Goal: Task Accomplishment & Management: Manage account settings

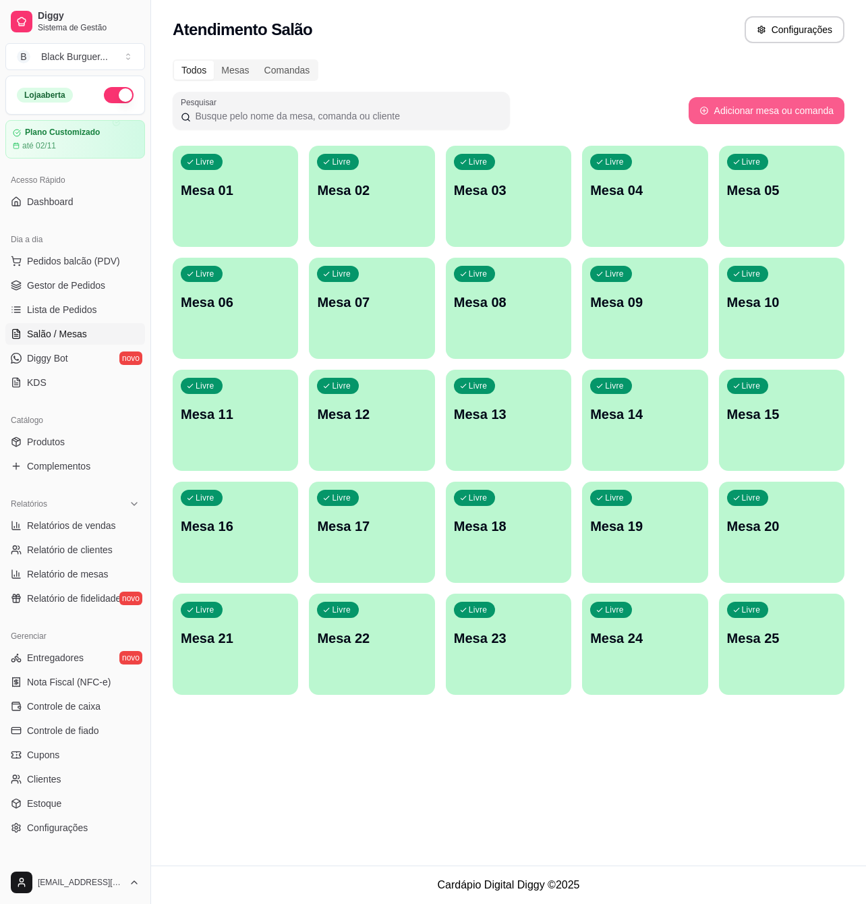
click at [754, 111] on button "Adicionar mesa ou comanda" at bounding box center [767, 110] width 156 height 27
select select "TABLE"
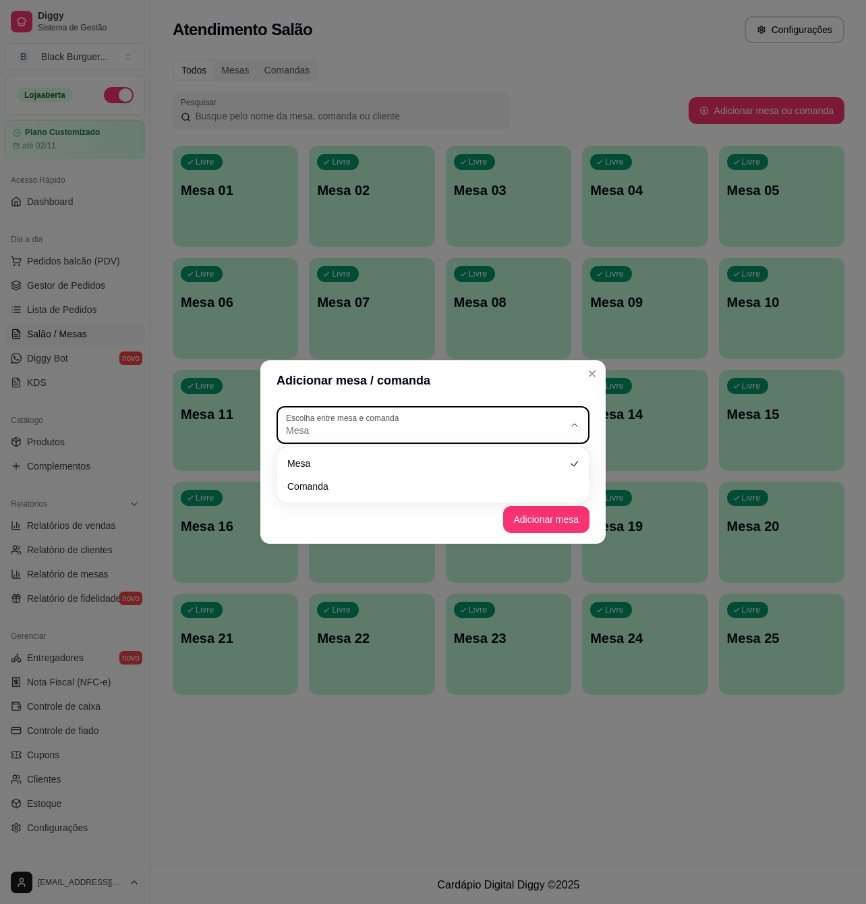
click at [565, 417] on button "Escolha entre mesa e comanda Mesa" at bounding box center [433, 425] width 313 height 38
click at [441, 495] on li "Comanda" at bounding box center [433, 484] width 290 height 21
type input "CARD"
select select "CARD"
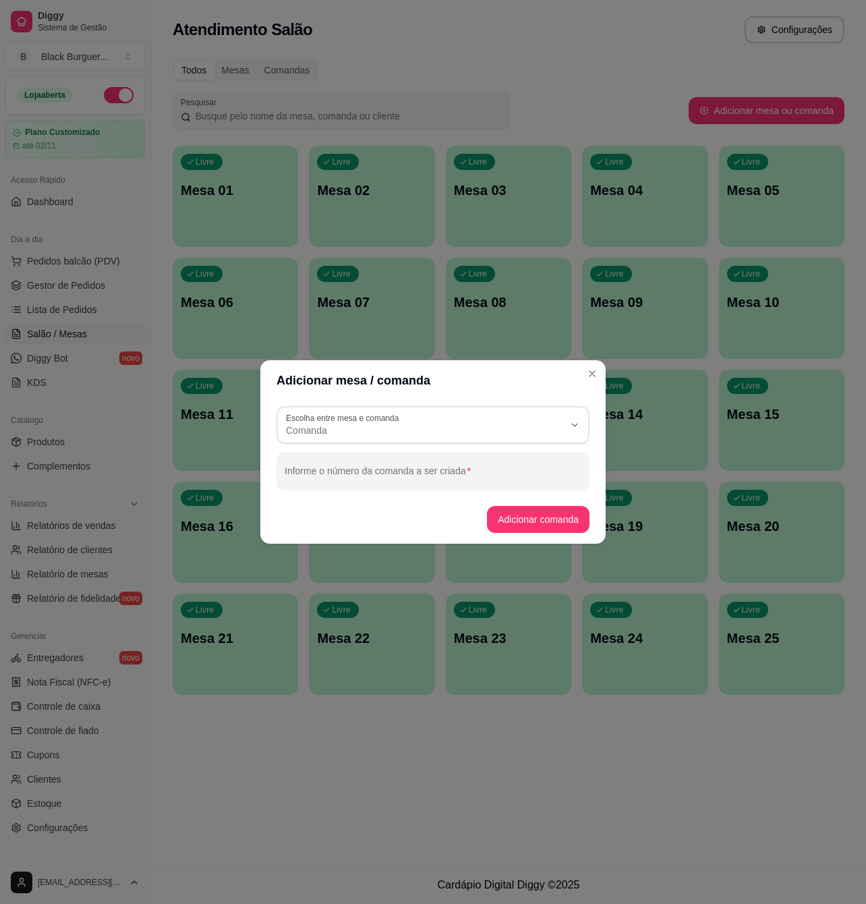
scroll to position [12, 0]
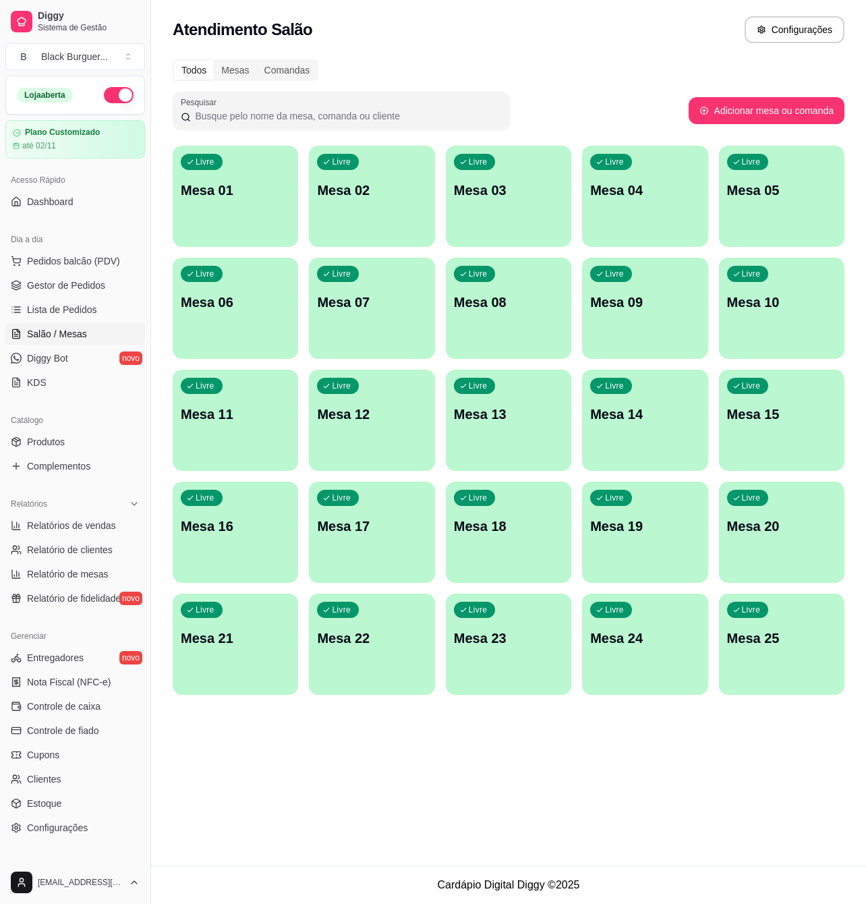
click at [484, 308] on p "Mesa 08" at bounding box center [508, 302] width 109 height 19
click at [279, 63] on div "Comandas" at bounding box center [287, 70] width 61 height 19
click at [257, 61] on input "Comandas" at bounding box center [257, 61] width 0 height 0
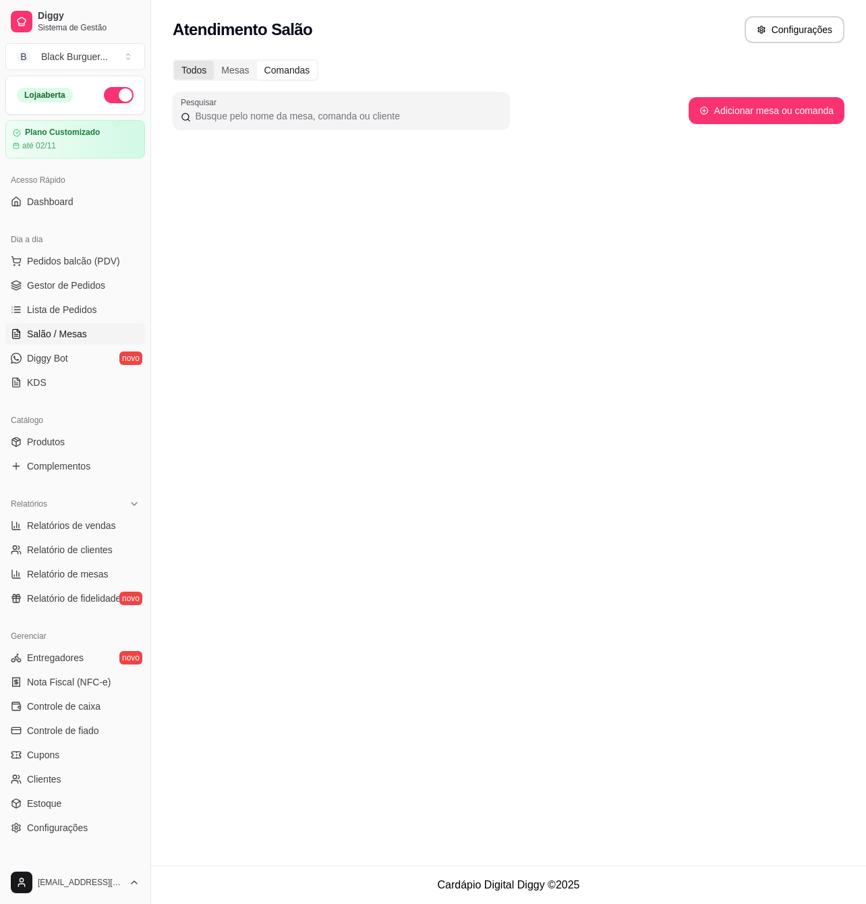
click at [193, 68] on div "Todos" at bounding box center [194, 70] width 40 height 19
click at [174, 61] on input "Todos" at bounding box center [174, 61] width 0 height 0
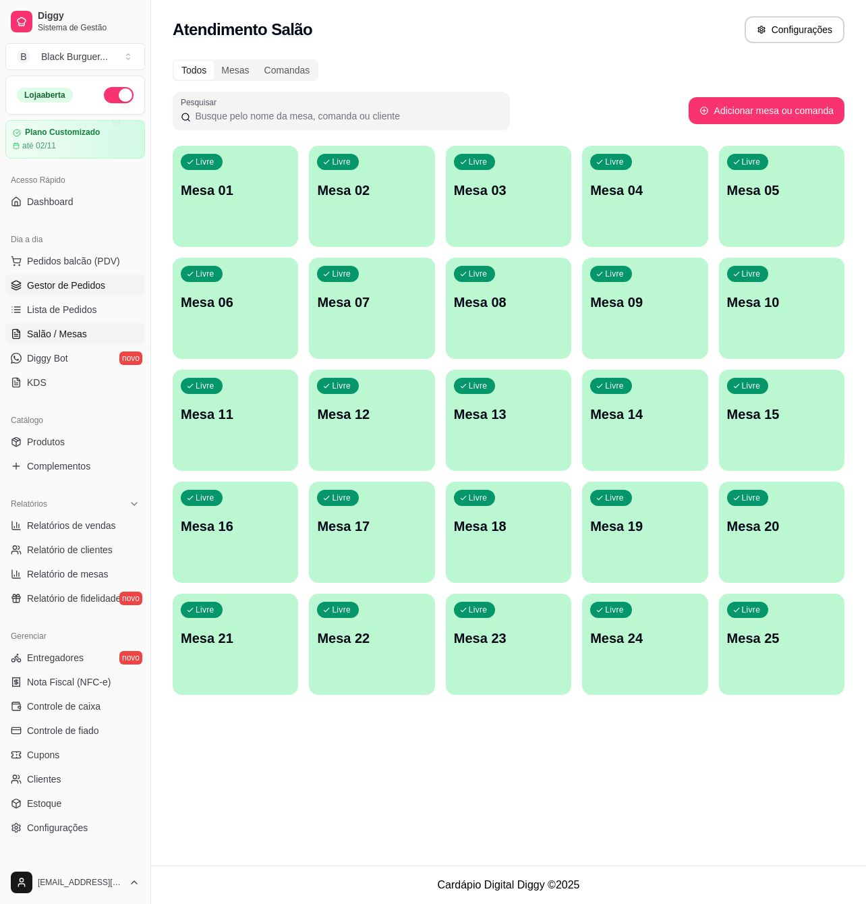
click at [54, 281] on span "Gestor de Pedidos" at bounding box center [66, 285] width 78 height 13
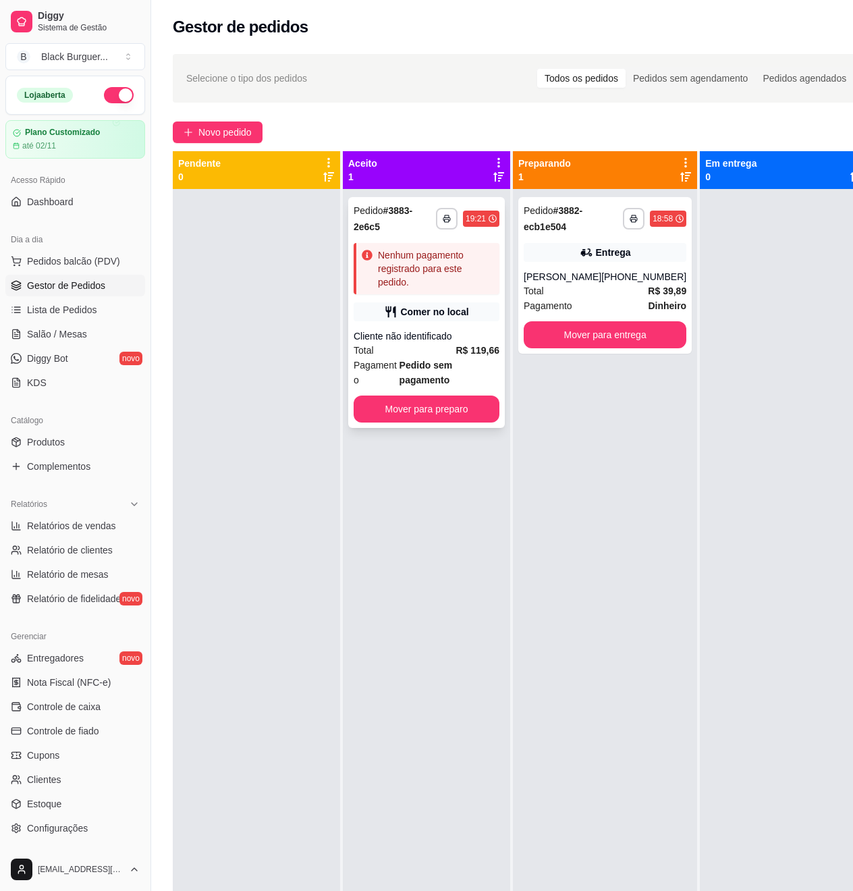
click at [381, 318] on div "Comer no local" at bounding box center [427, 311] width 146 height 19
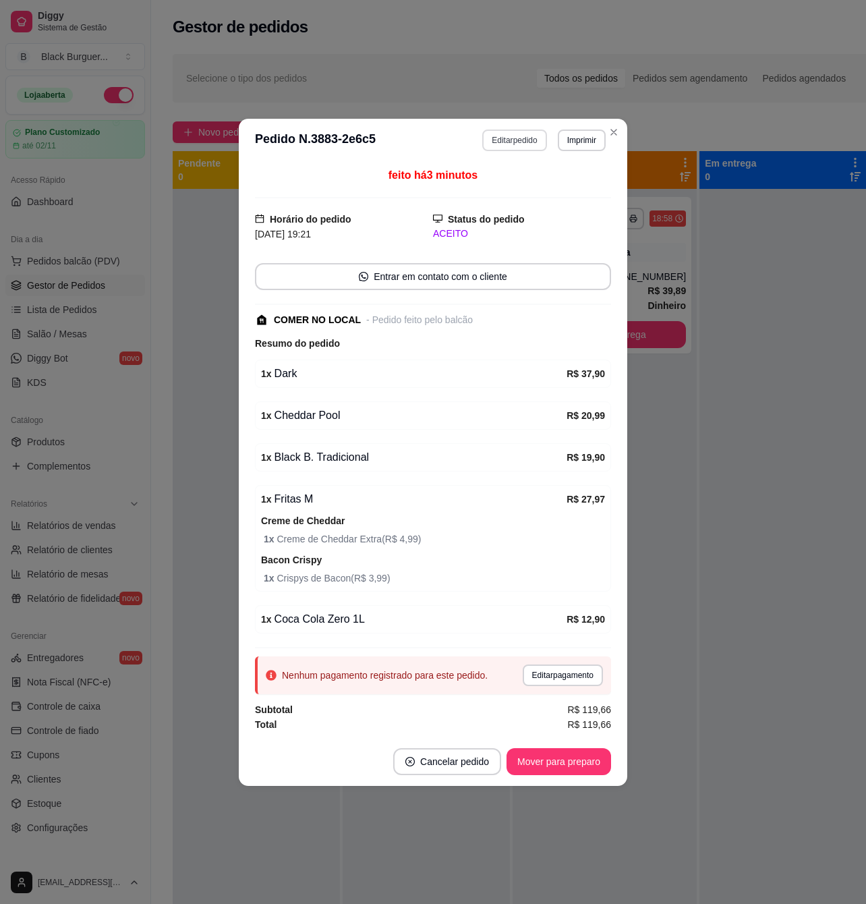
click at [517, 134] on button "Editar pedido" at bounding box center [514, 141] width 64 height 22
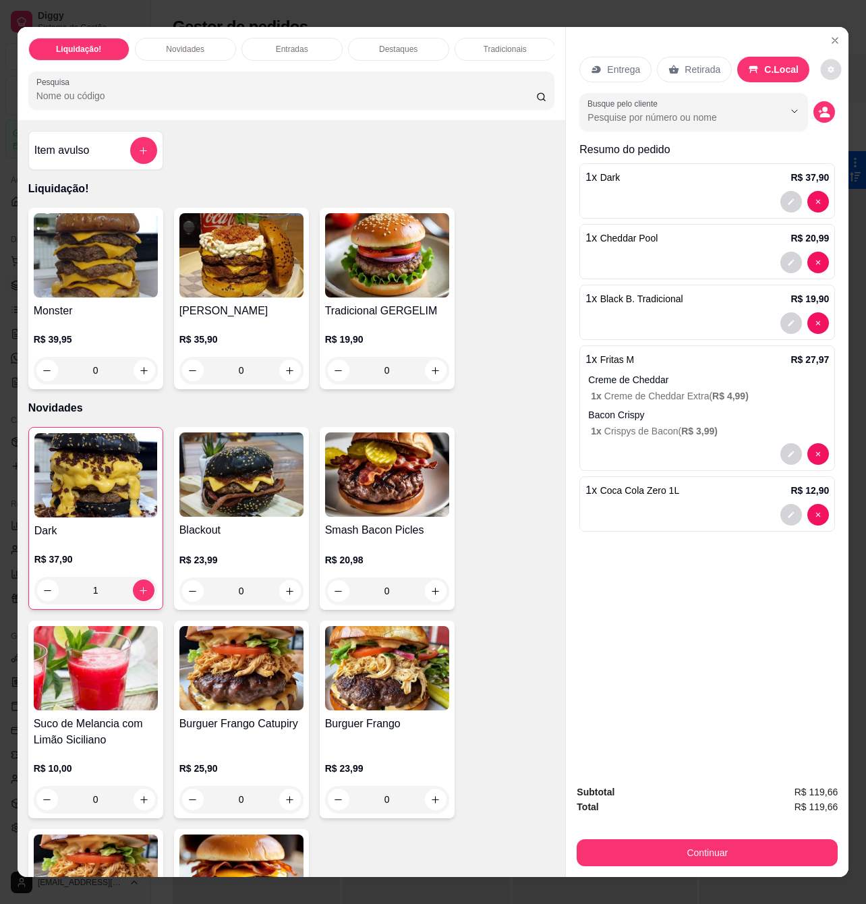
click at [827, 65] on icon "decrease-product-quantity" at bounding box center [831, 69] width 8 height 8
click at [802, 31] on div "Entrega Retirada C.Local Busque pelo cliente Resumo do pedido 1 x Dark R$ 37,90…" at bounding box center [707, 400] width 283 height 747
click at [791, 106] on icon "Show suggestions" at bounding box center [795, 111] width 11 height 11
click at [715, 99] on div at bounding box center [694, 112] width 213 height 27
click at [754, 93] on div "Busque pelo cliente" at bounding box center [694, 112] width 229 height 38
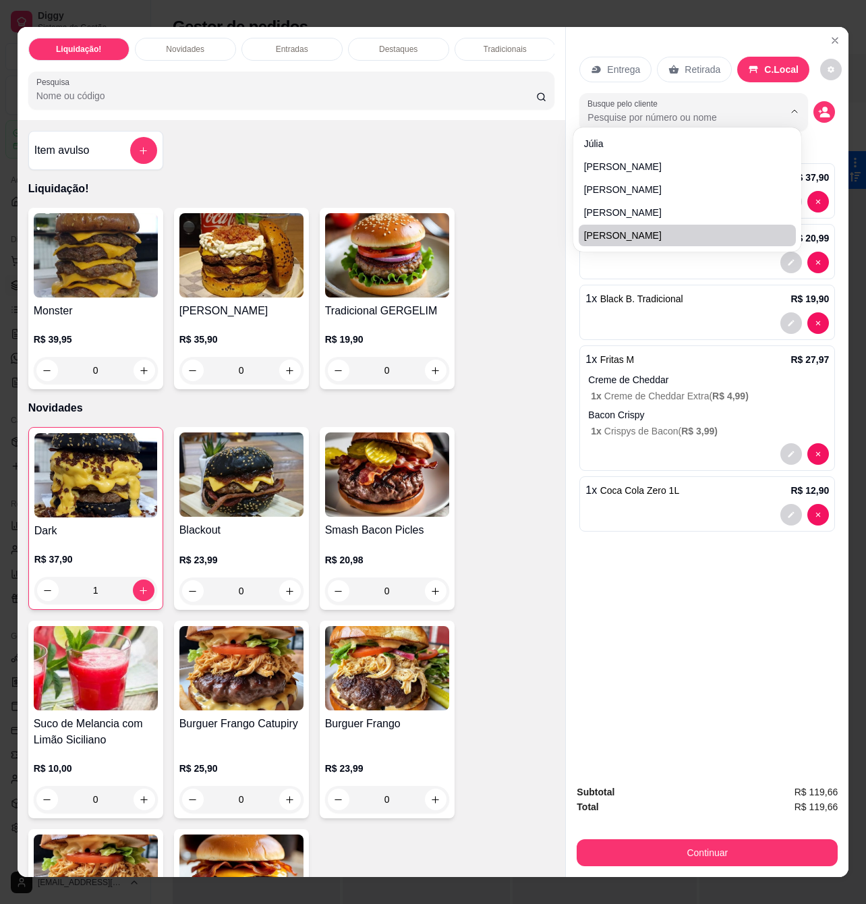
click at [668, 615] on div "Entrega Retirada C.Local Busque pelo cliente Resumo do pedido 1 x Dark R$ 37,90…" at bounding box center [707, 400] width 283 height 747
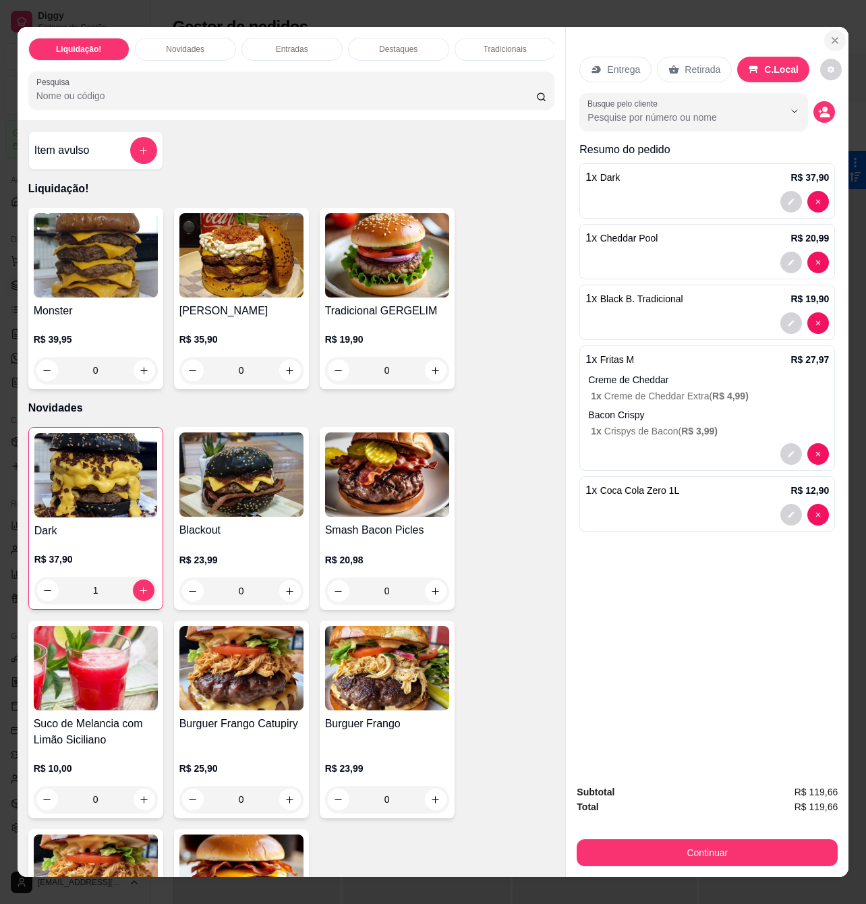
click at [833, 38] on icon "Close" at bounding box center [835, 40] width 5 height 5
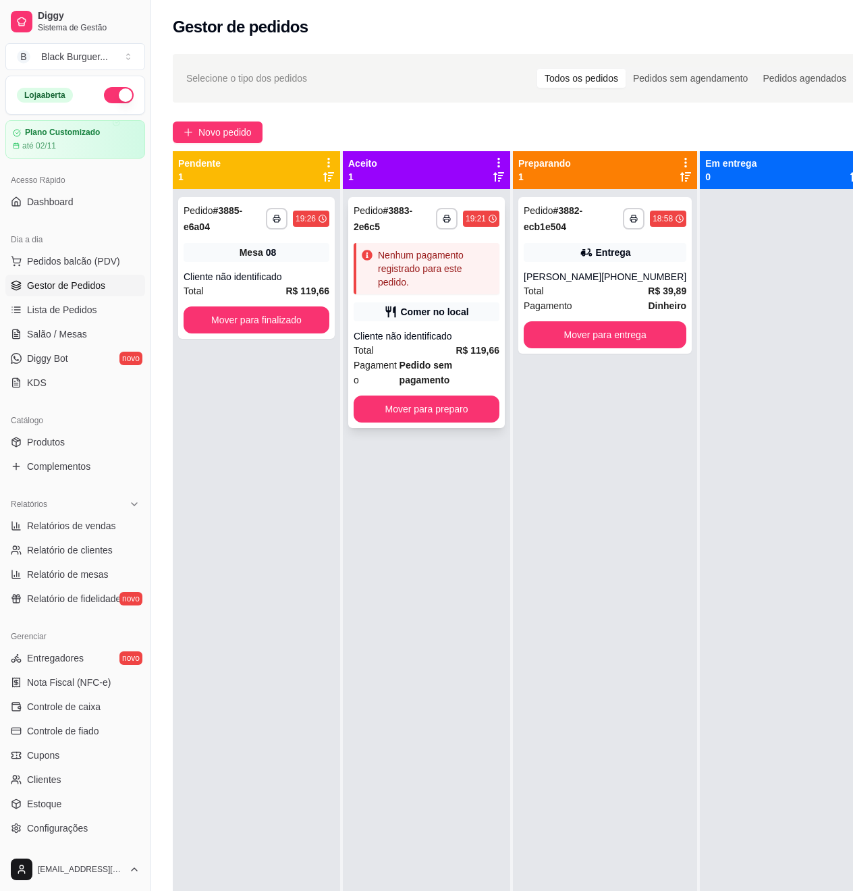
click at [465, 244] on div "Nenhum pagamento registrado para este pedido." at bounding box center [427, 268] width 146 height 51
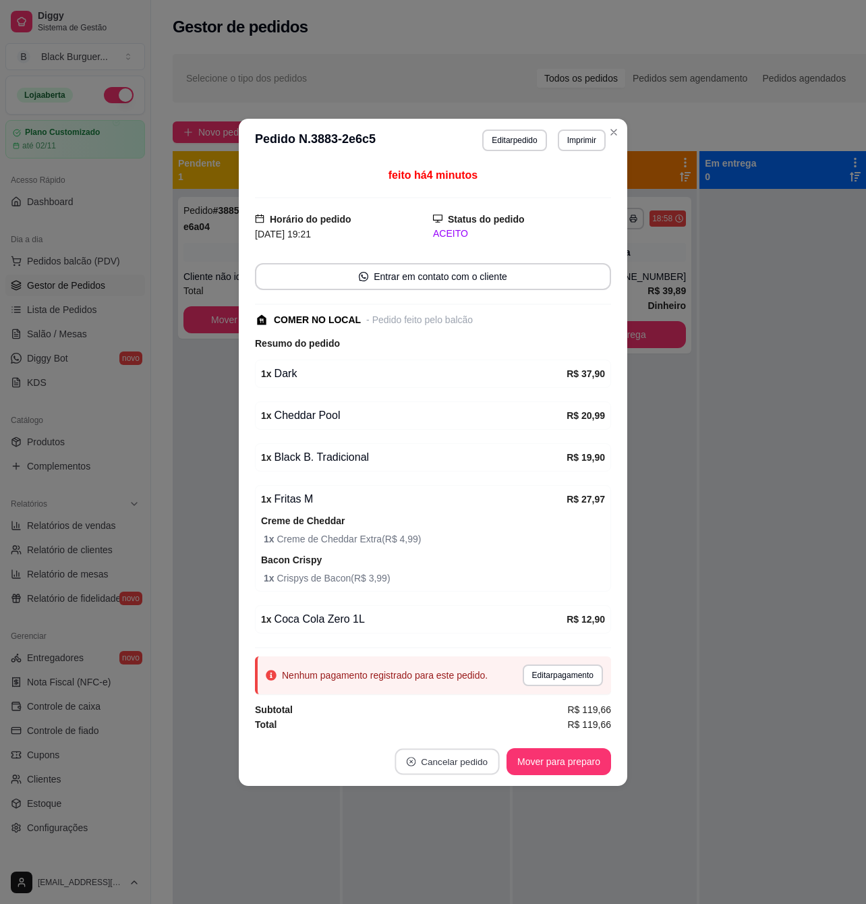
click at [458, 765] on button "Cancelar pedido" at bounding box center [447, 761] width 105 height 26
click at [471, 729] on button "Sim" at bounding box center [485, 732] width 53 height 26
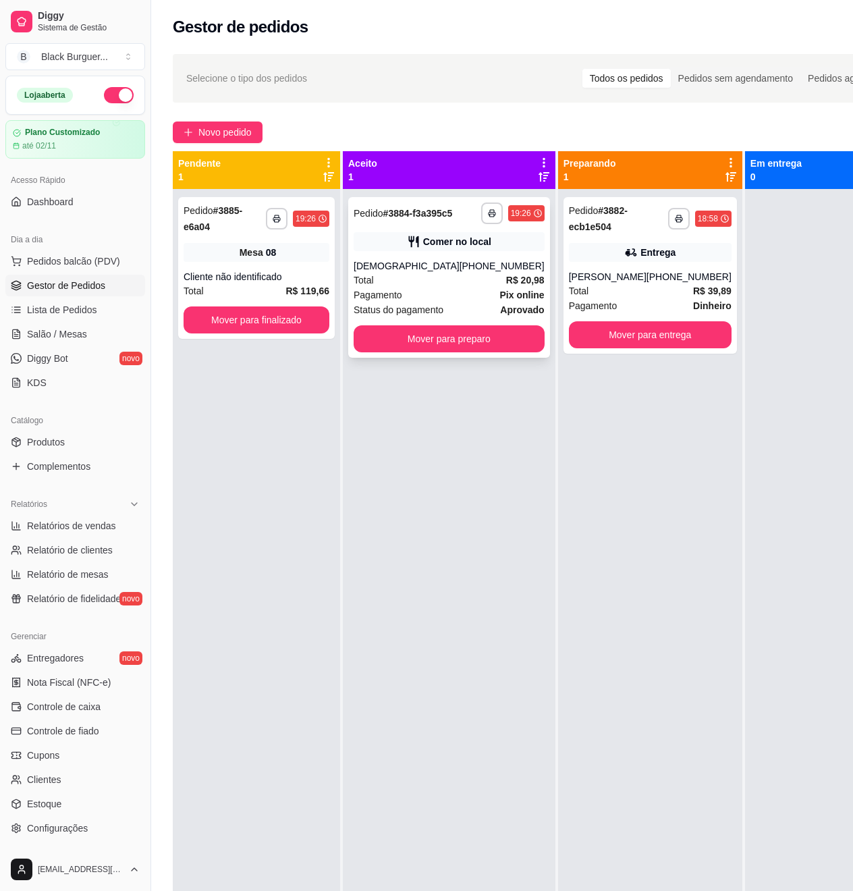
click at [423, 248] on div "Comer no local" at bounding box center [457, 241] width 68 height 13
click at [247, 265] on div "**********" at bounding box center [256, 268] width 157 height 142
click at [424, 352] on button "Mover para preparo" at bounding box center [448, 339] width 185 height 26
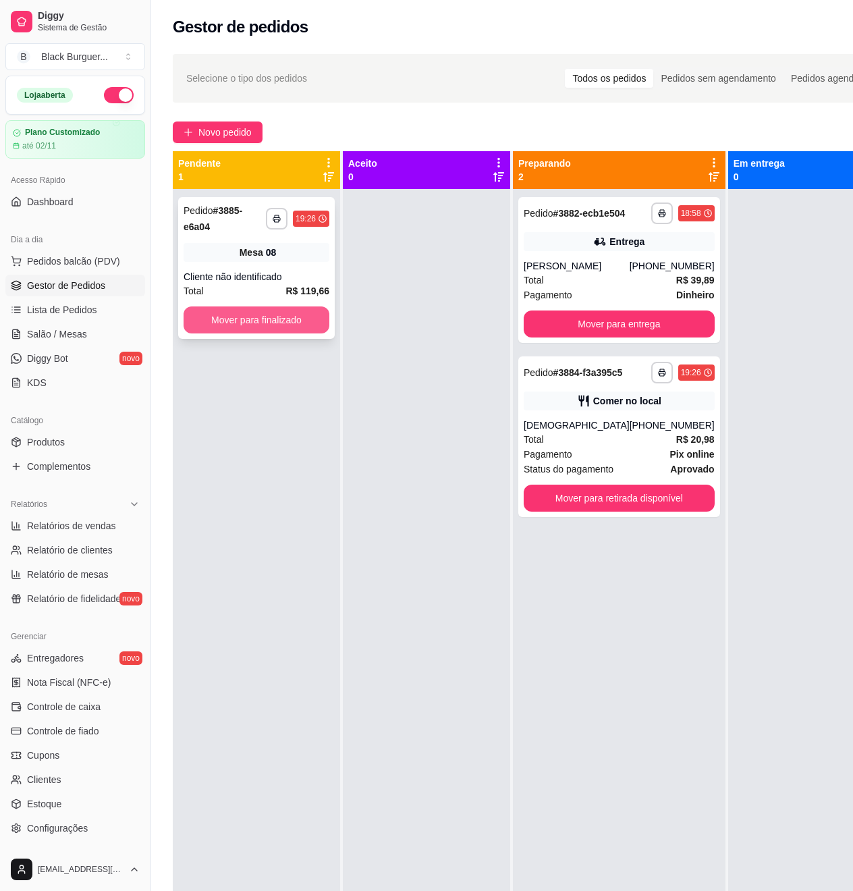
click at [273, 324] on button "Mover para finalizado" at bounding box center [257, 319] width 146 height 27
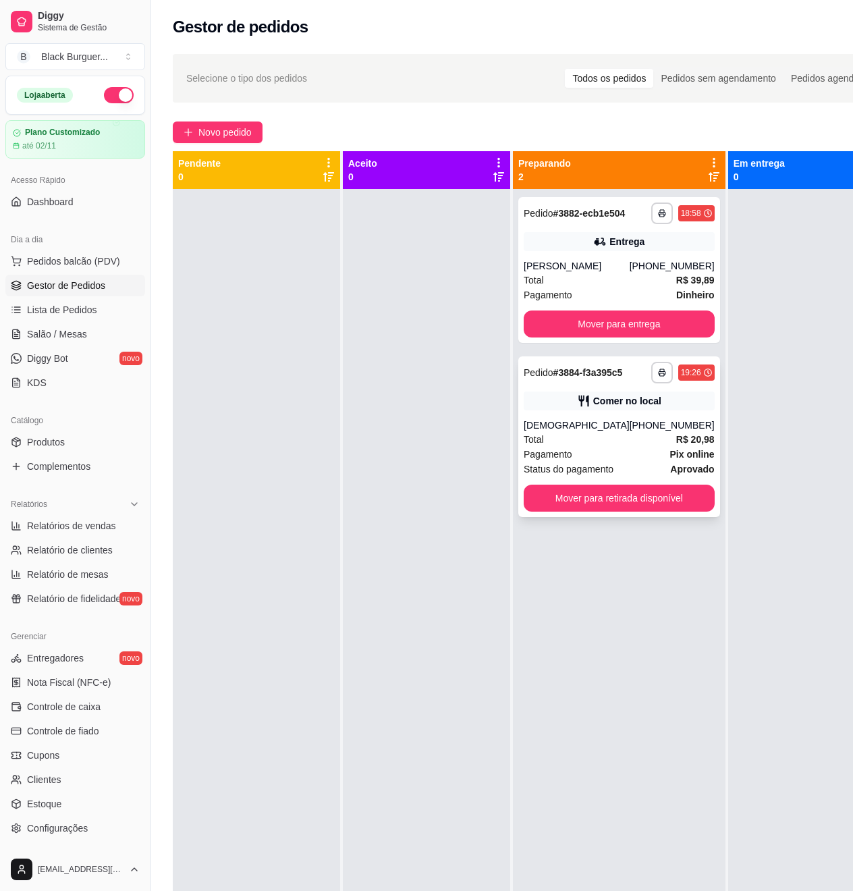
click at [554, 432] on div "[DEMOGRAPHIC_DATA]" at bounding box center [577, 424] width 106 height 13
click at [608, 511] on button "Mover para retirada disponível" at bounding box center [619, 497] width 191 height 27
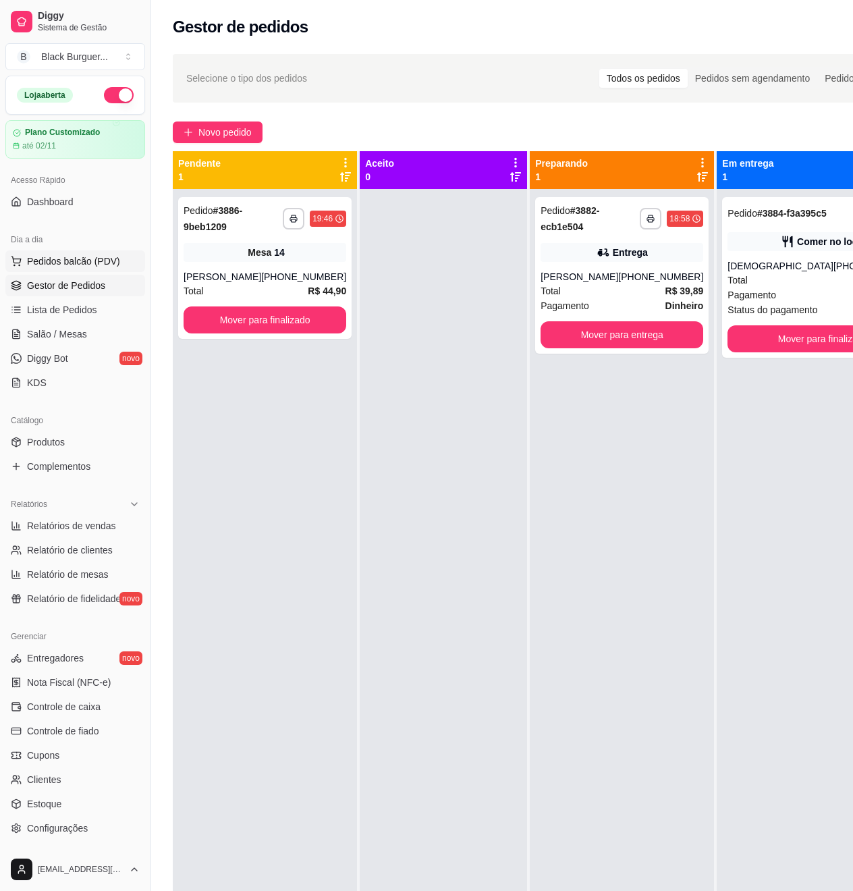
click at [76, 257] on span "Pedidos balcão (PDV)" at bounding box center [73, 260] width 93 height 13
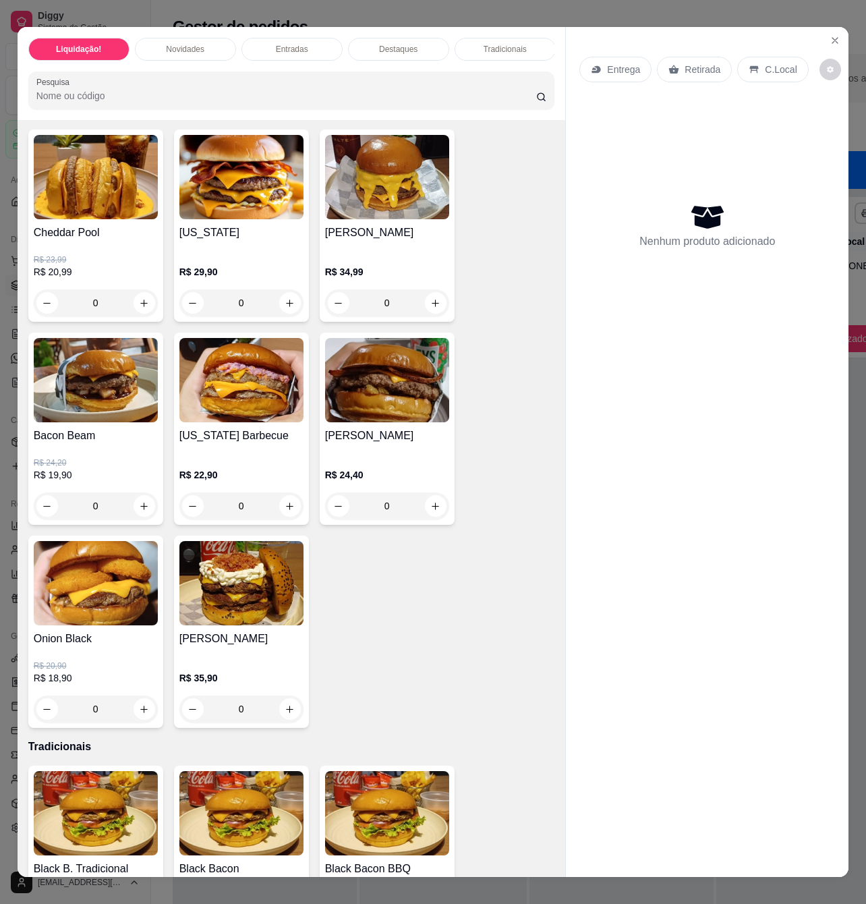
scroll to position [1259, 0]
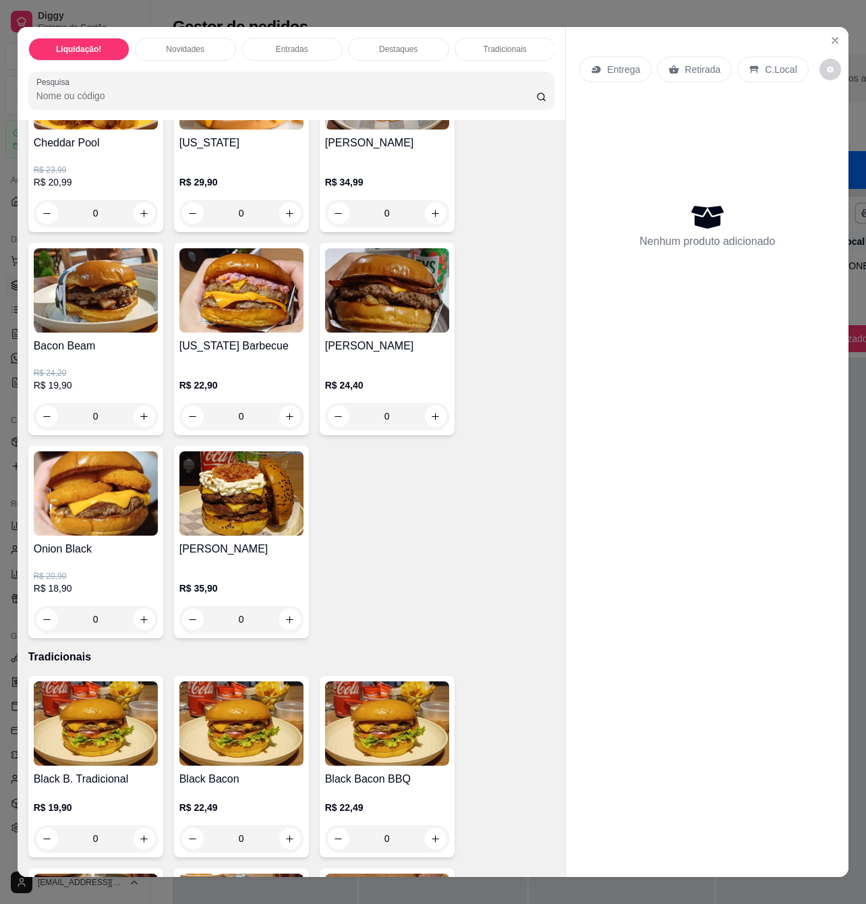
click at [431, 422] on div "0" at bounding box center [387, 416] width 124 height 27
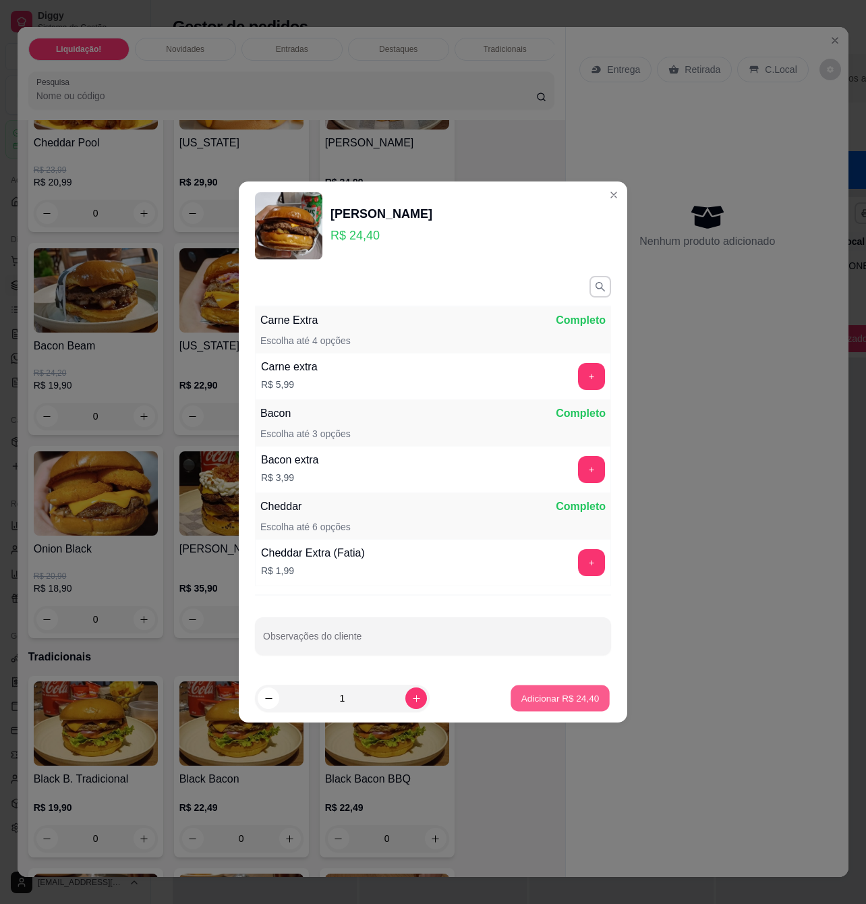
click at [522, 696] on p "Adicionar R$ 24,40" at bounding box center [561, 698] width 78 height 13
type input "1"
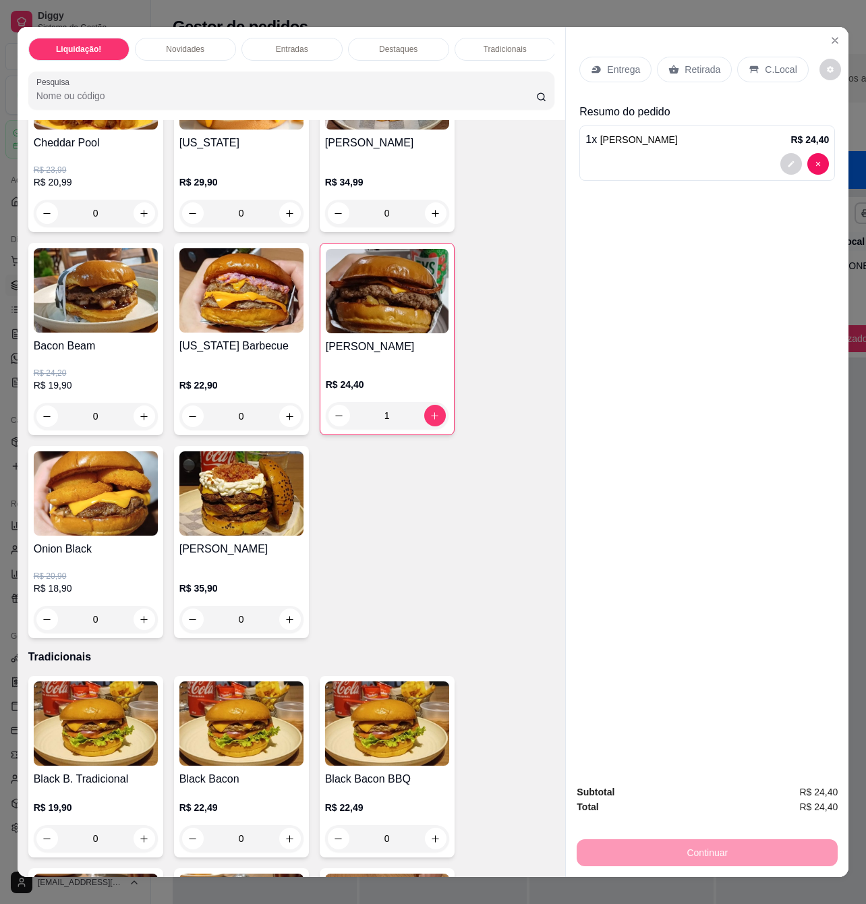
click at [619, 63] on p "Entrega" at bounding box center [623, 69] width 33 height 13
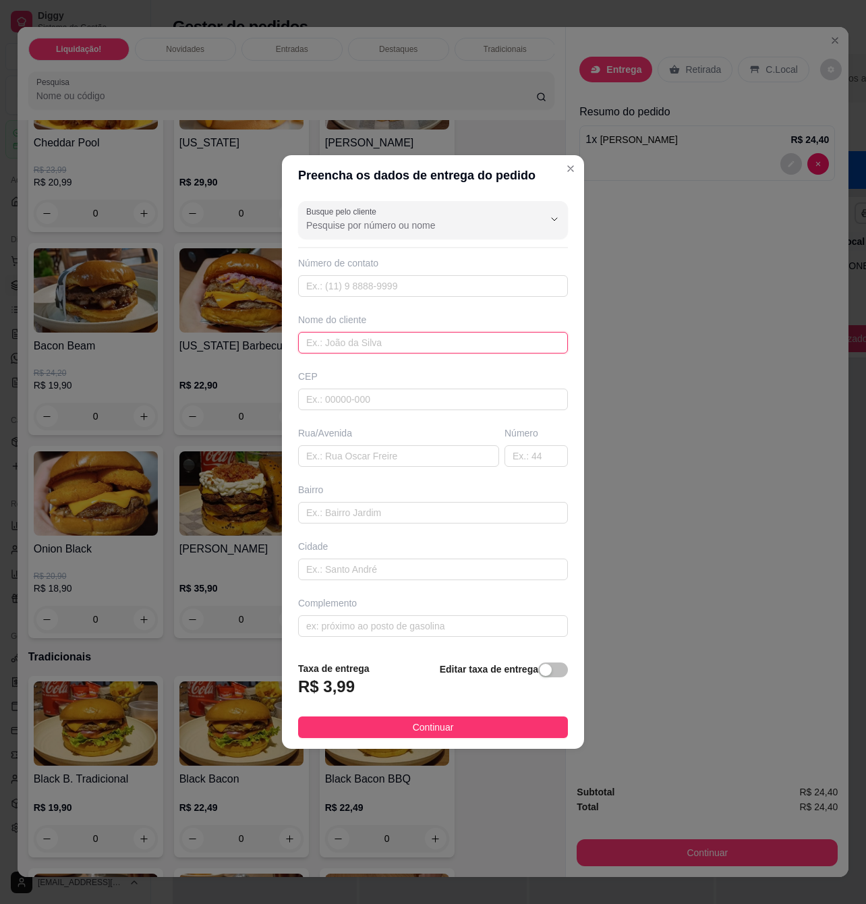
click at [399, 349] on input "text" at bounding box center [433, 343] width 270 height 22
type input "r"
type input "Rayane"
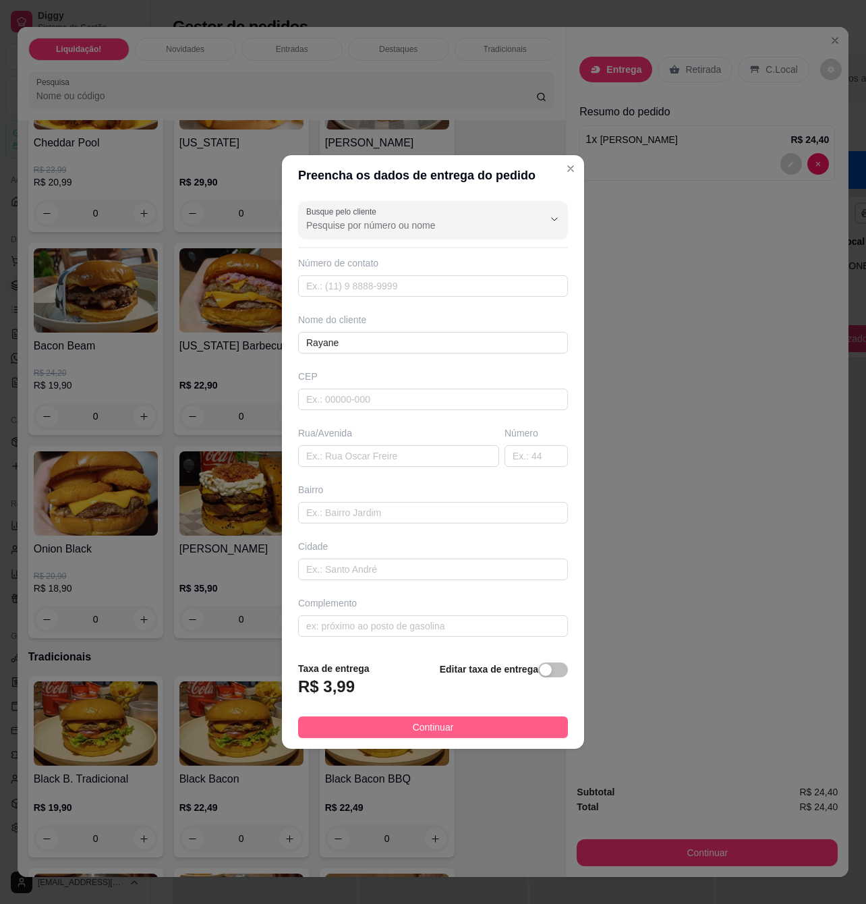
click at [449, 734] on button "Continuar" at bounding box center [433, 728] width 270 height 22
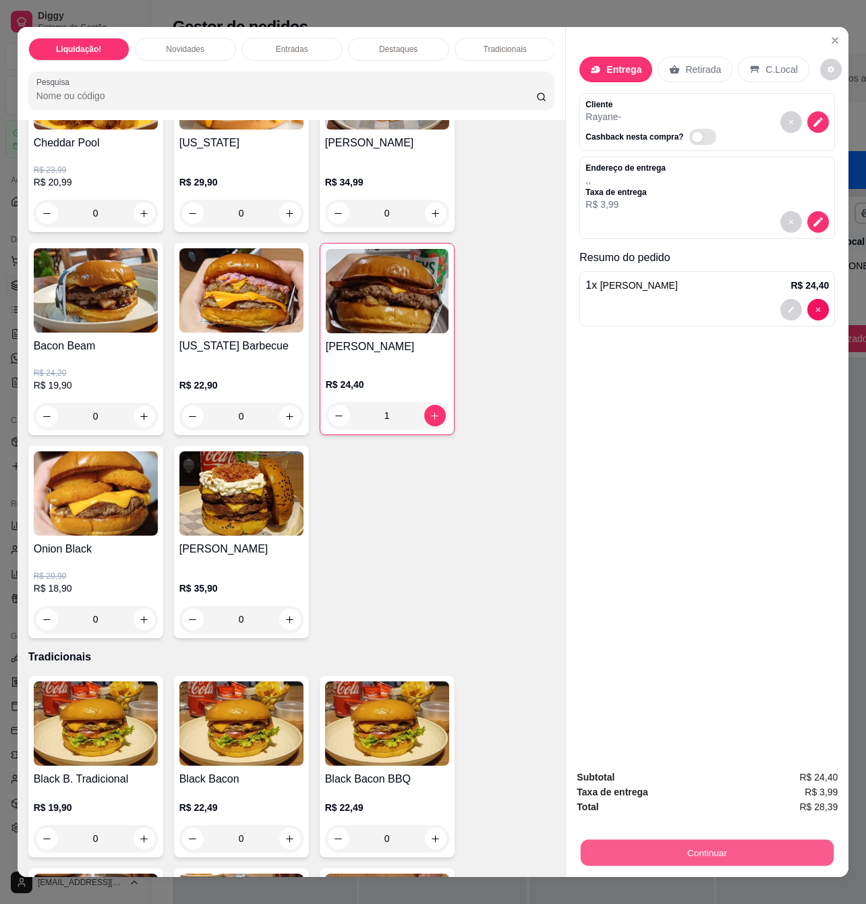
click at [682, 839] on button "Continuar" at bounding box center [707, 852] width 253 height 26
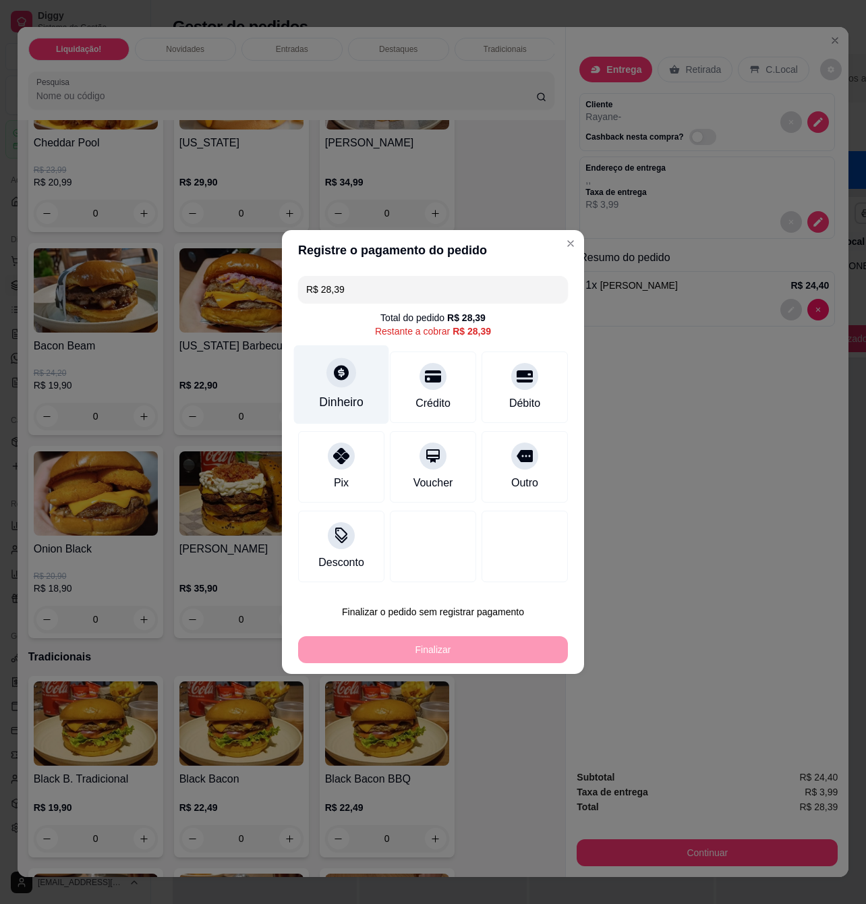
click at [343, 383] on div at bounding box center [342, 373] width 30 height 30
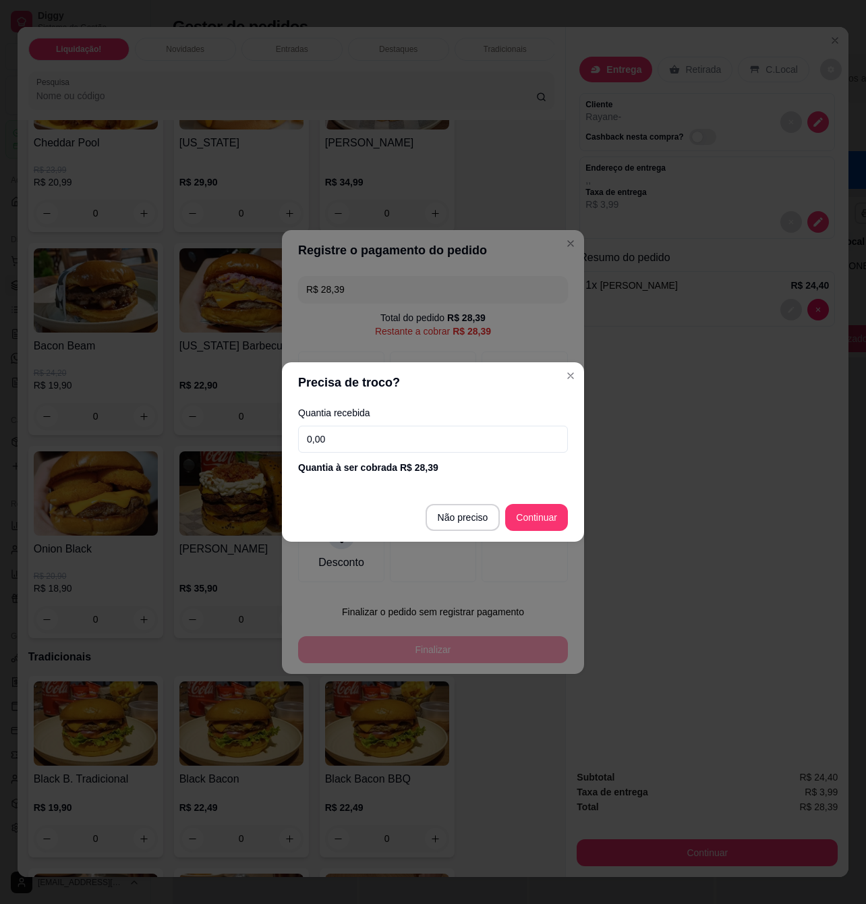
click at [373, 443] on input "0,00" at bounding box center [433, 439] width 270 height 27
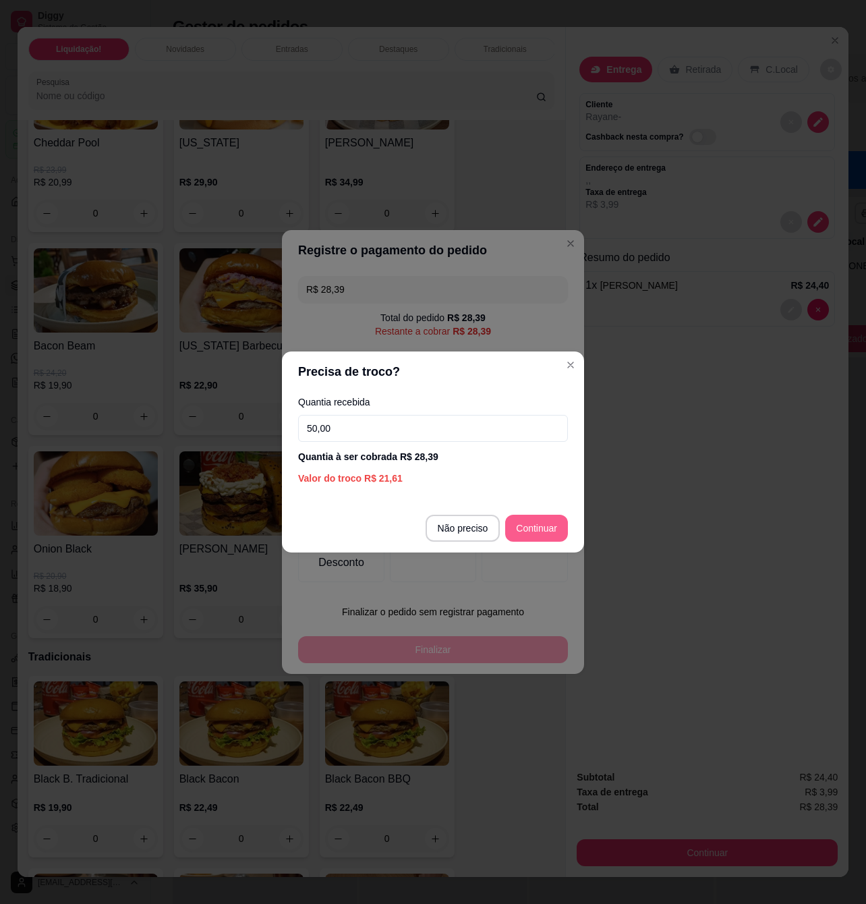
type input "50,00"
type input "R$ 0,00"
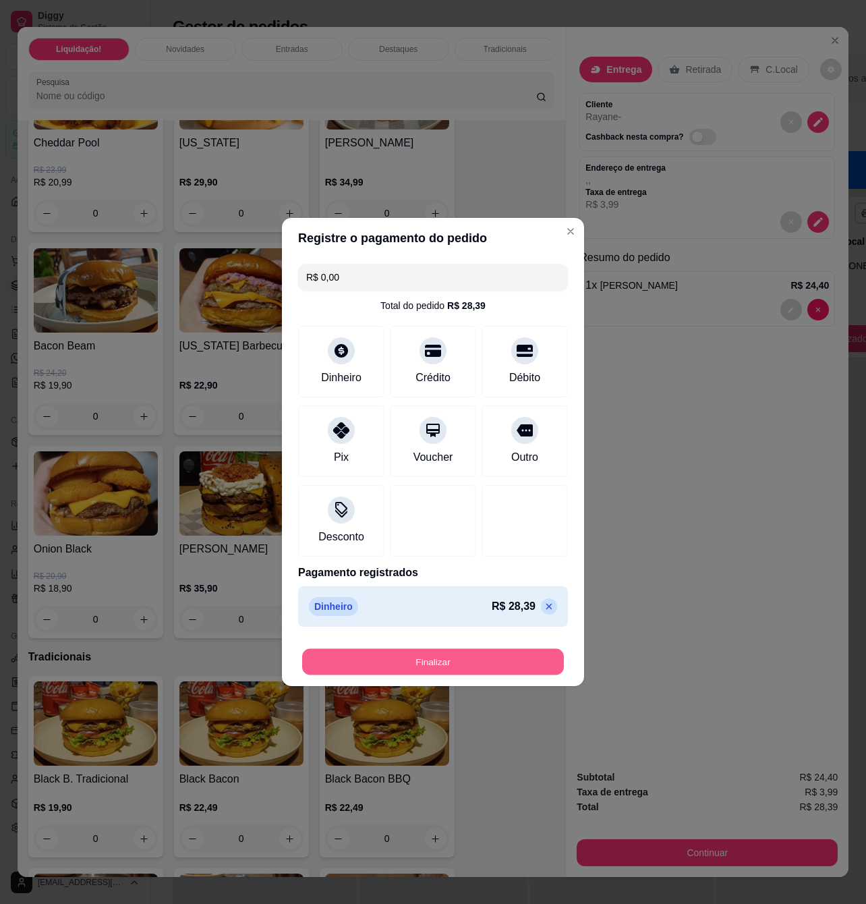
click at [491, 665] on button "Finalizar" at bounding box center [433, 662] width 262 height 26
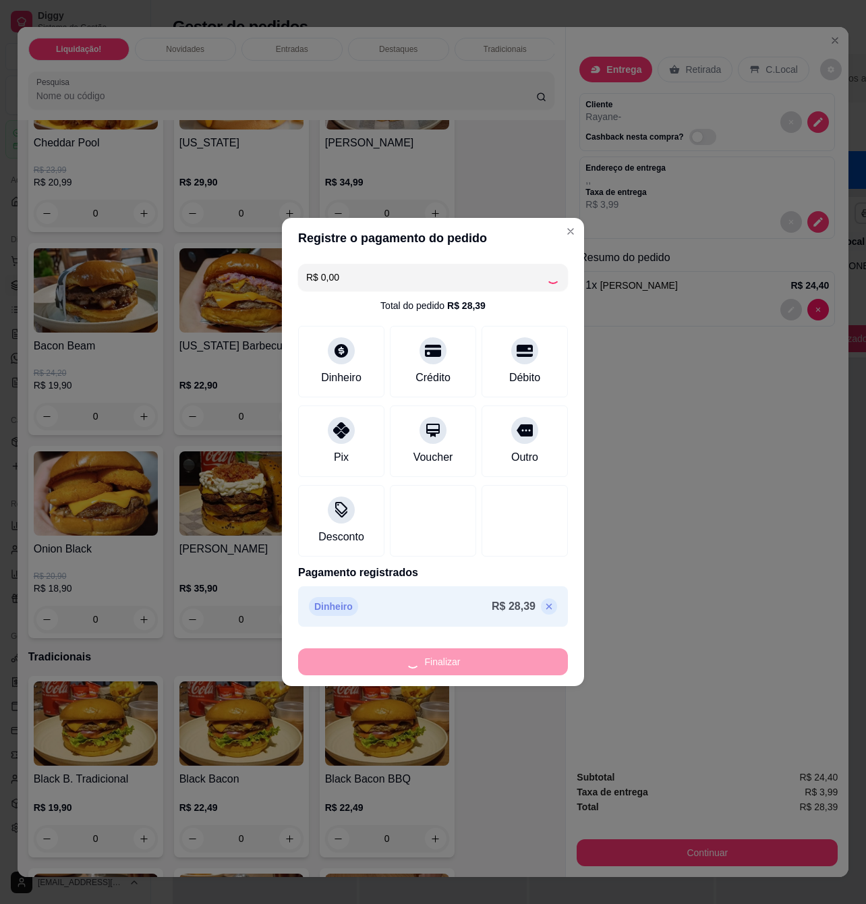
type input "0"
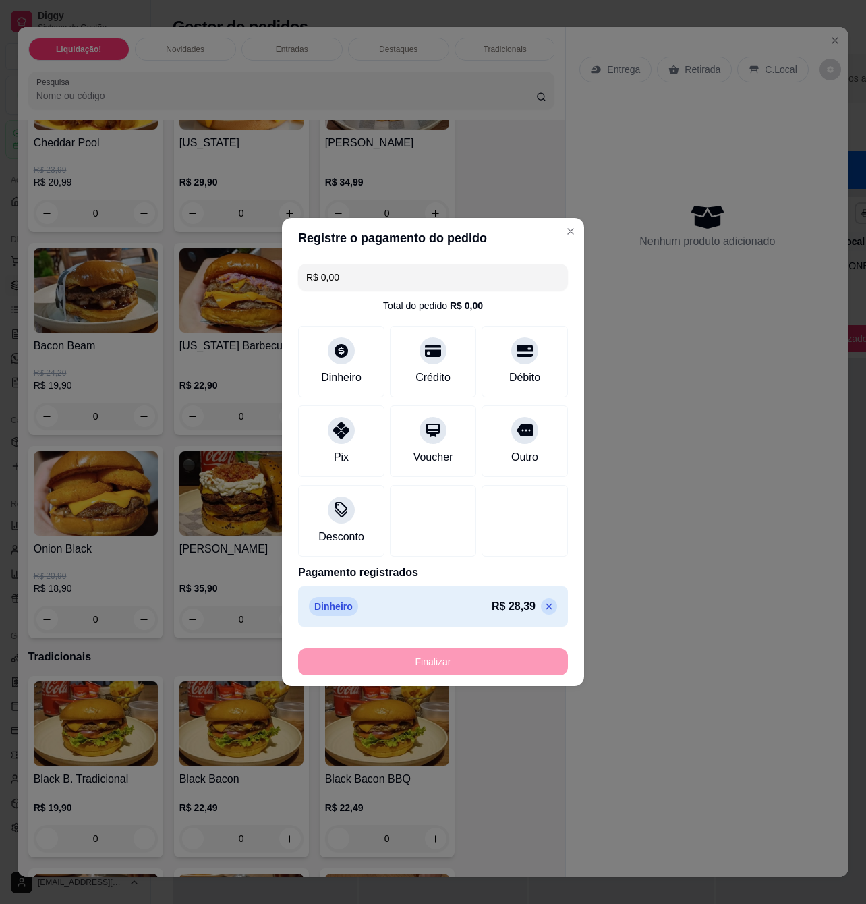
type input "-R$ 28,39"
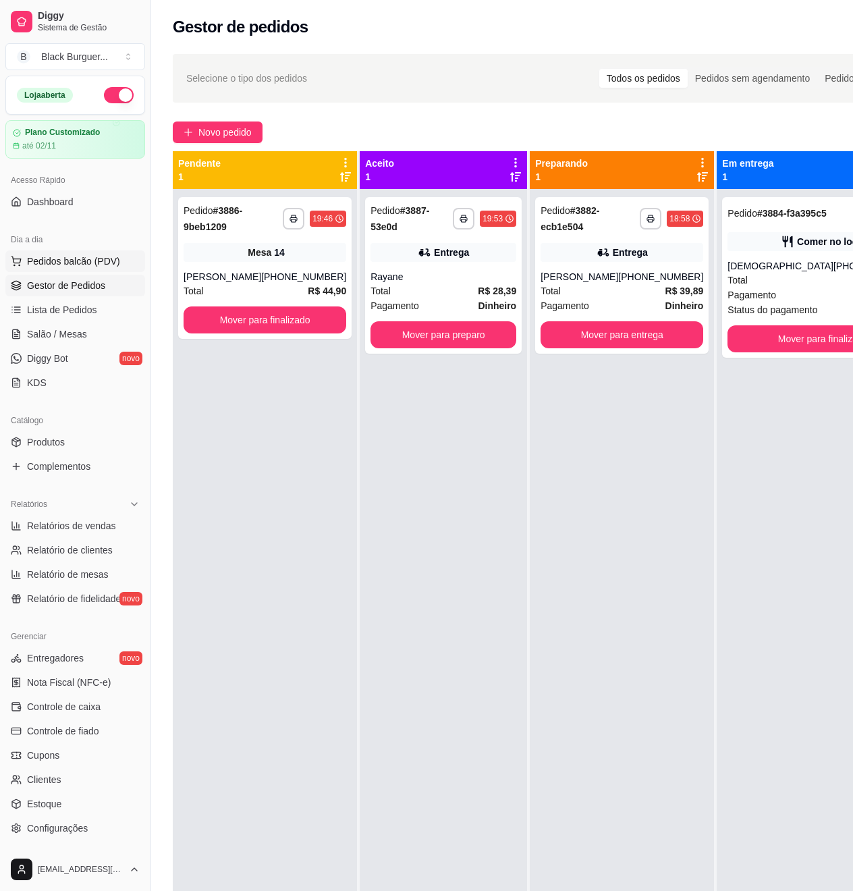
click at [62, 259] on span "Pedidos balcão (PDV)" at bounding box center [73, 260] width 93 height 13
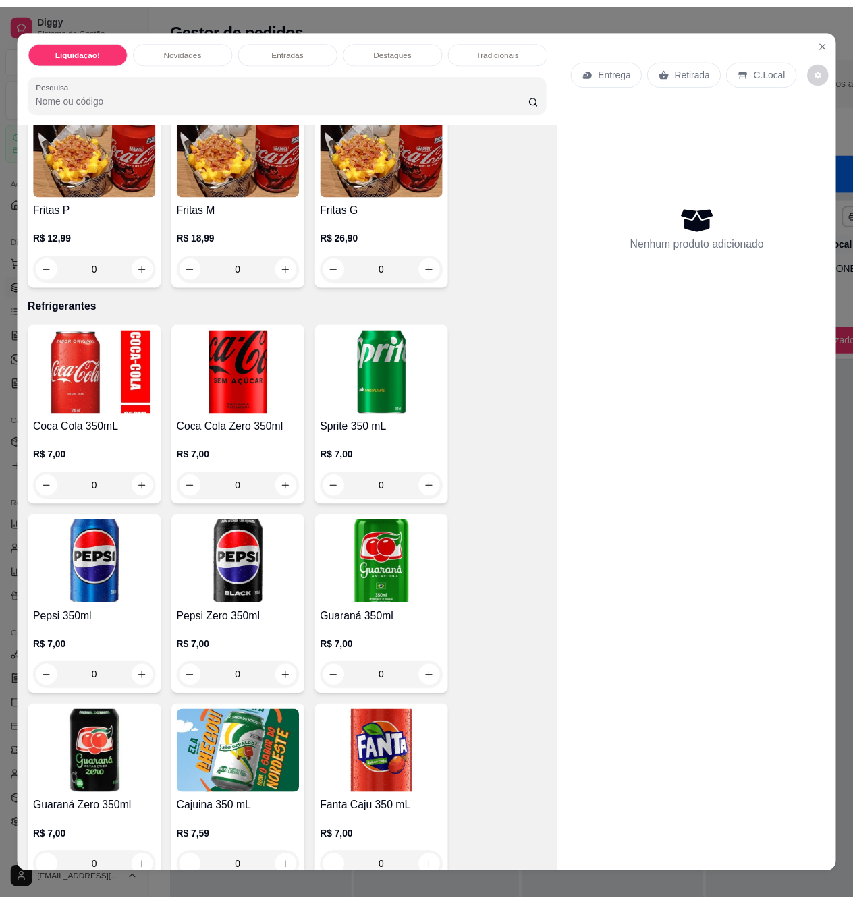
scroll to position [3509, 0]
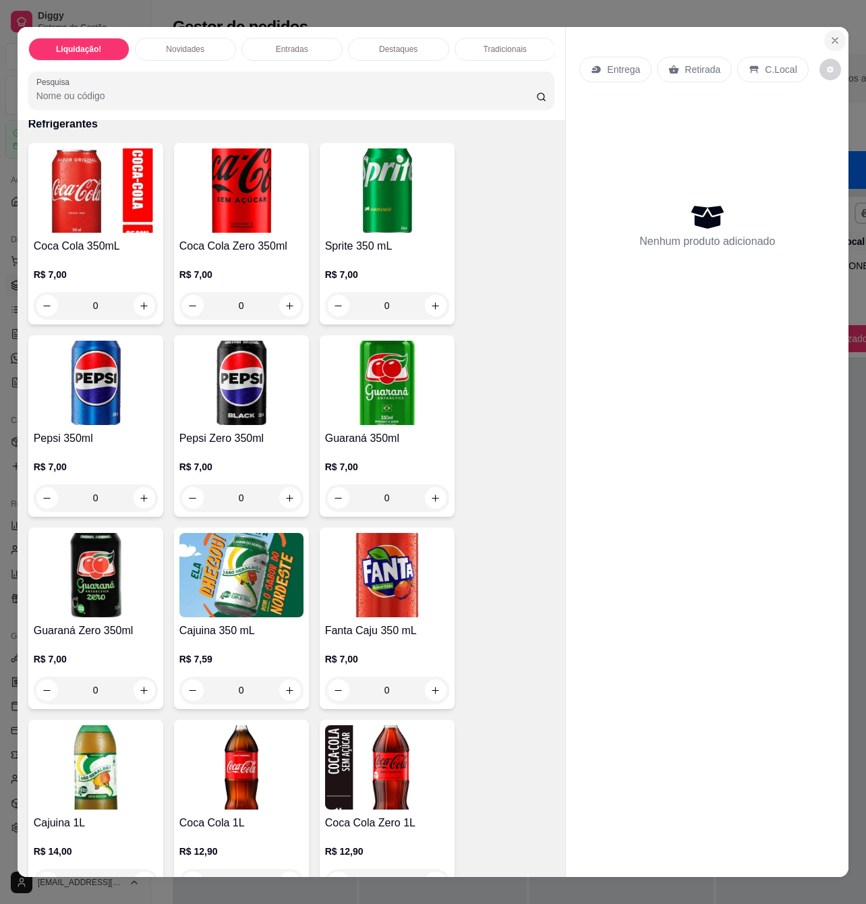
click at [833, 38] on icon "Close" at bounding box center [835, 40] width 5 height 5
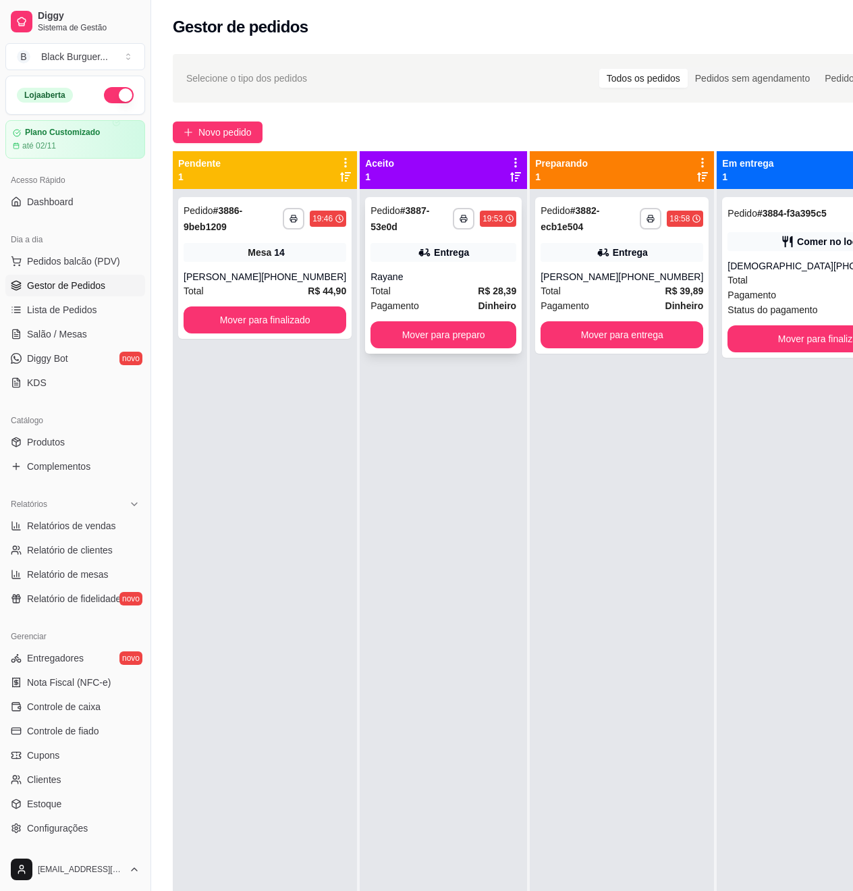
click at [431, 282] on div "Rayane" at bounding box center [443, 276] width 146 height 13
click at [427, 266] on div "**********" at bounding box center [443, 275] width 157 height 157
click at [398, 67] on div "Selecione o tipo dos pedidos Todos os pedidos Pedidos sem agendamento Pedidos a…" at bounding box center [551, 78] width 731 height 22
click at [426, 337] on button "Mover para preparo" at bounding box center [443, 335] width 142 height 26
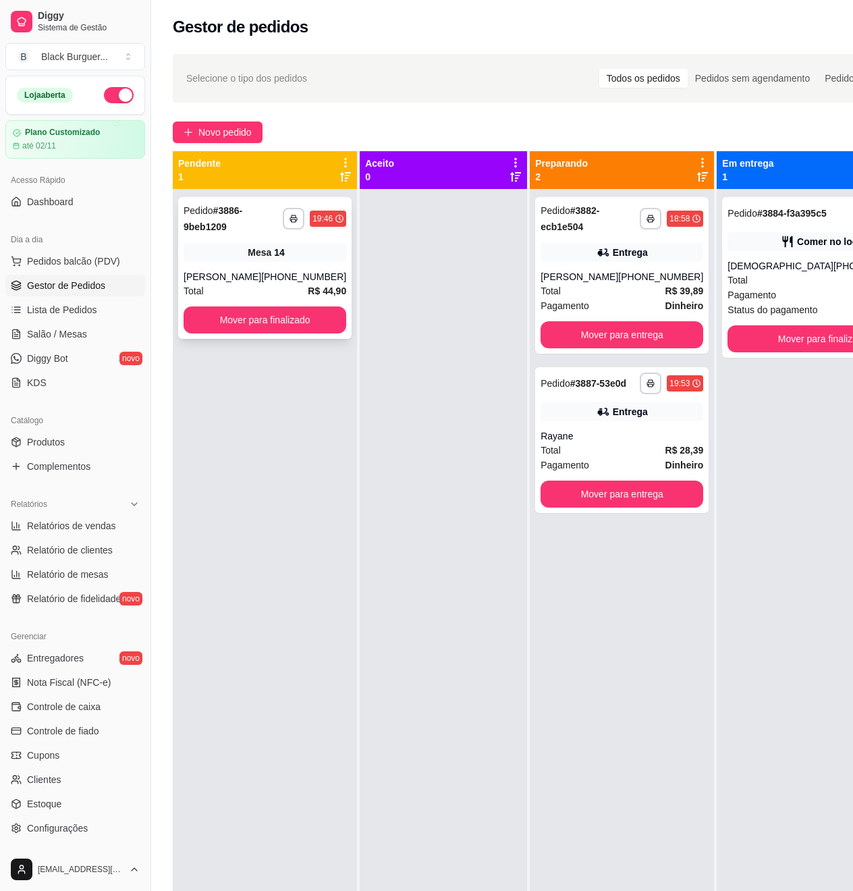
click at [236, 239] on div "**********" at bounding box center [264, 268] width 173 height 142
click at [772, 576] on div "**********" at bounding box center [823, 634] width 213 height 891
click at [780, 352] on button "Mover para finalizado" at bounding box center [823, 339] width 185 height 26
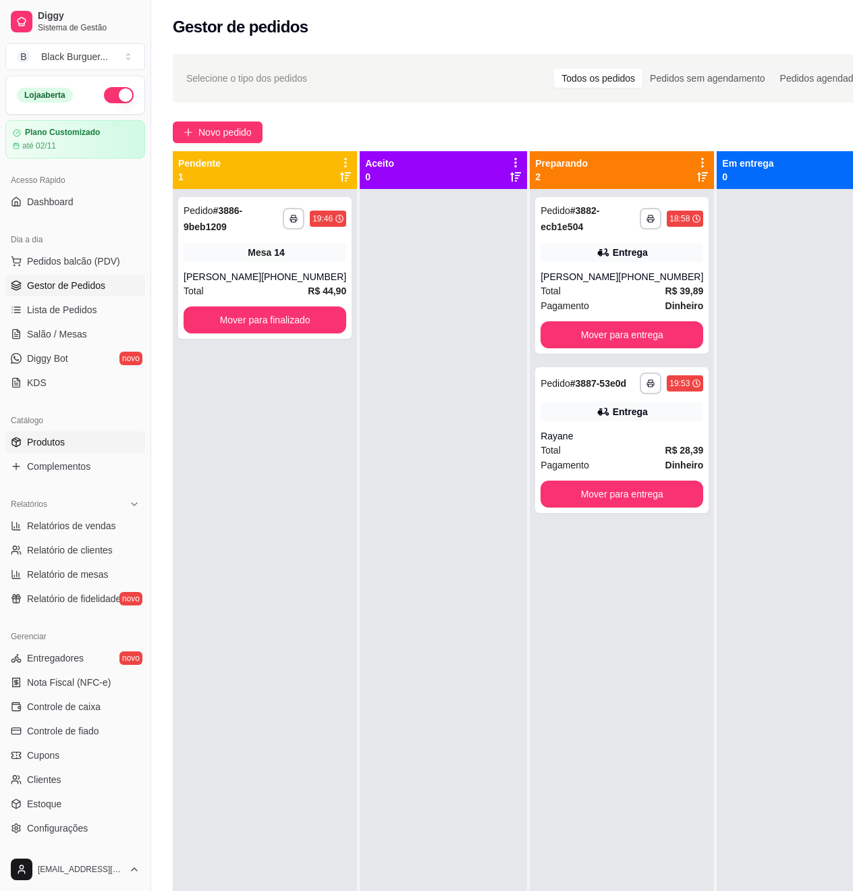
click at [42, 448] on span "Produtos" at bounding box center [46, 441] width 38 height 13
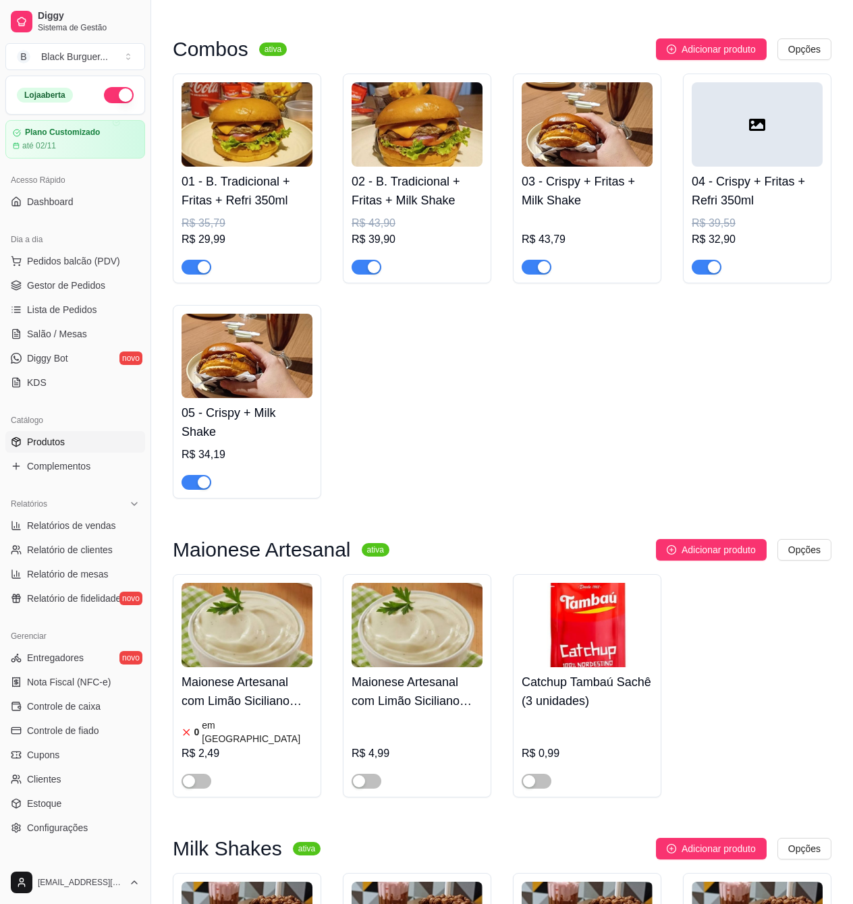
scroll to position [2699, 0]
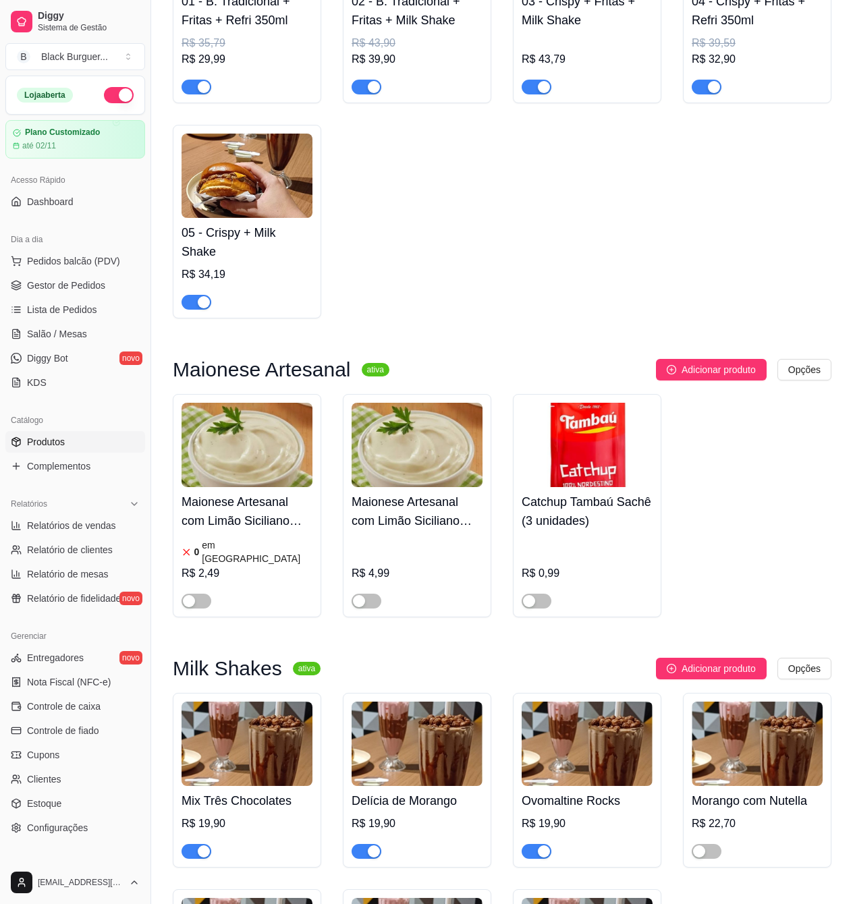
click at [250, 516] on h4 "Maionese Artesanal com Limão Siciliano 30mL" at bounding box center [247, 512] width 131 height 38
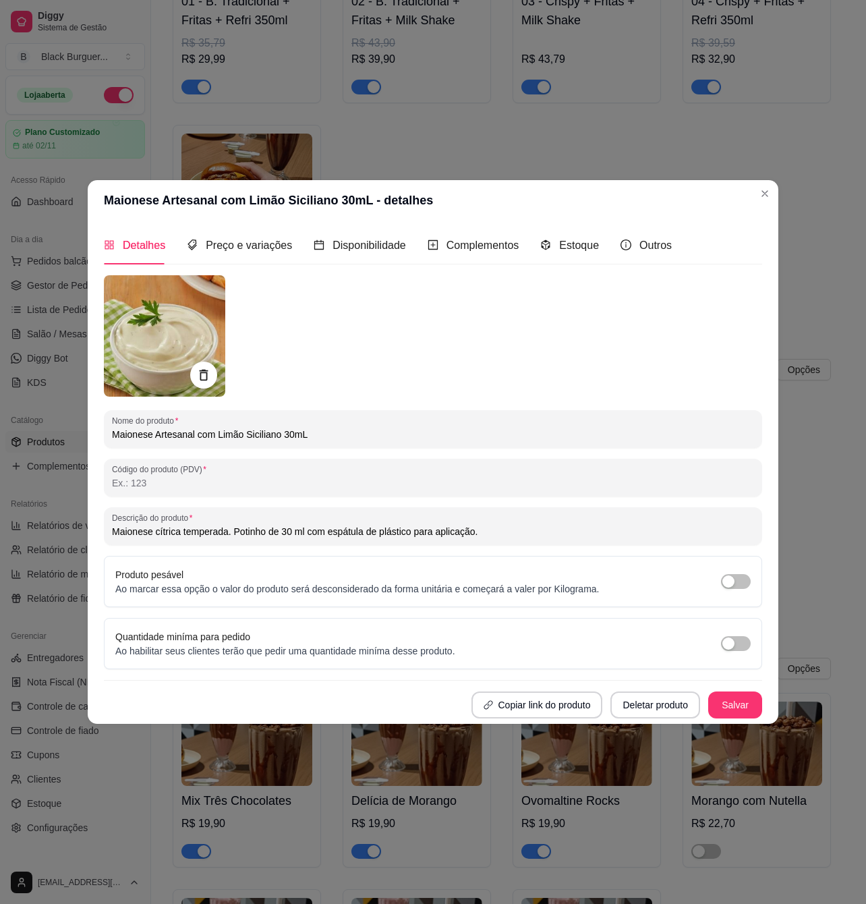
click at [317, 436] on input "Maionese Artesanal com Limão Siciliano 30mL" at bounding box center [433, 434] width 642 height 13
drag, startPoint x: 317, startPoint y: 435, endPoint x: 308, endPoint y: 433, distance: 9.5
click at [308, 433] on input "Maionese Artesanal com Limão Siciliano 30mL" at bounding box center [433, 434] width 642 height 13
drag, startPoint x: 278, startPoint y: 433, endPoint x: 98, endPoint y: 436, distance: 180.2
click at [98, 436] on div "Detalhes Preço e variações Disponibilidade Complementos Estoque Outros Nome do …" at bounding box center [433, 472] width 691 height 503
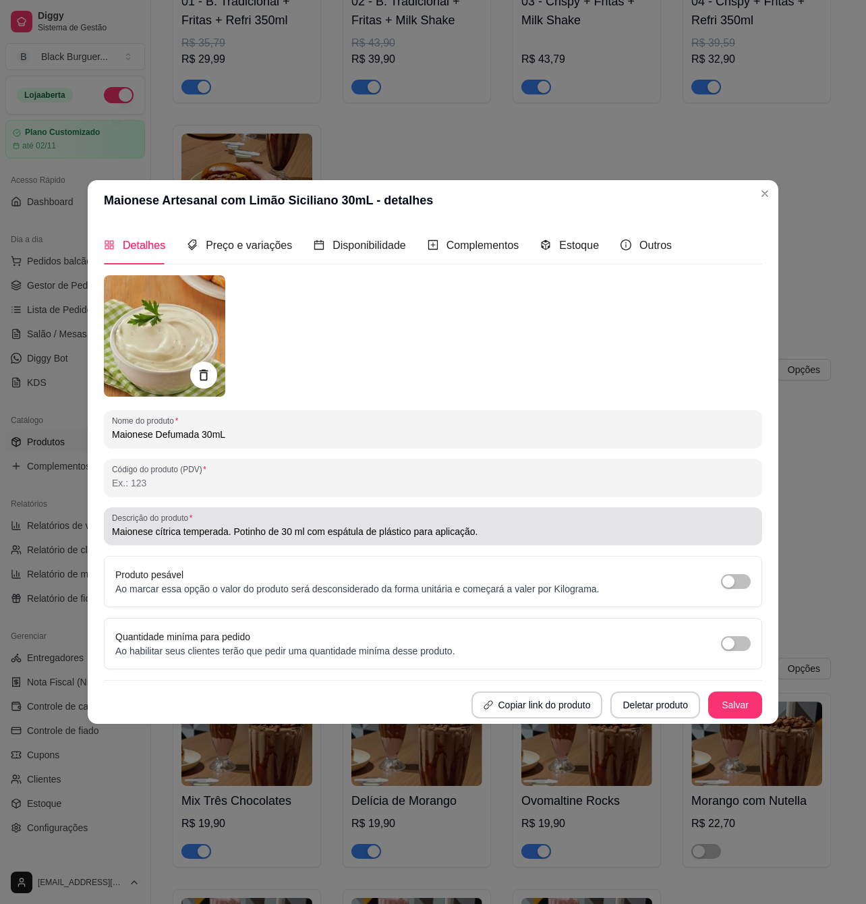
type input "Maionese Defumada 30mL"
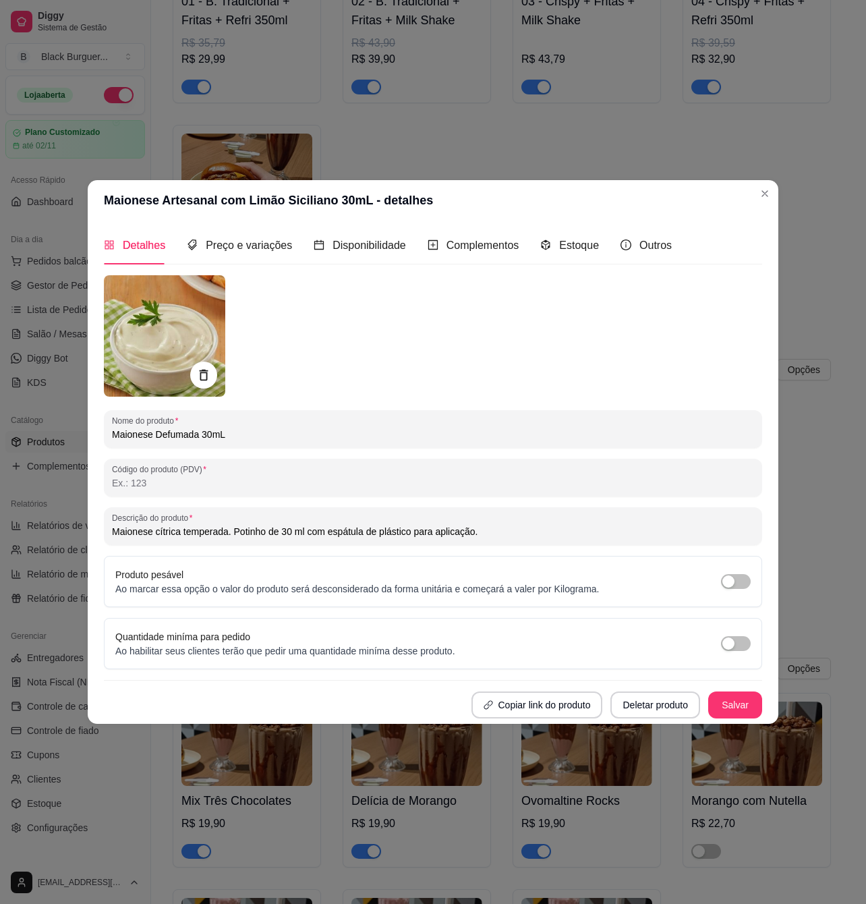
drag, startPoint x: 487, startPoint y: 527, endPoint x: 94, endPoint y: 535, distance: 392.1
click at [94, 535] on div "Detalhes Preço e variações Disponibilidade Complementos Estoque Outros Nome do …" at bounding box center [433, 472] width 691 height 503
click at [214, 527] on input "Descrição do produto" at bounding box center [433, 531] width 642 height 13
click at [186, 525] on input "Descrição do produto" at bounding box center [433, 531] width 642 height 13
click at [188, 529] on input "Descrição do produto" at bounding box center [433, 531] width 642 height 13
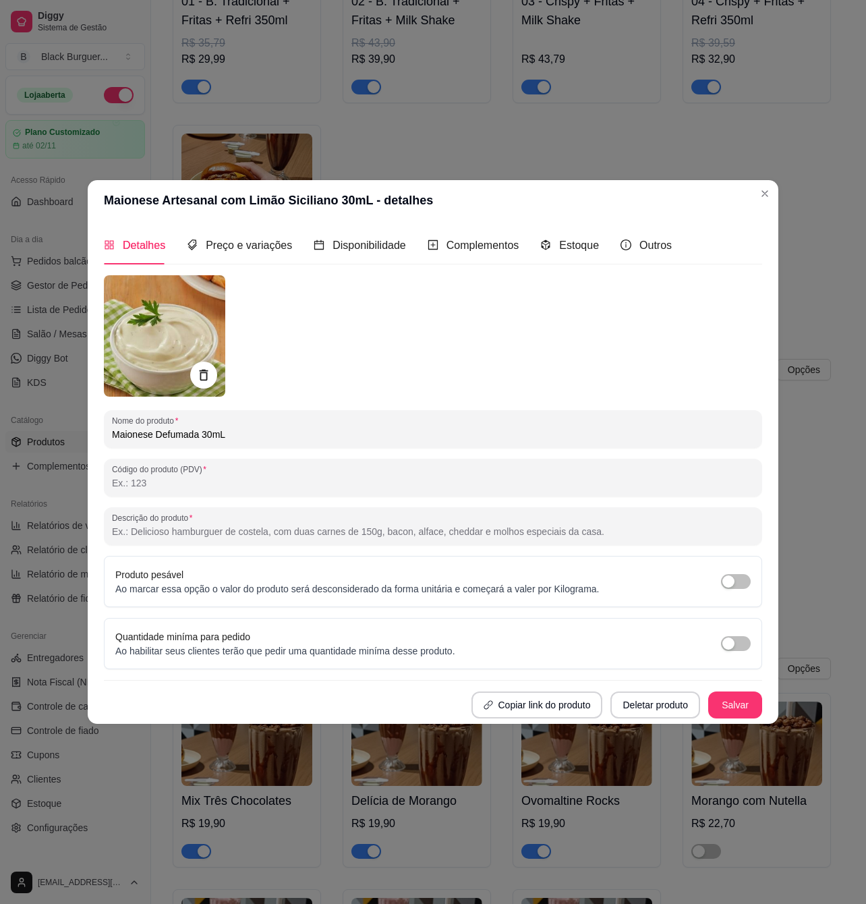
type input "m"
click at [240, 533] on input "Maionese com sabor de churraco" at bounding box center [433, 531] width 642 height 13
click at [270, 532] on input "Maionese com sabor de churrasco" at bounding box center [433, 531] width 642 height 13
click at [297, 533] on input "Maionese com sabor de churrasco. Deliciosa" at bounding box center [433, 531] width 642 height 13
click at [155, 528] on input "Maionese com sabor de churrasco. Deliciosa!" at bounding box center [433, 531] width 642 height 13
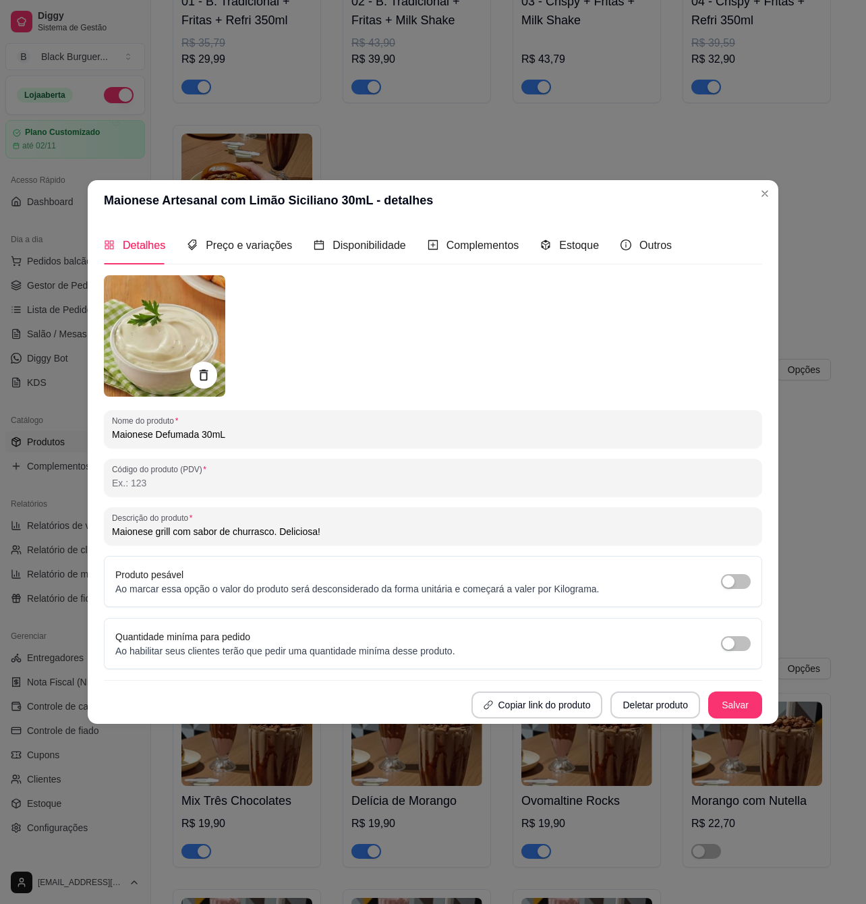
click at [162, 530] on input "Maionese grill com sabor de churrasco. Deliciosa!" at bounding box center [433, 531] width 642 height 13
type input "Maionese Grill com sabor de churrasco. Deliciosa!"
click at [233, 248] on span "Preço e variações" at bounding box center [249, 245] width 86 height 11
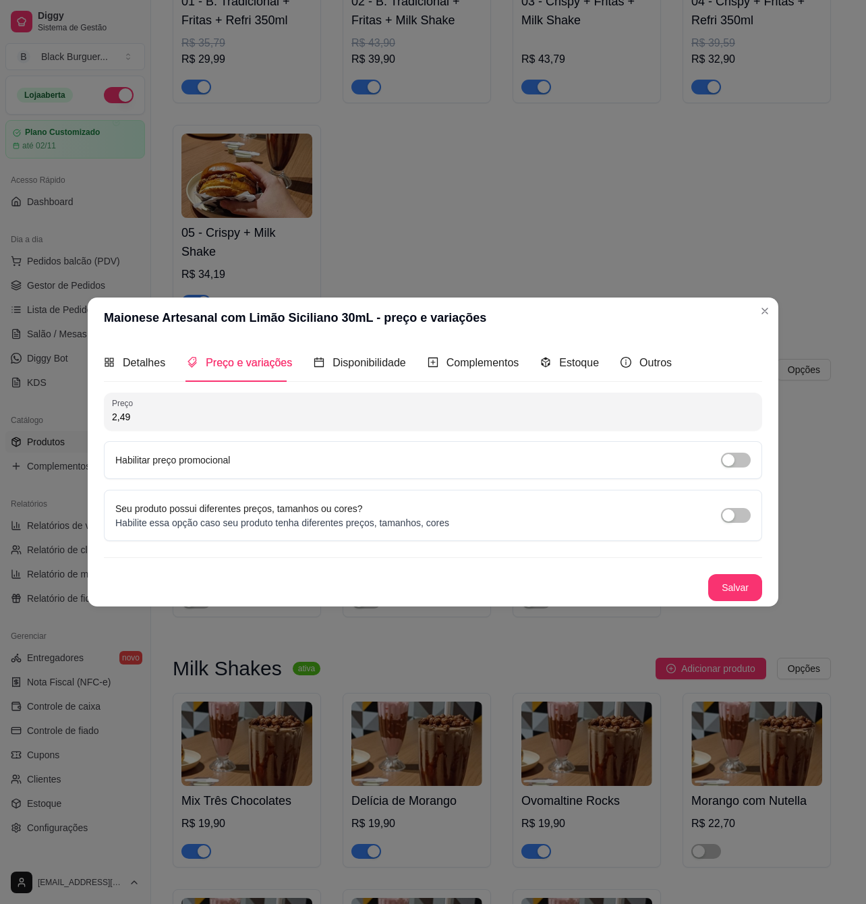
click at [152, 410] on input "2,49" at bounding box center [433, 416] width 642 height 13
type input "2,99"
click at [738, 592] on button "Salvar" at bounding box center [736, 587] width 54 height 27
click at [736, 589] on button "Salvar" at bounding box center [736, 587] width 54 height 27
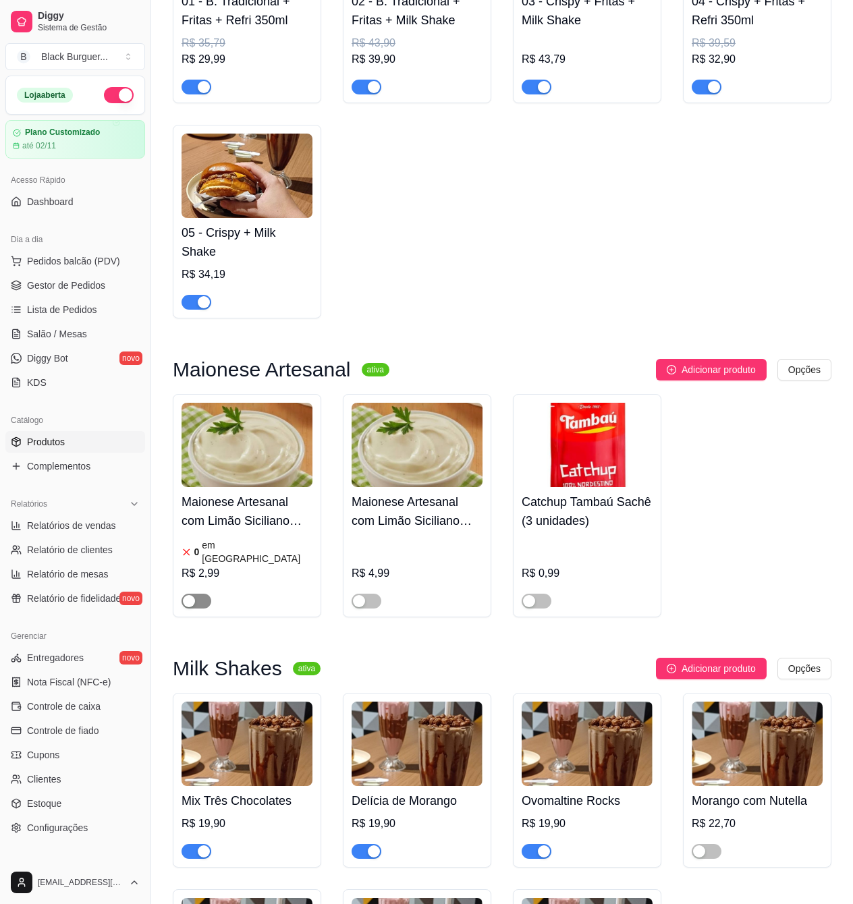
click at [196, 594] on button "button" at bounding box center [197, 601] width 30 height 15
click at [229, 530] on h4 "Maionese Artesanal com Limão Siciliano 30mL" at bounding box center [247, 512] width 131 height 38
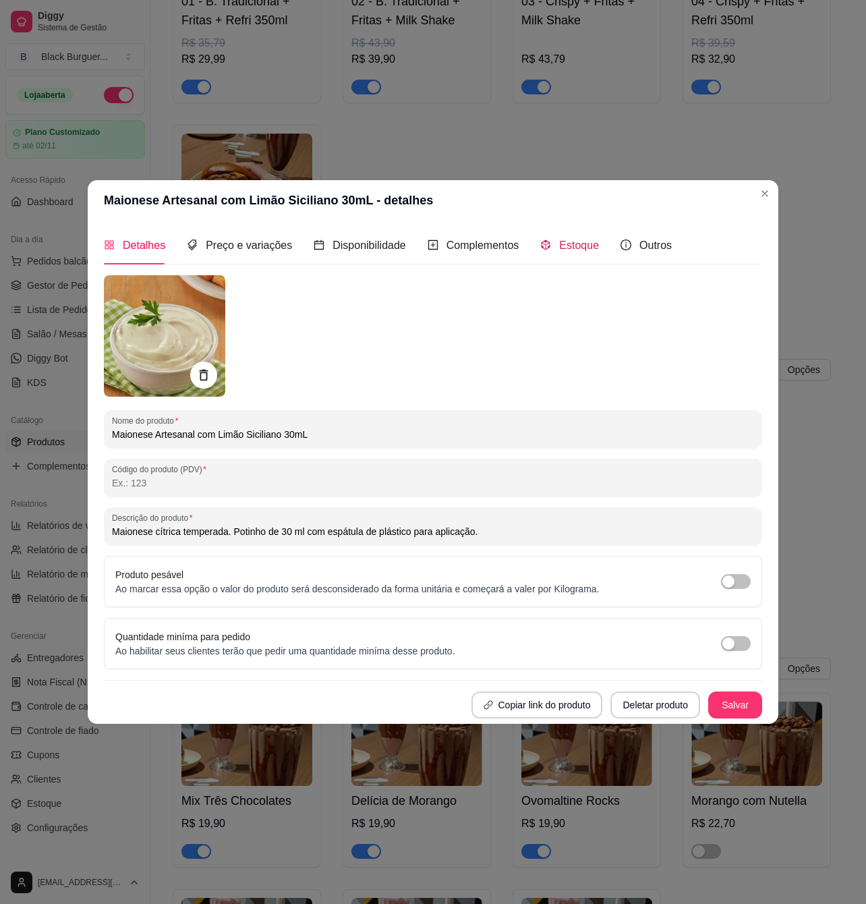
click at [568, 242] on span "Estoque" at bounding box center [579, 245] width 40 height 11
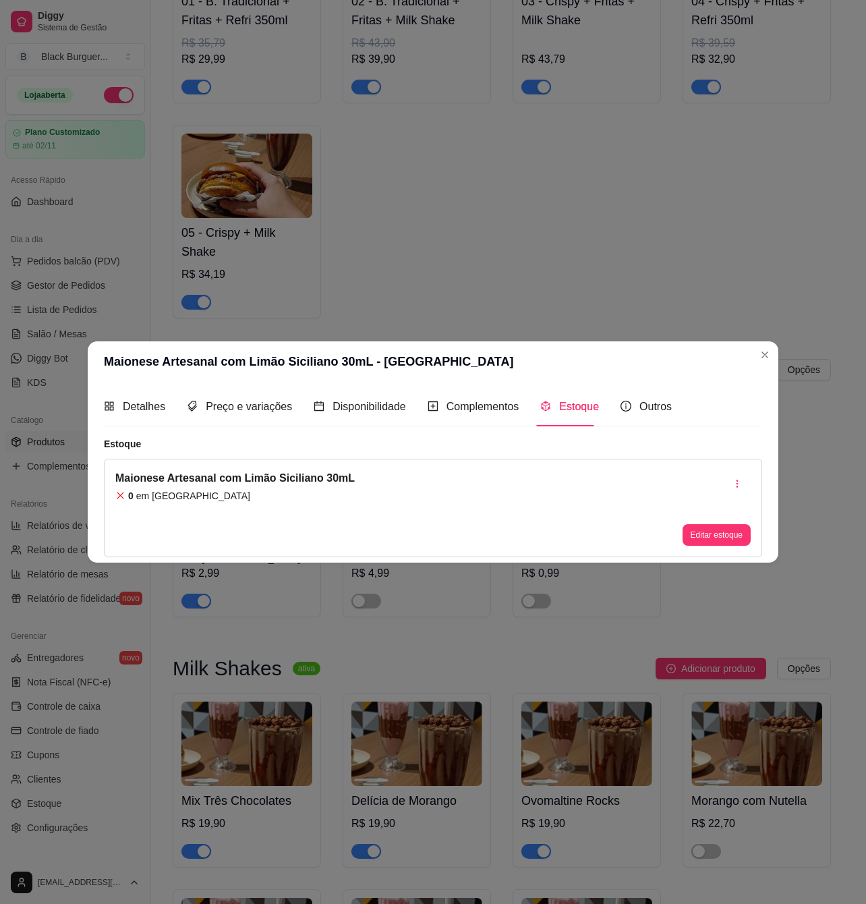
click at [176, 497] on article "em [GEOGRAPHIC_DATA]" at bounding box center [193, 495] width 114 height 13
click at [194, 497] on div "0 em estoque" at bounding box center [235, 495] width 240 height 13
click at [729, 534] on button "Editar estoque" at bounding box center [717, 534] width 66 height 21
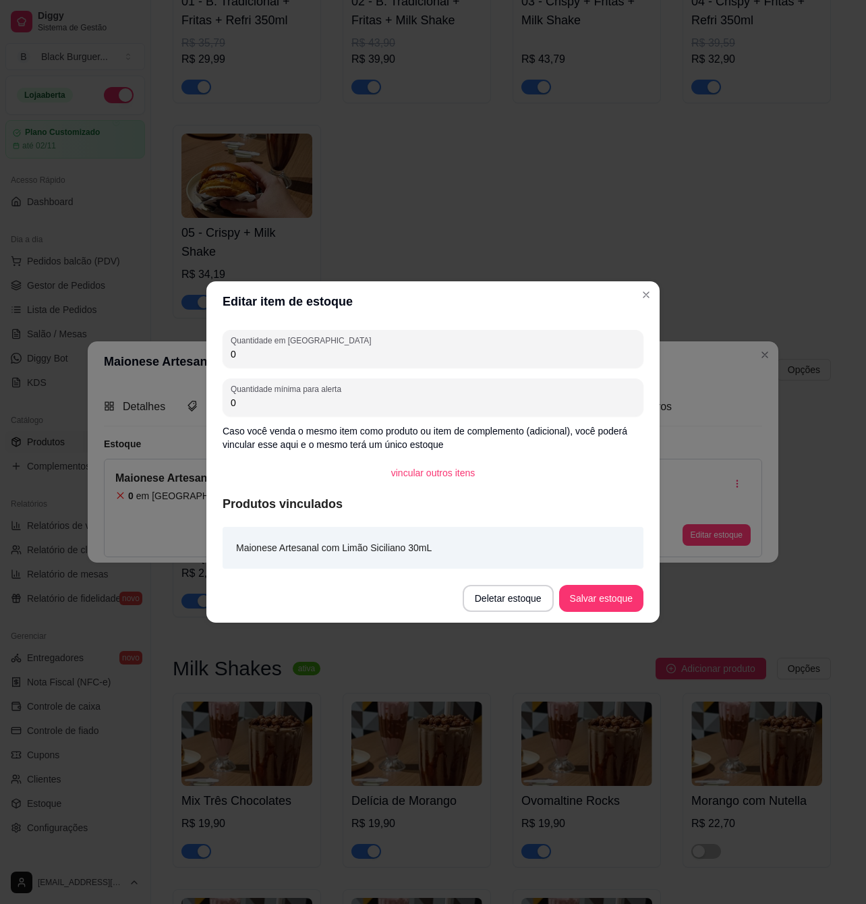
click at [316, 360] on input "0" at bounding box center [433, 354] width 405 height 13
type input "0"
type input "33"
click at [594, 602] on button "Salvar estoque" at bounding box center [601, 599] width 82 height 26
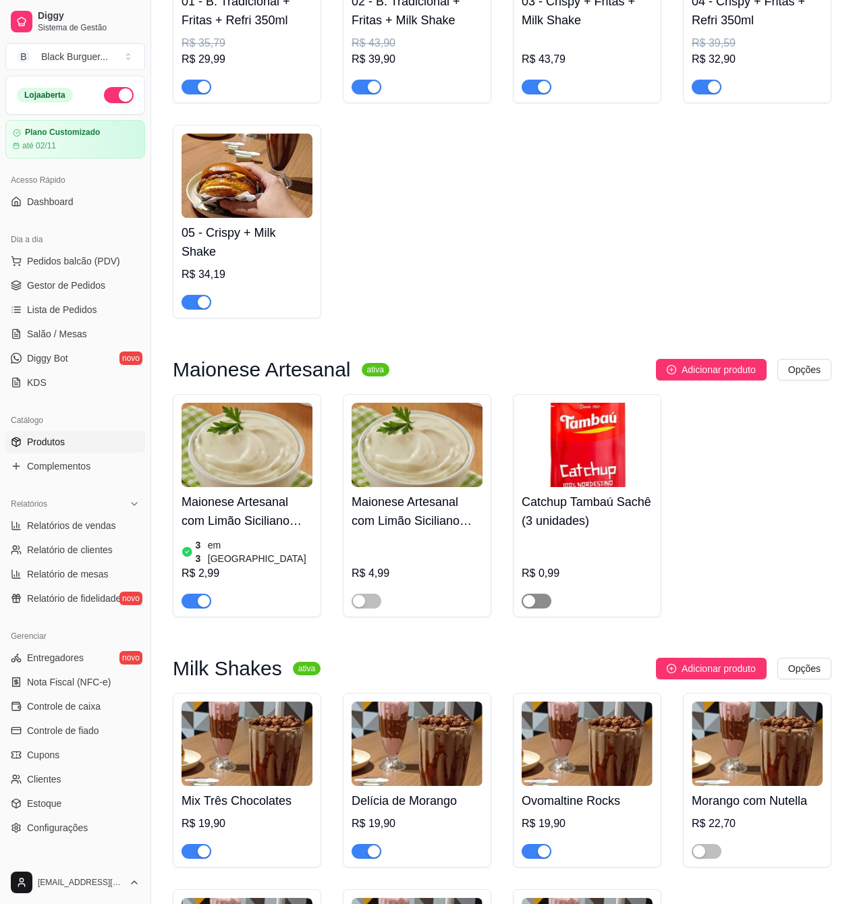
click at [538, 594] on span "button" at bounding box center [537, 601] width 30 height 15
click at [368, 594] on span "button" at bounding box center [367, 601] width 30 height 15
click at [413, 513] on h4 "Maionese Artesanal com Limão Siciliano 100mL" at bounding box center [417, 512] width 131 height 38
click at [252, 520] on h4 "Maionese Artesanal com Limão Siciliano 30mL" at bounding box center [247, 512] width 131 height 38
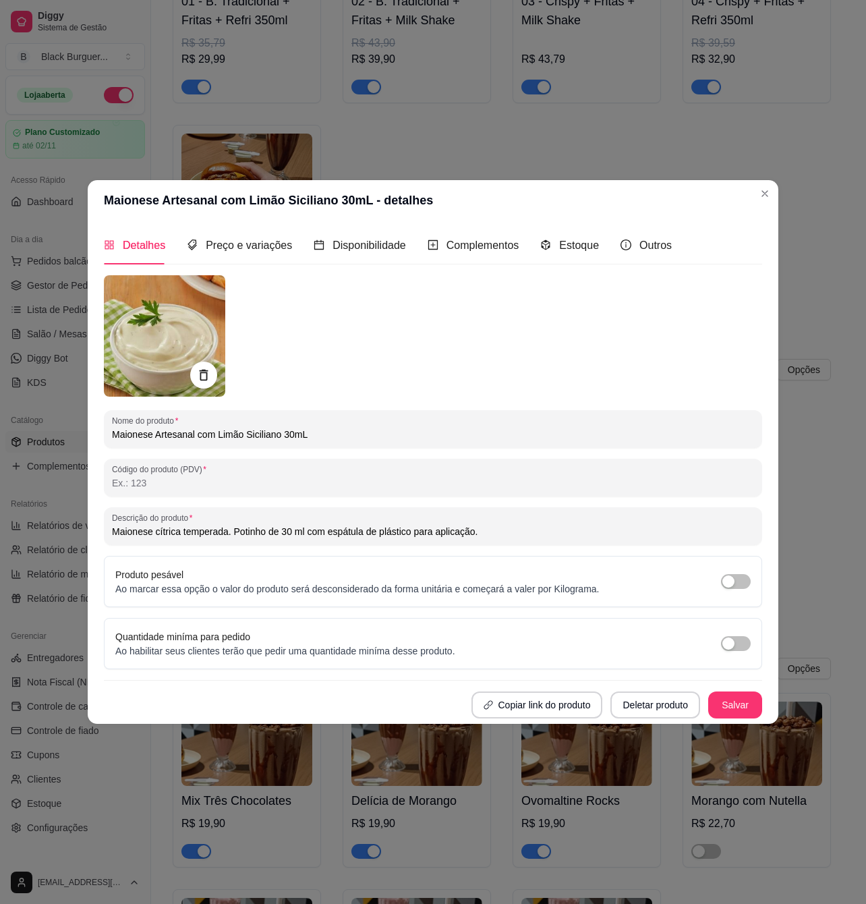
drag, startPoint x: 278, startPoint y: 435, endPoint x: 154, endPoint y: 433, distance: 124.2
click at [154, 433] on input "Maionese Artesanal com Limão Siciliano 30mL" at bounding box center [433, 434] width 642 height 13
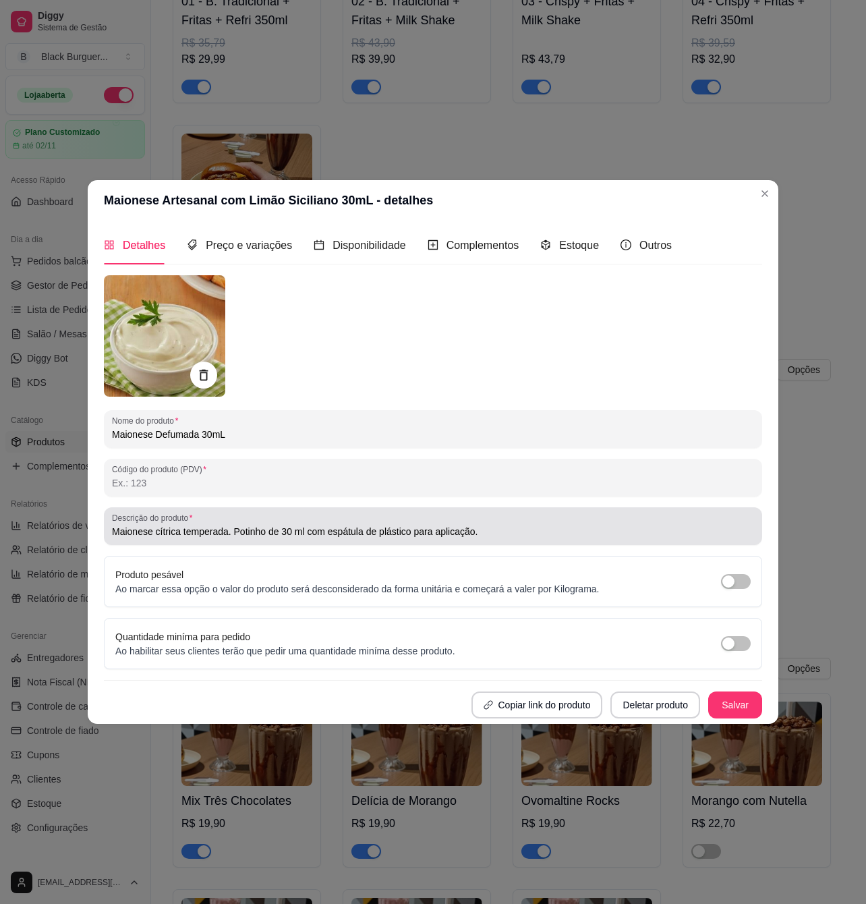
type input "Maionese Defumada 30mL"
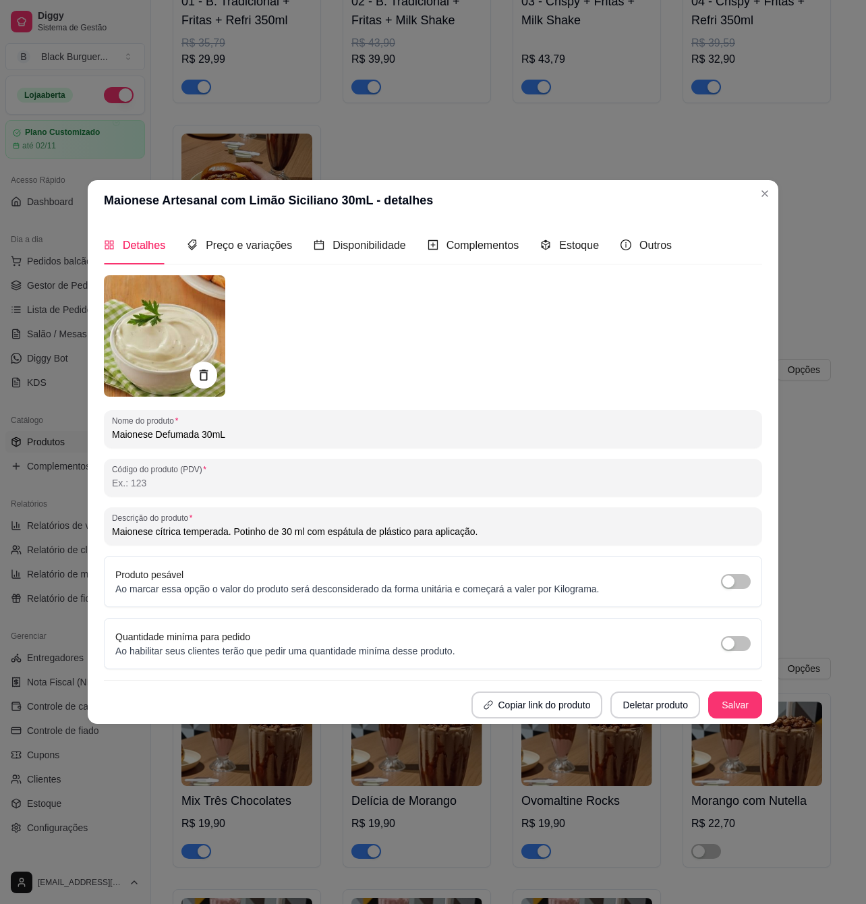
drag, startPoint x: 475, startPoint y: 530, endPoint x: 154, endPoint y: 535, distance: 321.2
click at [154, 535] on input "Maionese cítrica temperada. Potinho de 30 ml com espátula de plástico para apli…" at bounding box center [433, 531] width 642 height 13
type input "Maionese Grill. Deliciosa com sabor de churrasco."
click at [727, 702] on button "Salvar" at bounding box center [736, 705] width 54 height 27
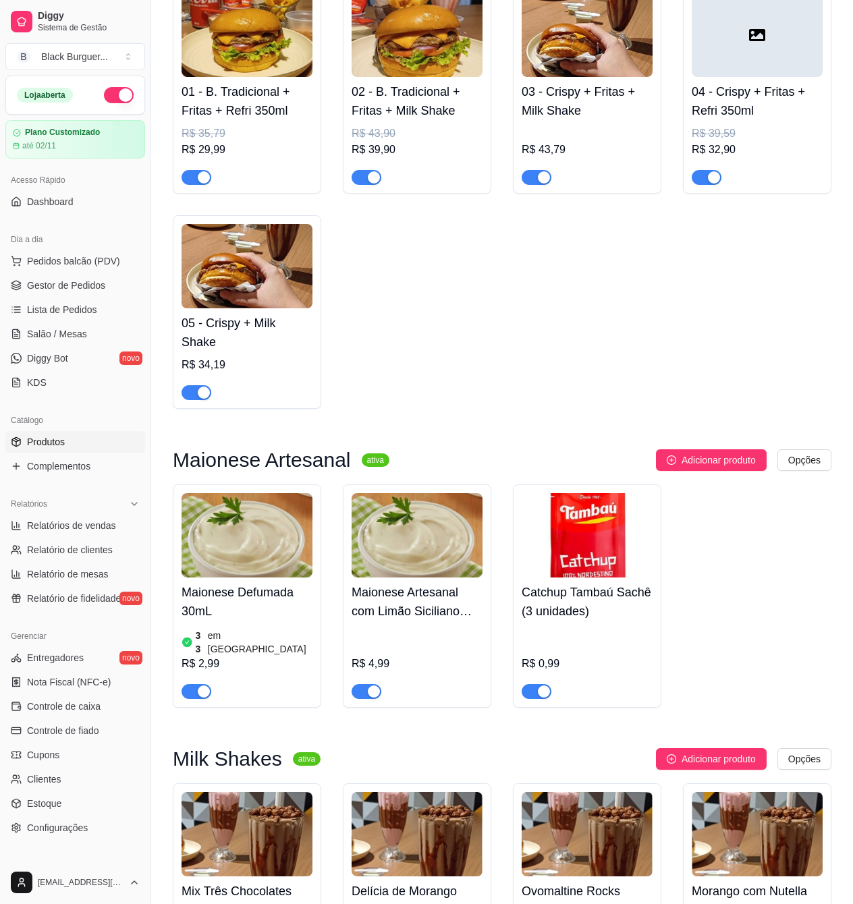
scroll to position [2789, 0]
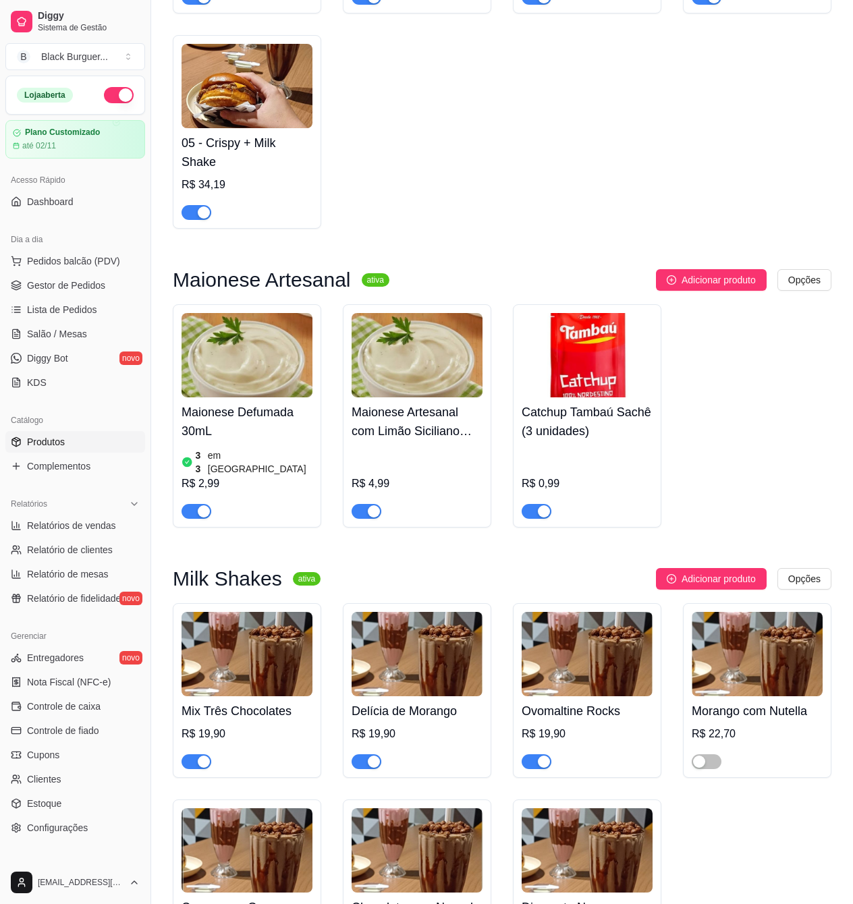
click at [410, 437] on h4 "Maionese Artesanal com Limão Siciliano 100mL" at bounding box center [417, 422] width 131 height 38
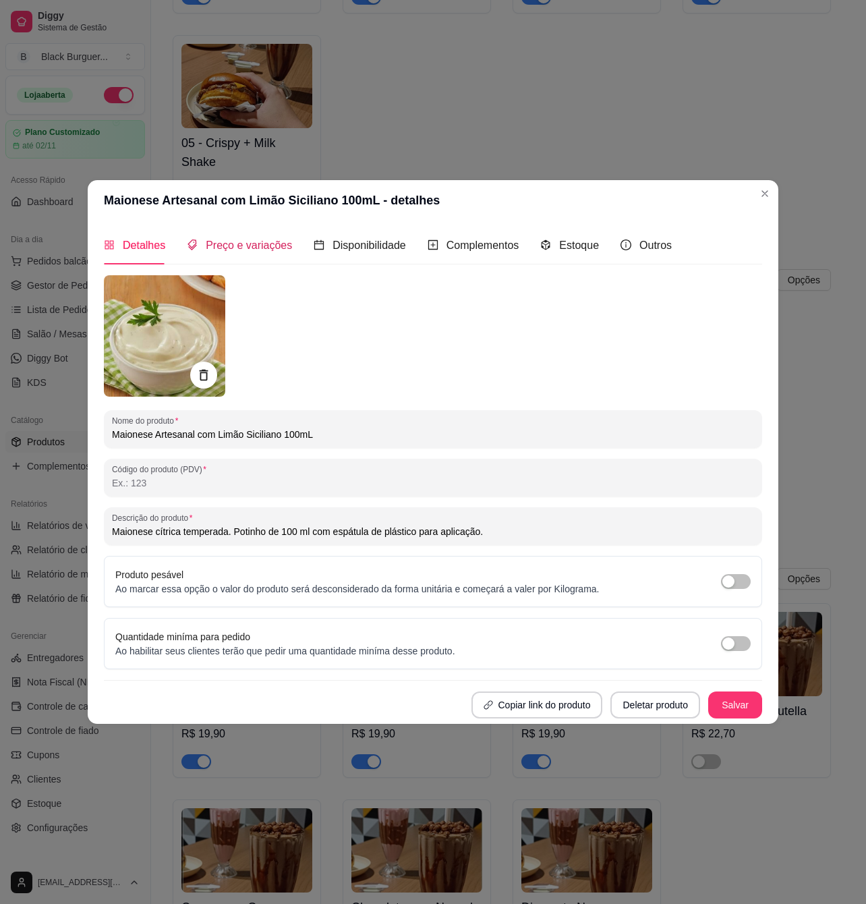
click at [247, 246] on span "Preço e variações" at bounding box center [249, 245] width 86 height 11
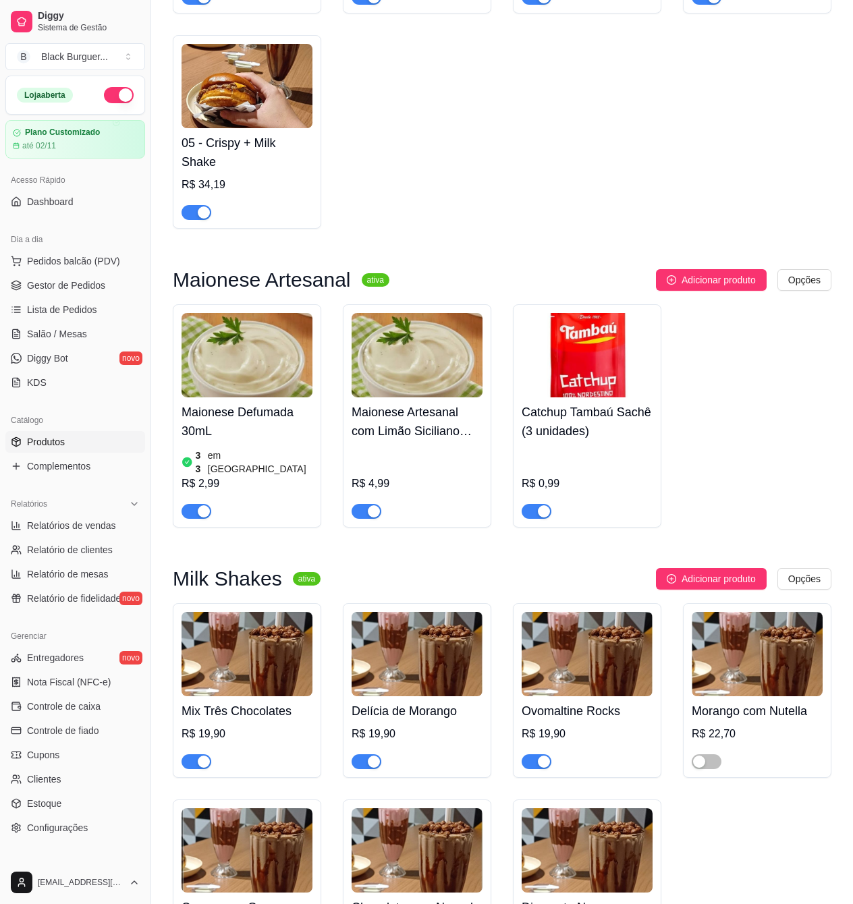
click at [417, 411] on h4 "Maionese Artesanal com Limão Siciliano 100mL" at bounding box center [417, 422] width 131 height 38
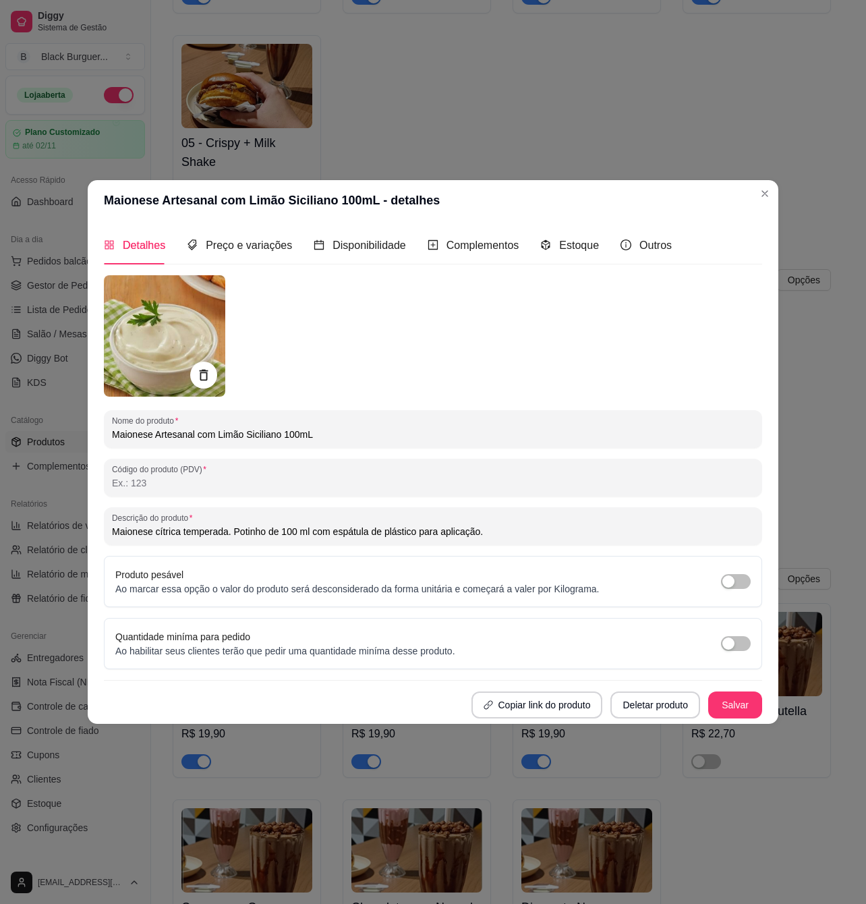
drag, startPoint x: 279, startPoint y: 435, endPoint x: 109, endPoint y: 437, distance: 170.1
click at [109, 437] on div "Nome do produto Maionese Artesanal com Limão Siciliano 100mL" at bounding box center [433, 429] width 659 height 38
click at [175, 436] on input "Baconnaise 100mL" at bounding box center [433, 434] width 642 height 13
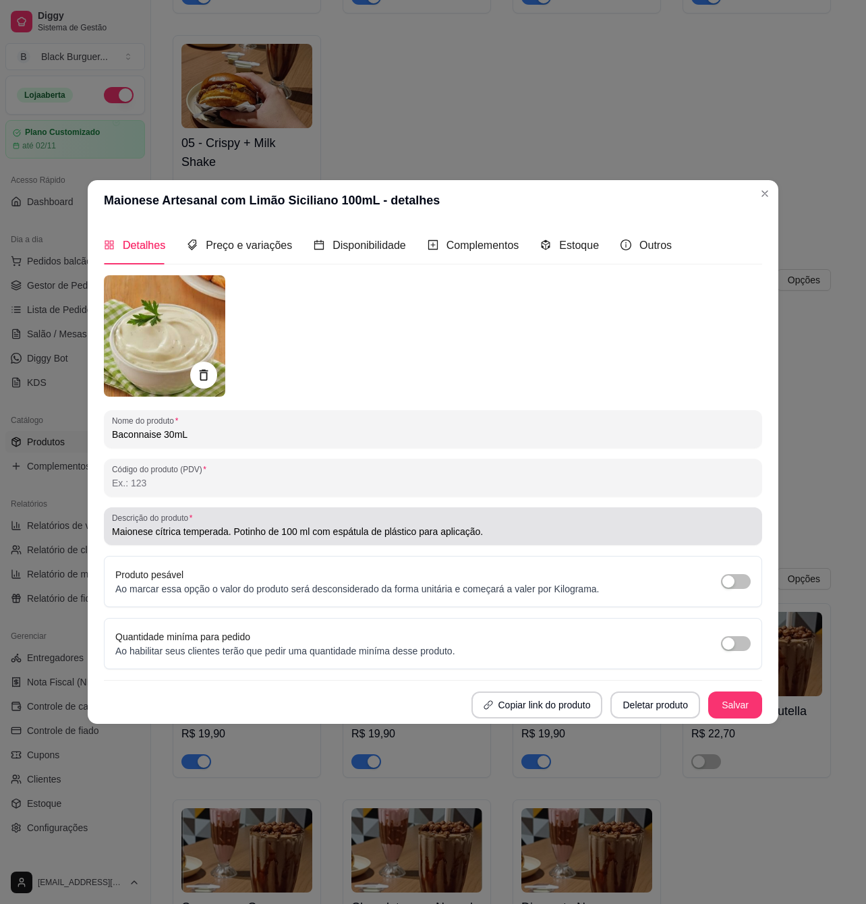
type input "Baconnaise 30mL"
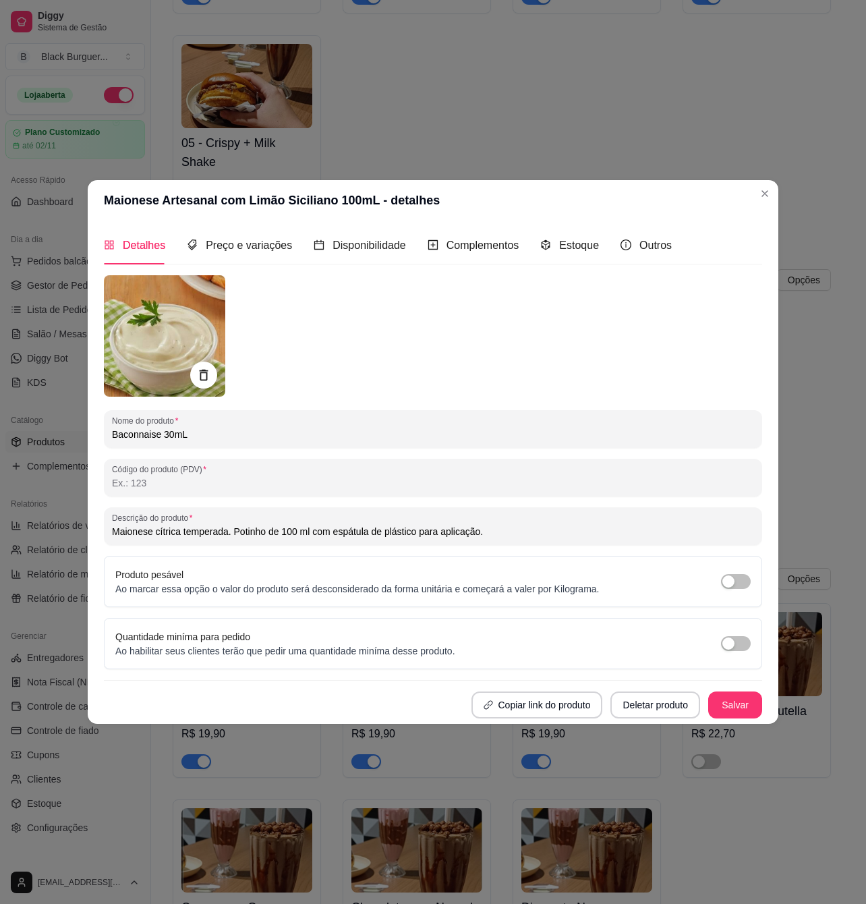
drag, startPoint x: 478, startPoint y: 533, endPoint x: 155, endPoint y: 530, distance: 323.9
click at [155, 530] on input "Maionese cítrica temperada. Potinho de 100 ml com espátula de plástico para apl…" at bounding box center [433, 531] width 642 height 13
type input "Maionese de bacon. Simplesmente deliciosa!"
click at [722, 703] on button "Salvar" at bounding box center [735, 705] width 53 height 26
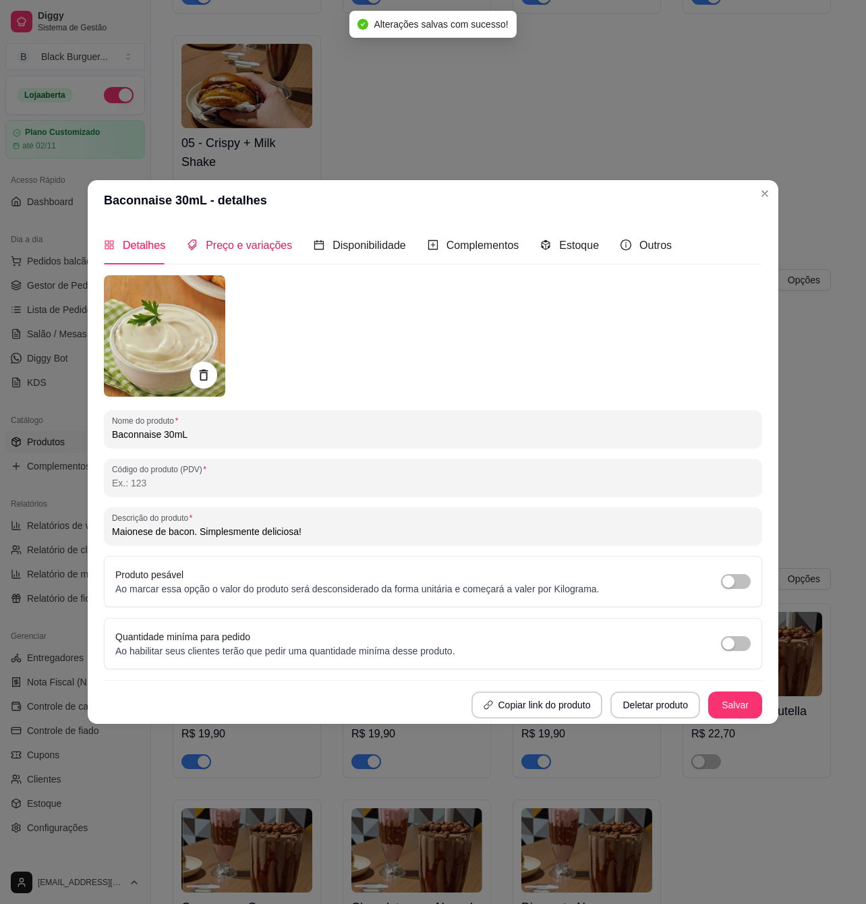
click at [248, 244] on span "Preço e variações" at bounding box center [249, 245] width 86 height 11
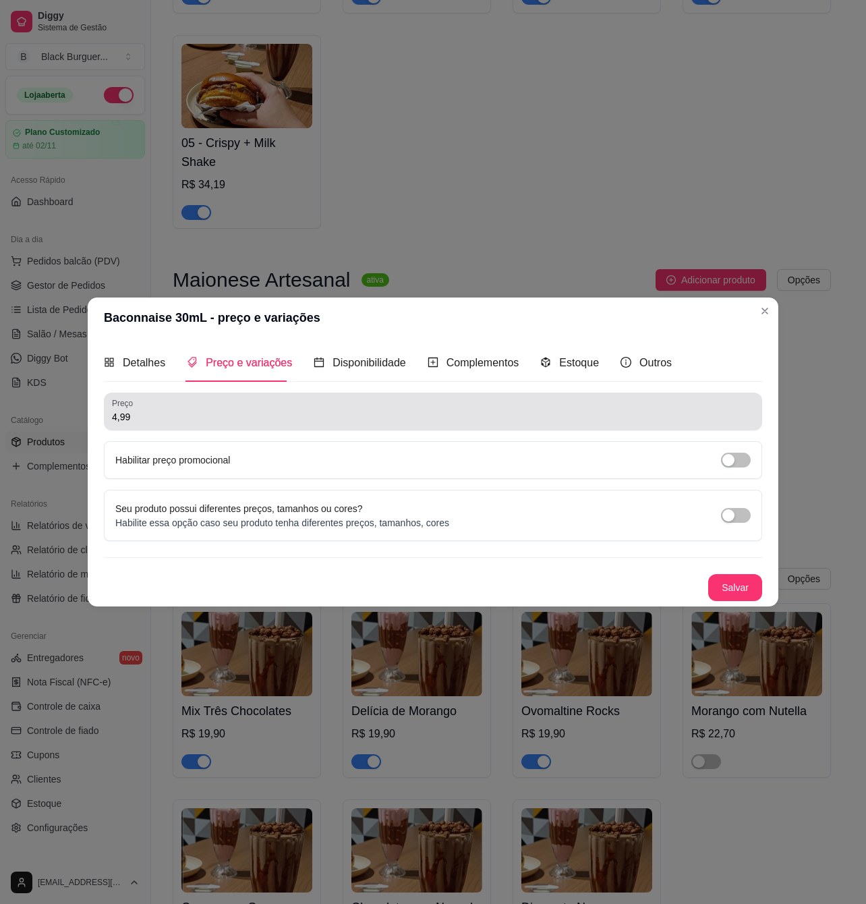
click at [157, 420] on input "4,99" at bounding box center [433, 416] width 642 height 13
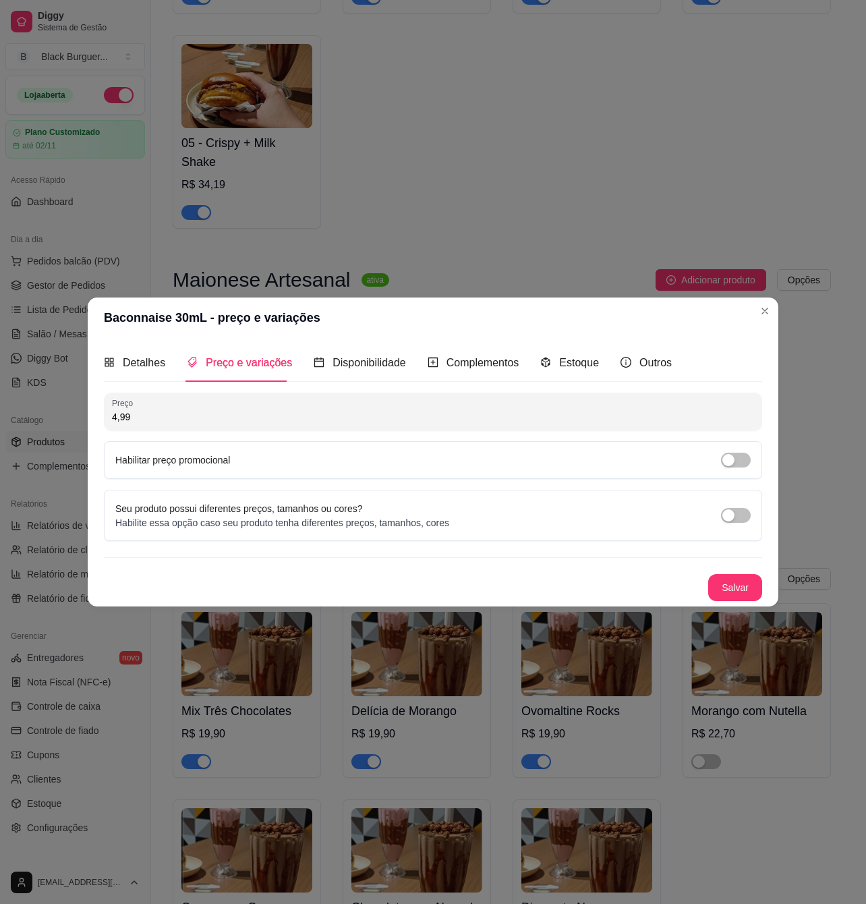
click at [157, 420] on input "4,99" at bounding box center [433, 416] width 642 height 13
type input "2,99"
click at [341, 363] on span "Disponibilidade" at bounding box center [370, 362] width 74 height 11
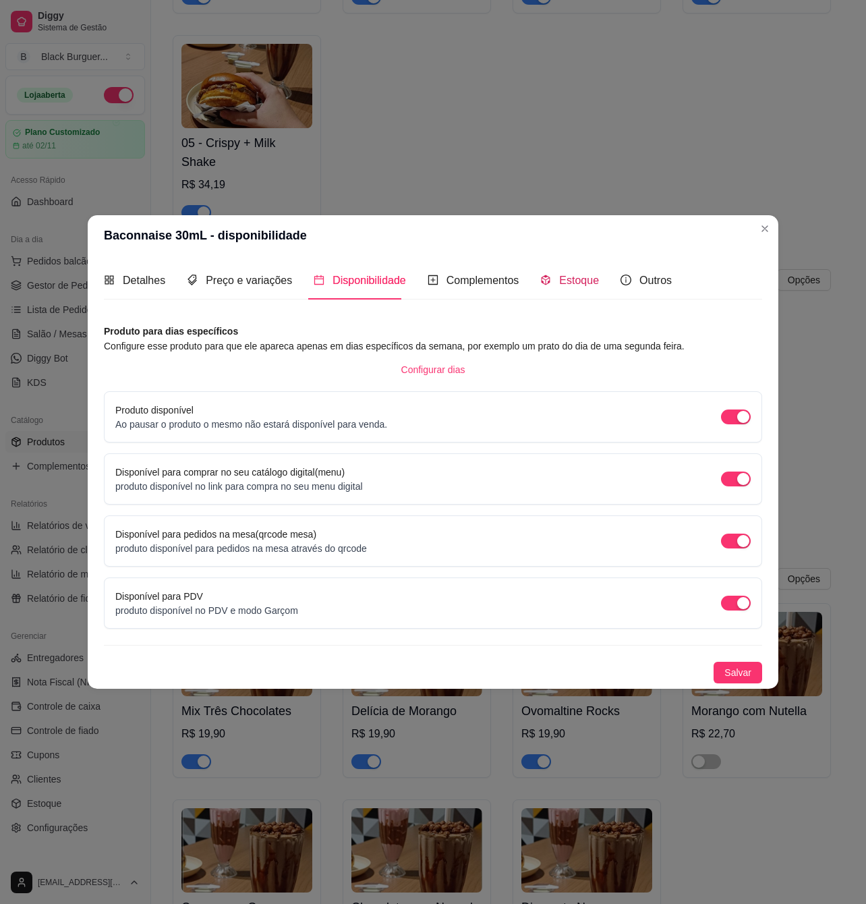
click at [574, 278] on span "Estoque" at bounding box center [579, 280] width 40 height 11
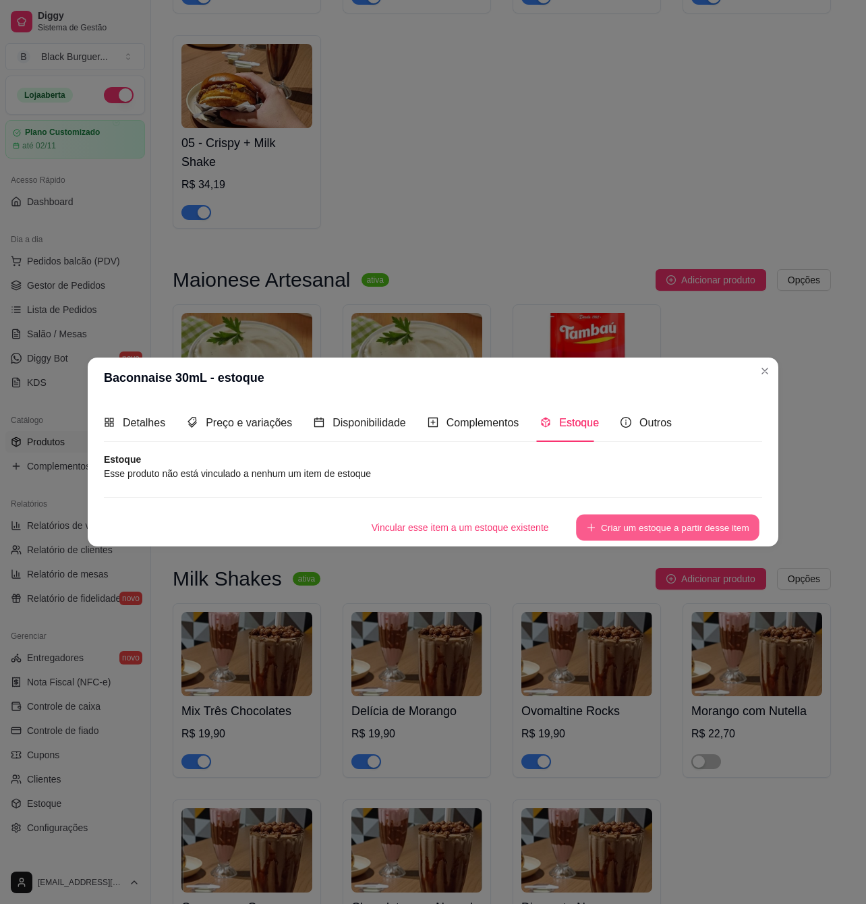
click at [636, 524] on button "Criar um estoque a partir desse item" at bounding box center [668, 528] width 184 height 26
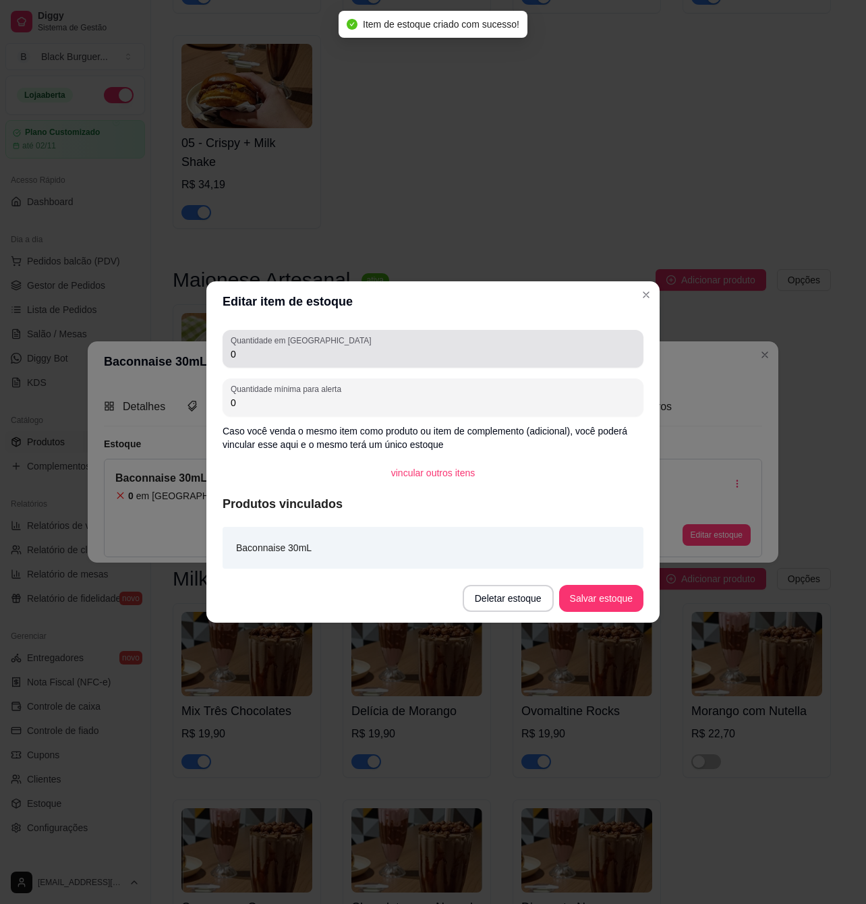
click at [252, 362] on div "0" at bounding box center [433, 348] width 405 height 27
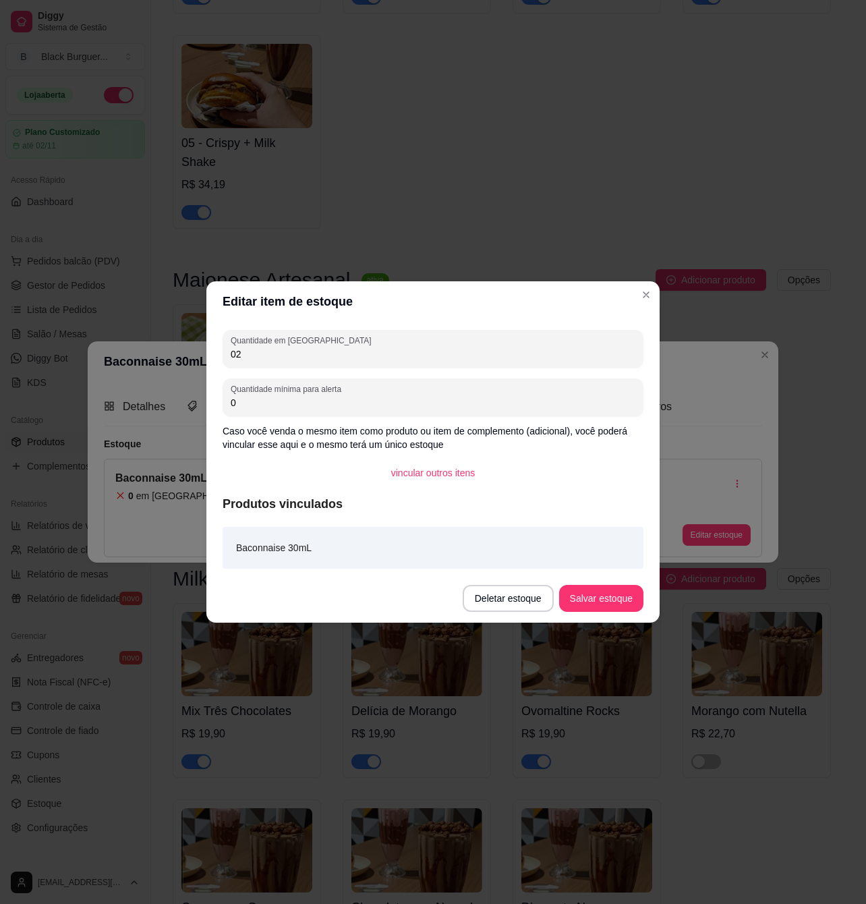
type input "0"
type input "27"
click at [616, 592] on button "Salvar estoque" at bounding box center [601, 599] width 82 height 26
click at [629, 594] on button "Salvar estoque" at bounding box center [601, 599] width 82 height 26
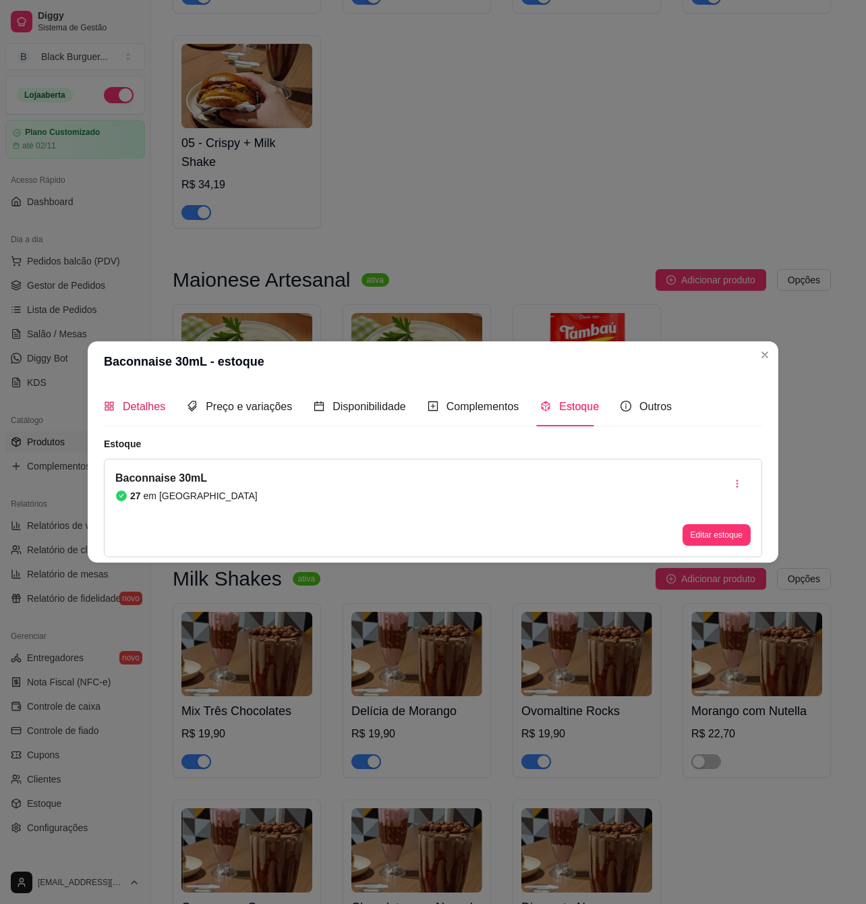
click at [138, 414] on div "Detalhes" at bounding box center [134, 406] width 61 height 17
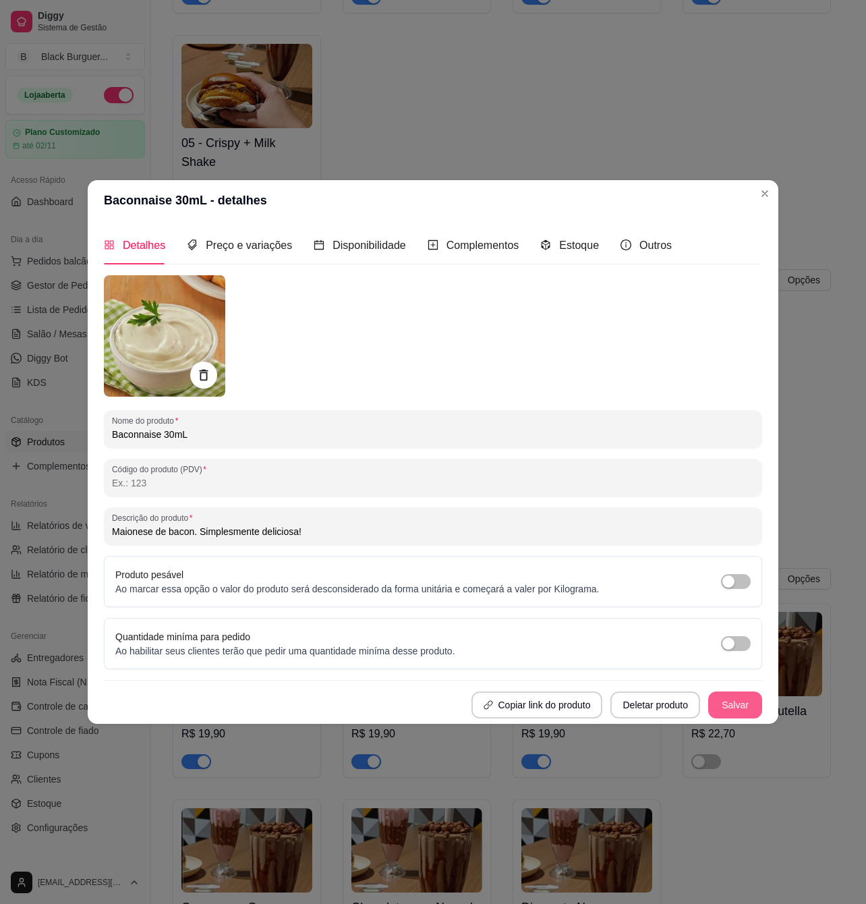
click at [740, 700] on button "Salvar" at bounding box center [736, 705] width 54 height 27
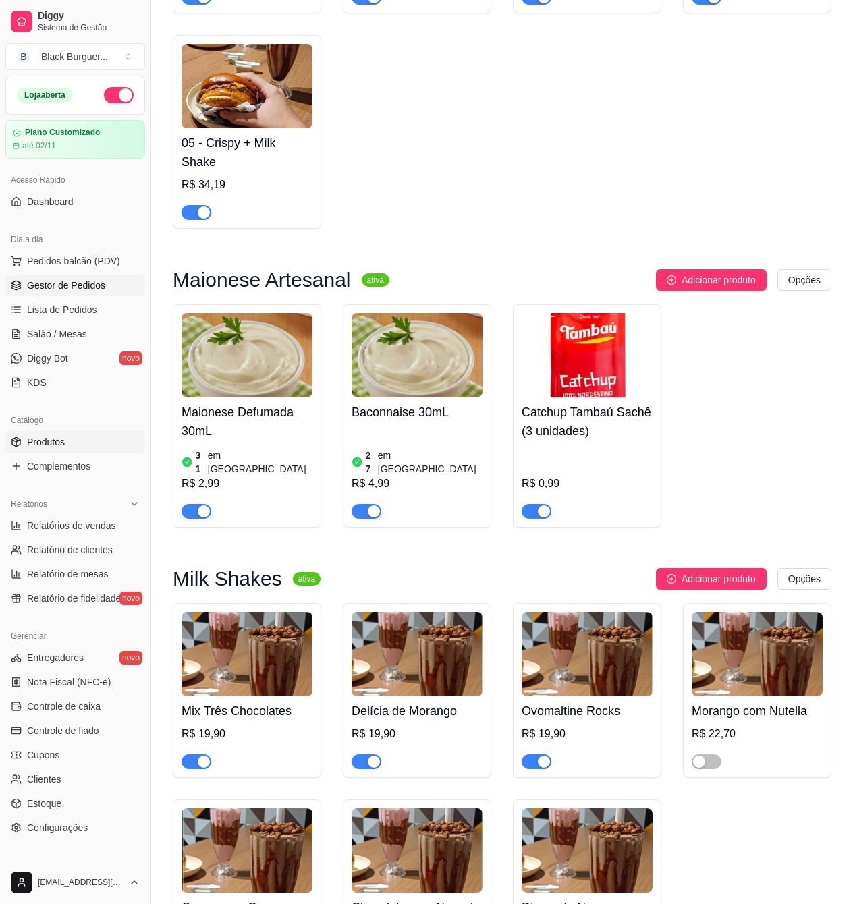
click at [52, 279] on span "Gestor de Pedidos" at bounding box center [66, 285] width 78 height 13
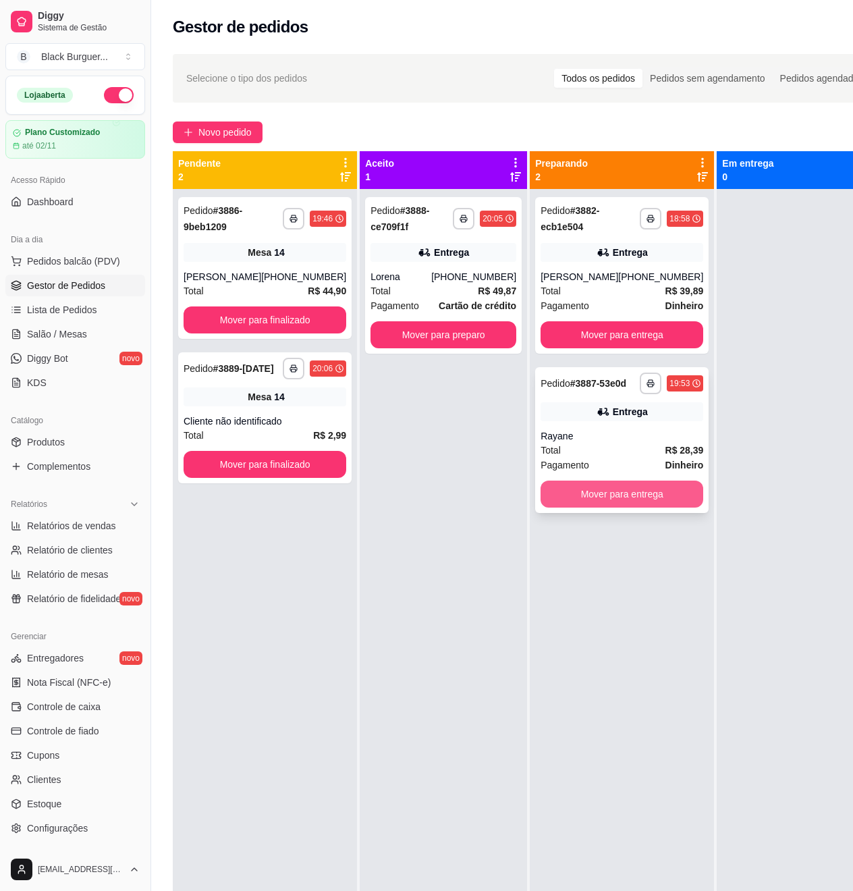
click at [621, 505] on button "Mover para entrega" at bounding box center [622, 493] width 163 height 27
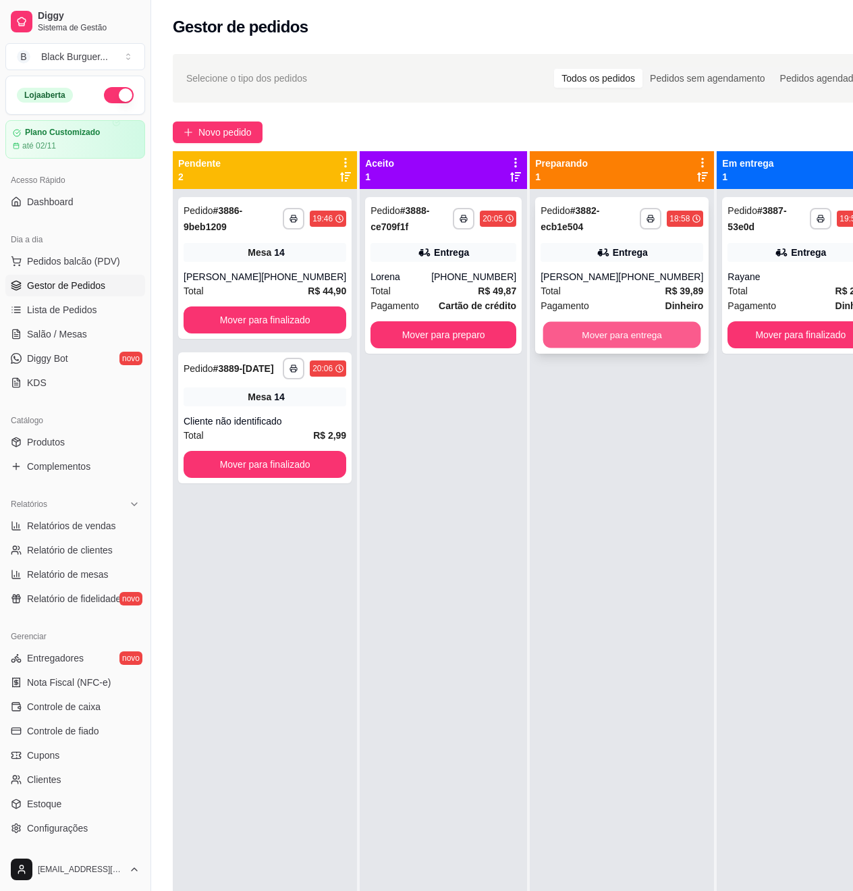
click at [576, 336] on button "Mover para entrega" at bounding box center [622, 335] width 158 height 26
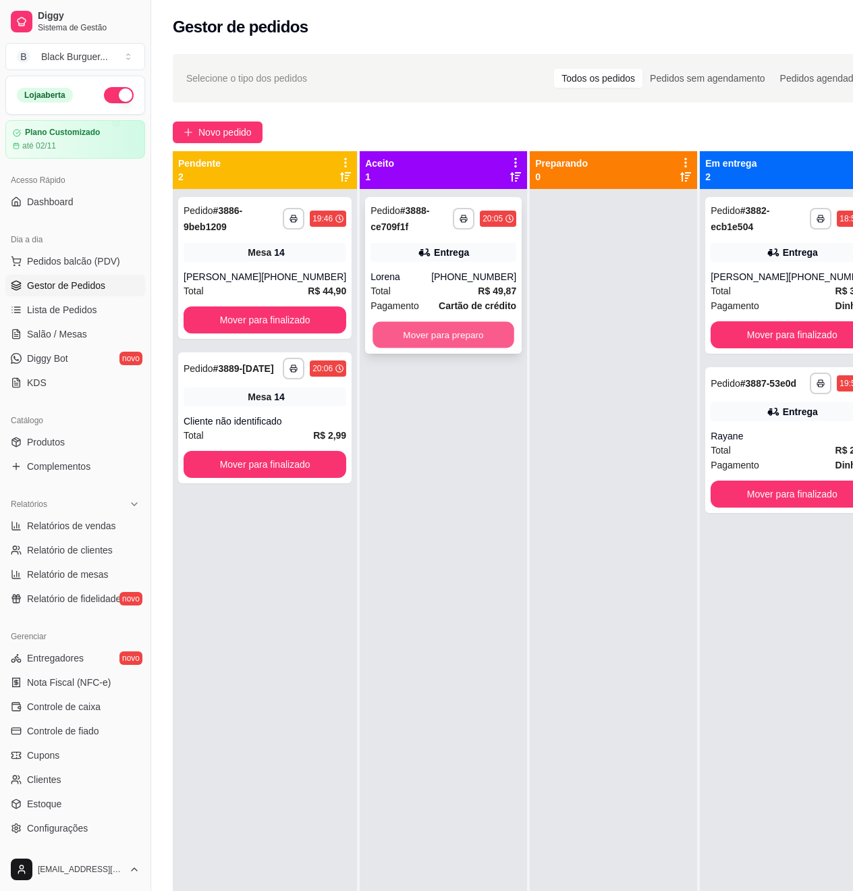
click at [427, 337] on button "Mover para preparo" at bounding box center [443, 335] width 142 height 26
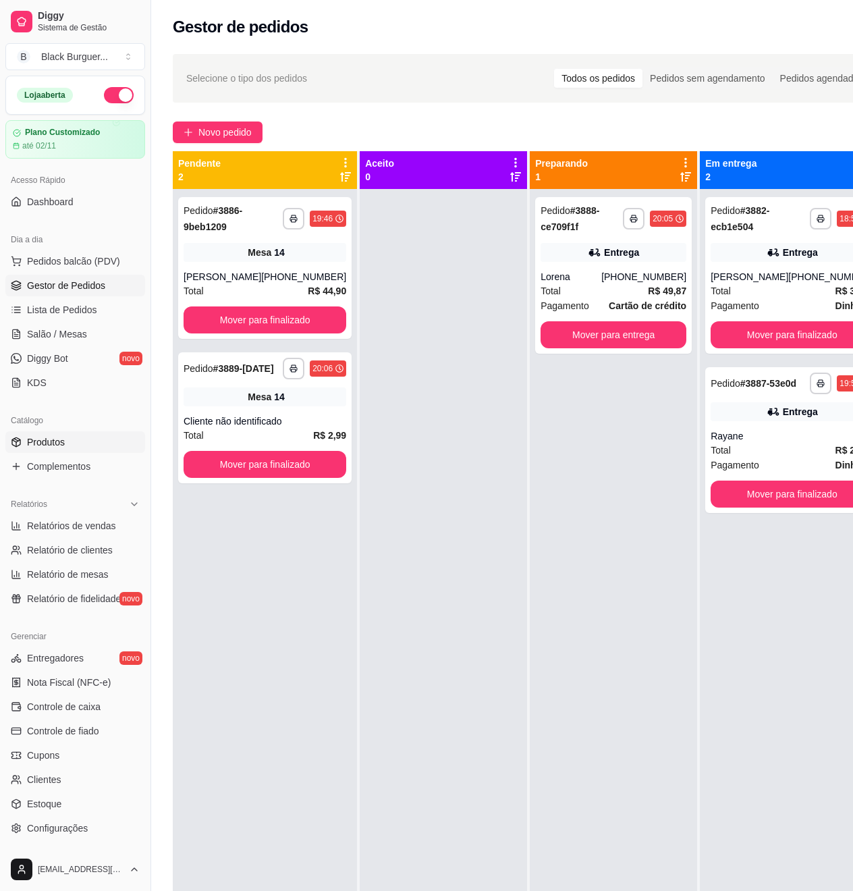
click at [36, 443] on span "Produtos" at bounding box center [46, 441] width 38 height 13
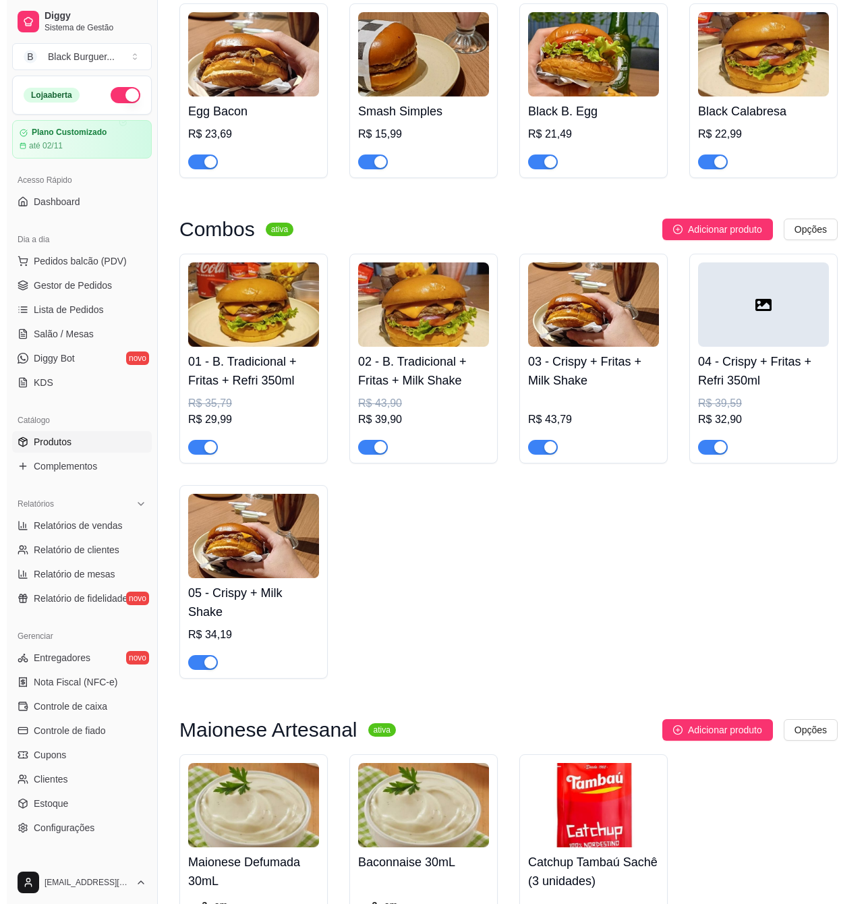
scroll to position [2519, 0]
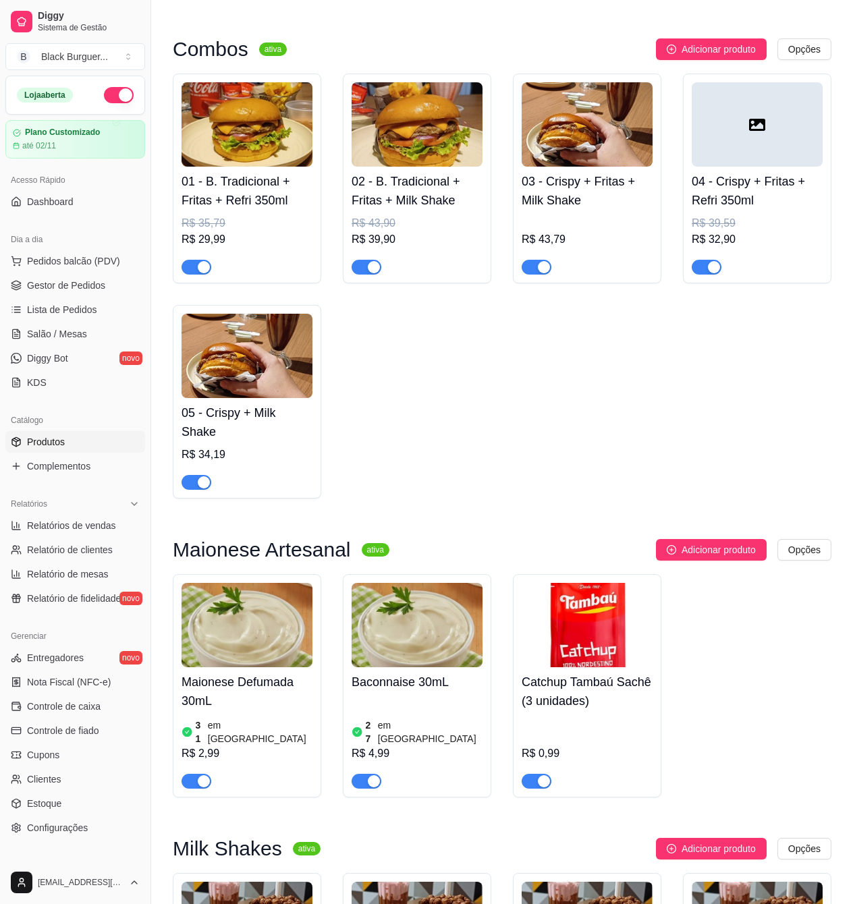
click at [401, 698] on div "Baconnaise 30mL 27 em estoque R$ 4,99" at bounding box center [417, 727] width 131 height 121
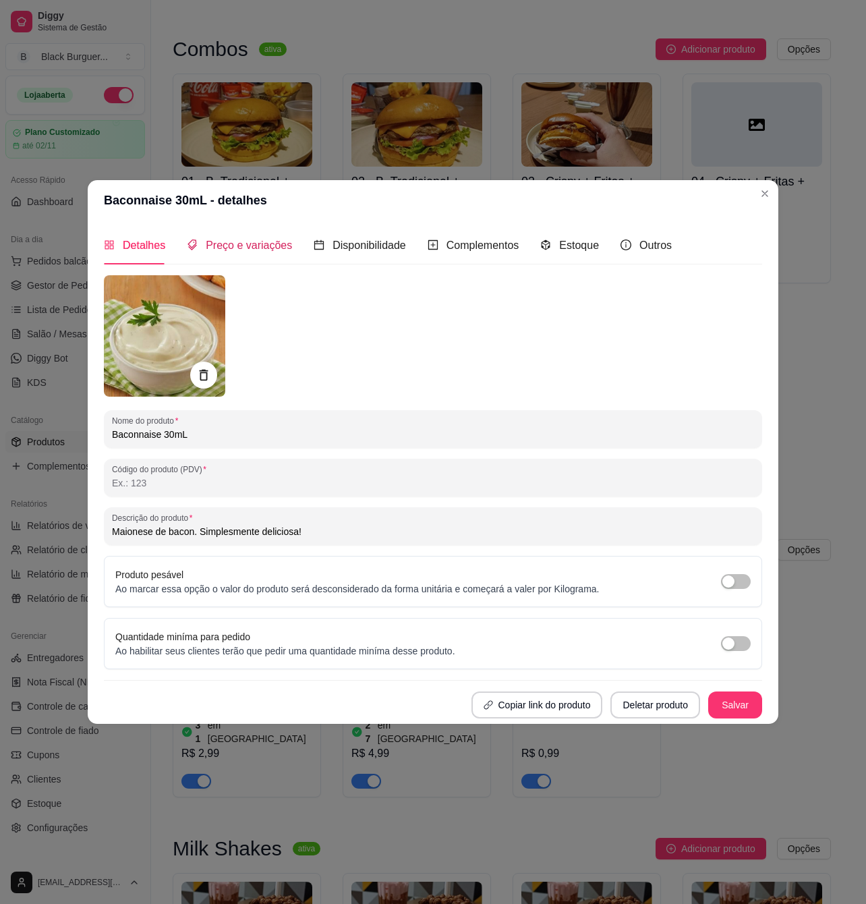
click at [259, 244] on span "Preço e variações" at bounding box center [249, 245] width 86 height 11
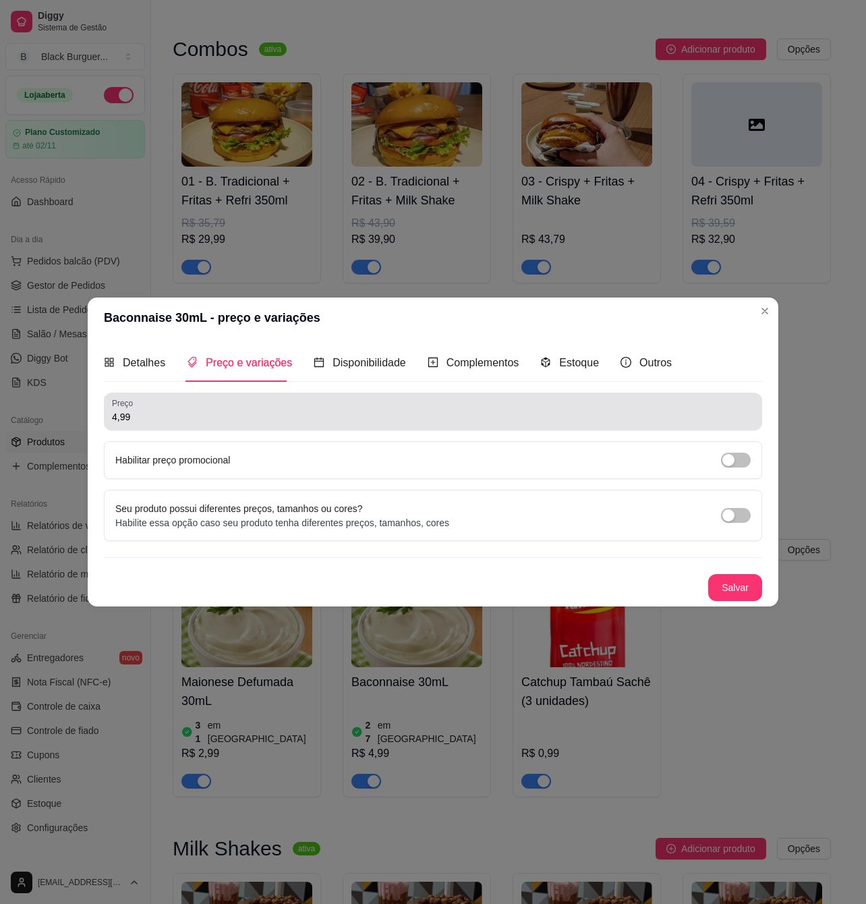
click at [173, 410] on input "4,99" at bounding box center [433, 416] width 642 height 13
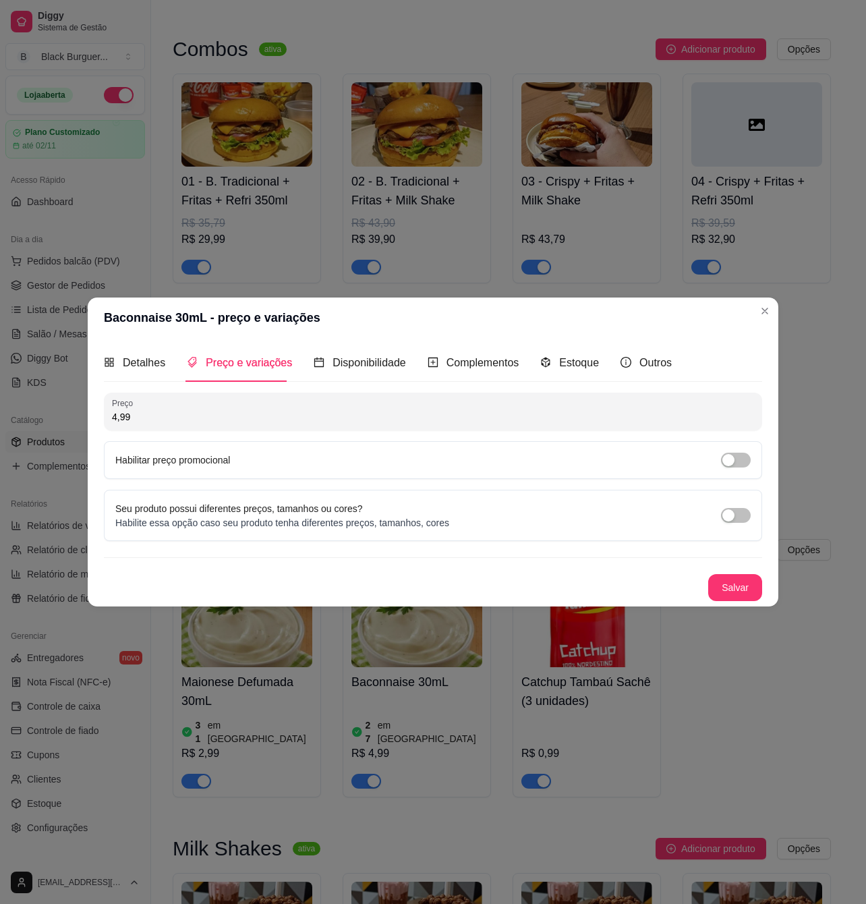
click at [173, 410] on input "4,99" at bounding box center [433, 416] width 642 height 13
type input "2,99"
click at [714, 590] on button "Salvar" at bounding box center [736, 587] width 54 height 27
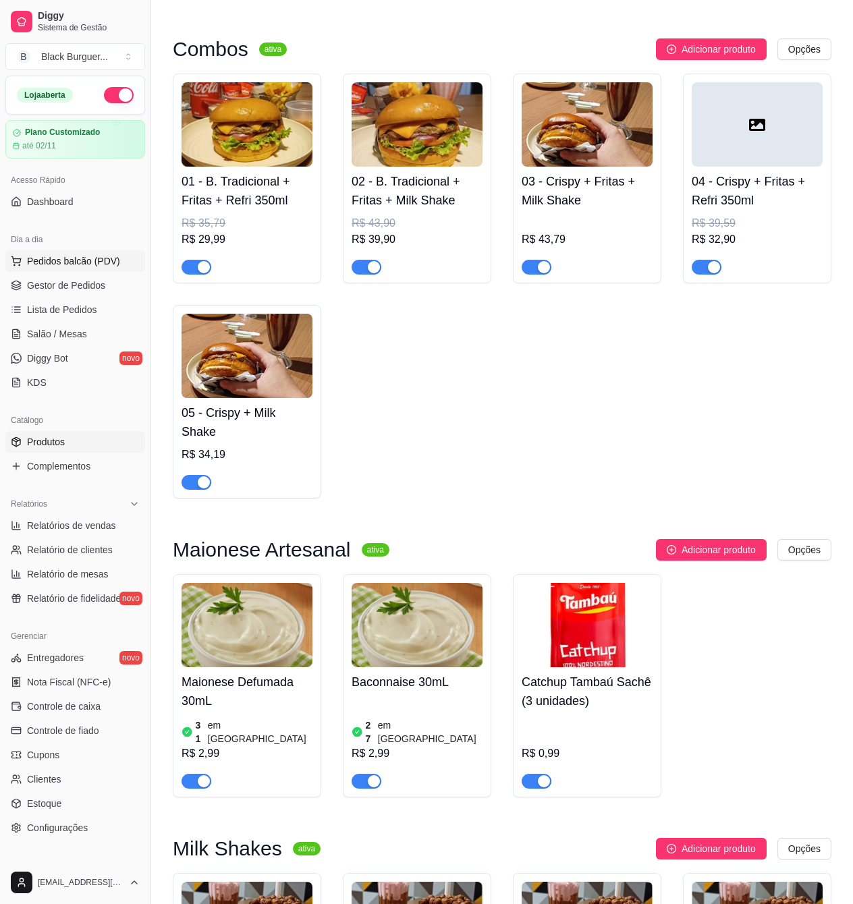
click at [52, 258] on span "Pedidos balcão (PDV)" at bounding box center [73, 260] width 93 height 13
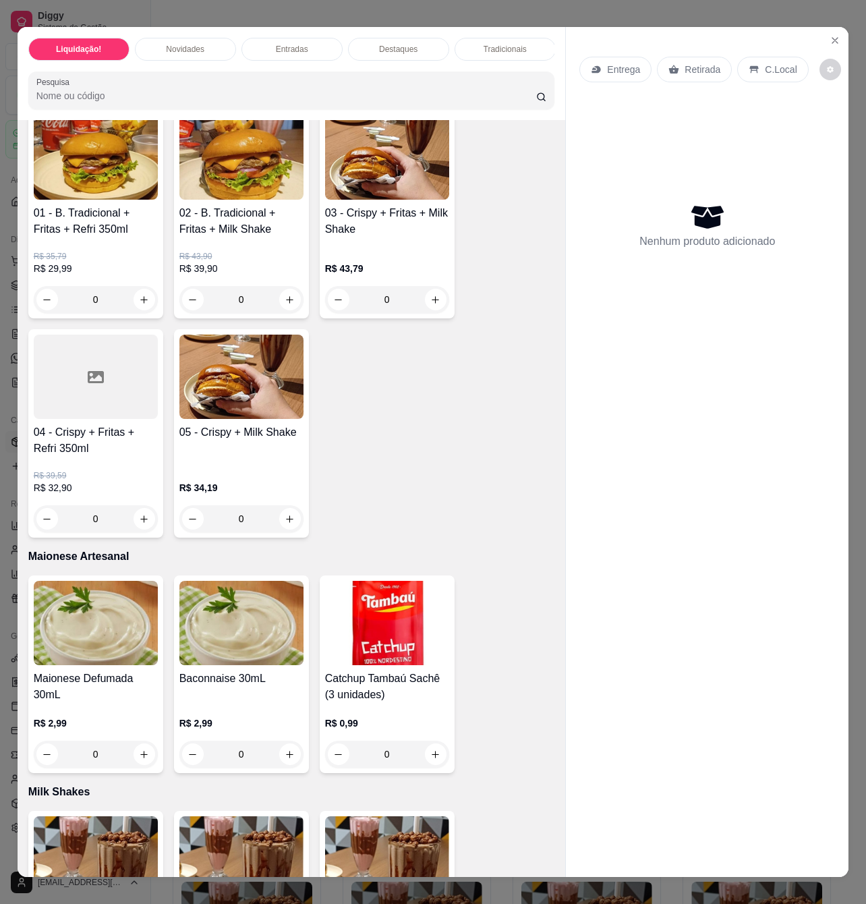
scroll to position [2699, 0]
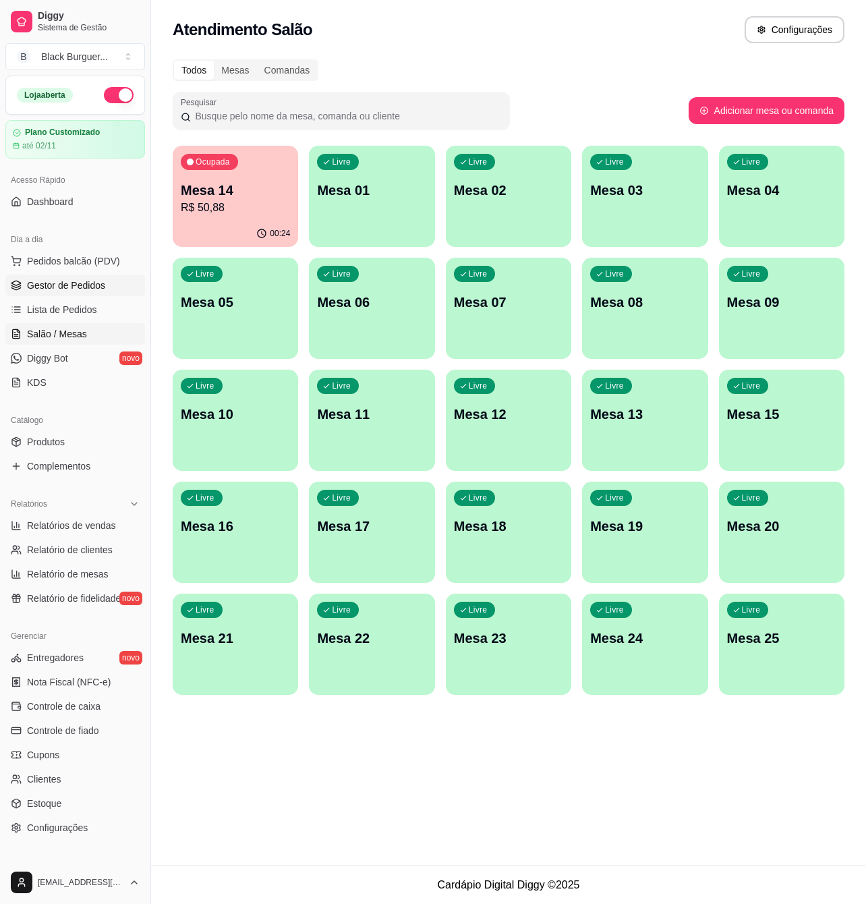
click at [55, 287] on span "Gestor de Pedidos" at bounding box center [66, 285] width 78 height 13
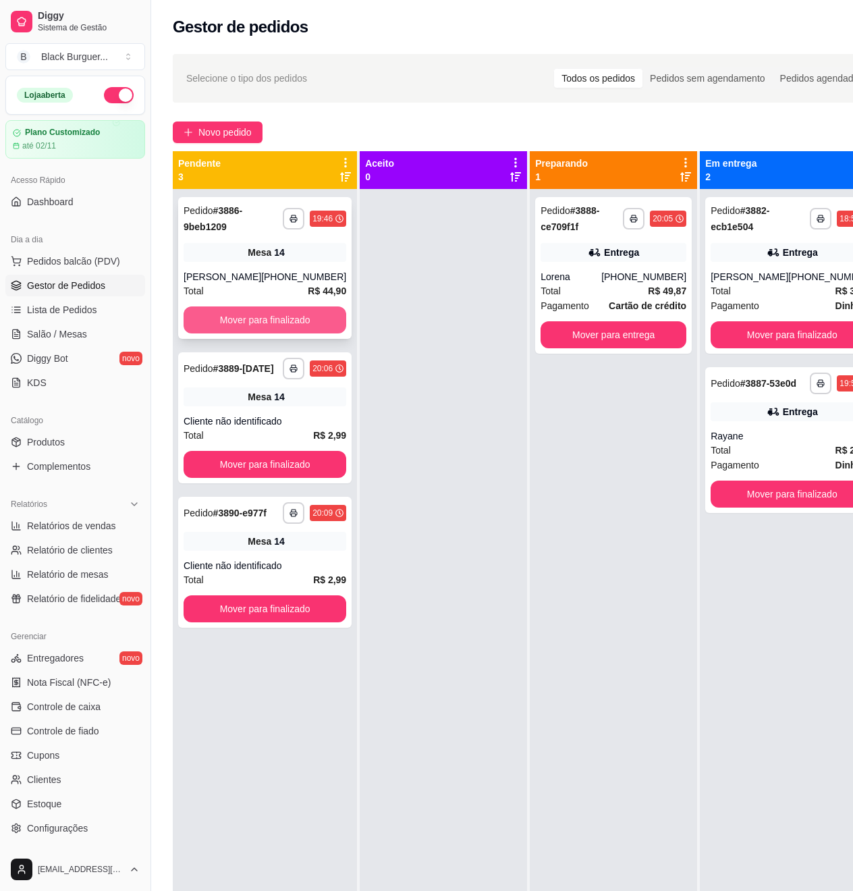
click at [211, 312] on button "Mover para finalizado" at bounding box center [265, 319] width 163 height 27
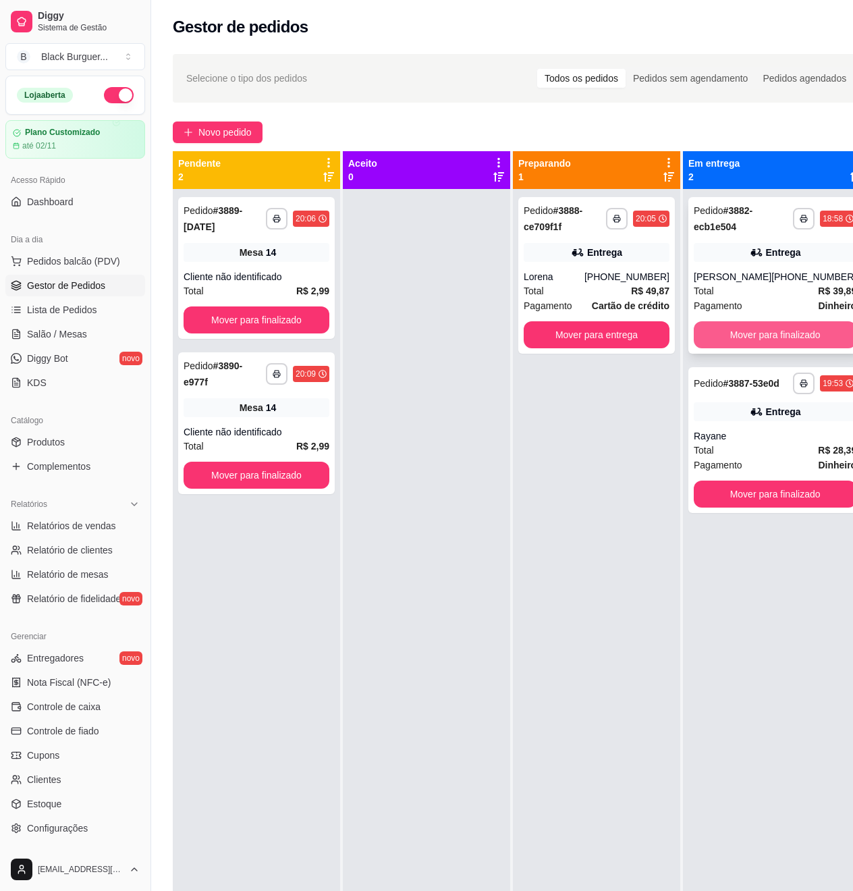
click at [775, 327] on button "Mover para finalizado" at bounding box center [775, 334] width 163 height 27
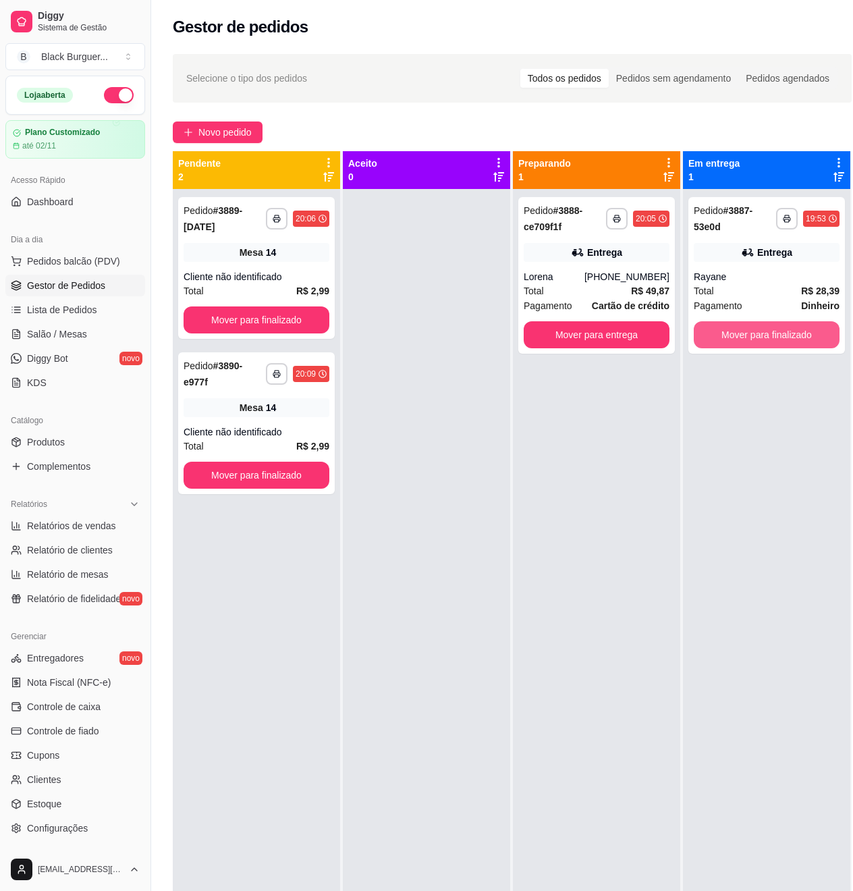
click at [775, 330] on button "Mover para finalizado" at bounding box center [767, 334] width 146 height 27
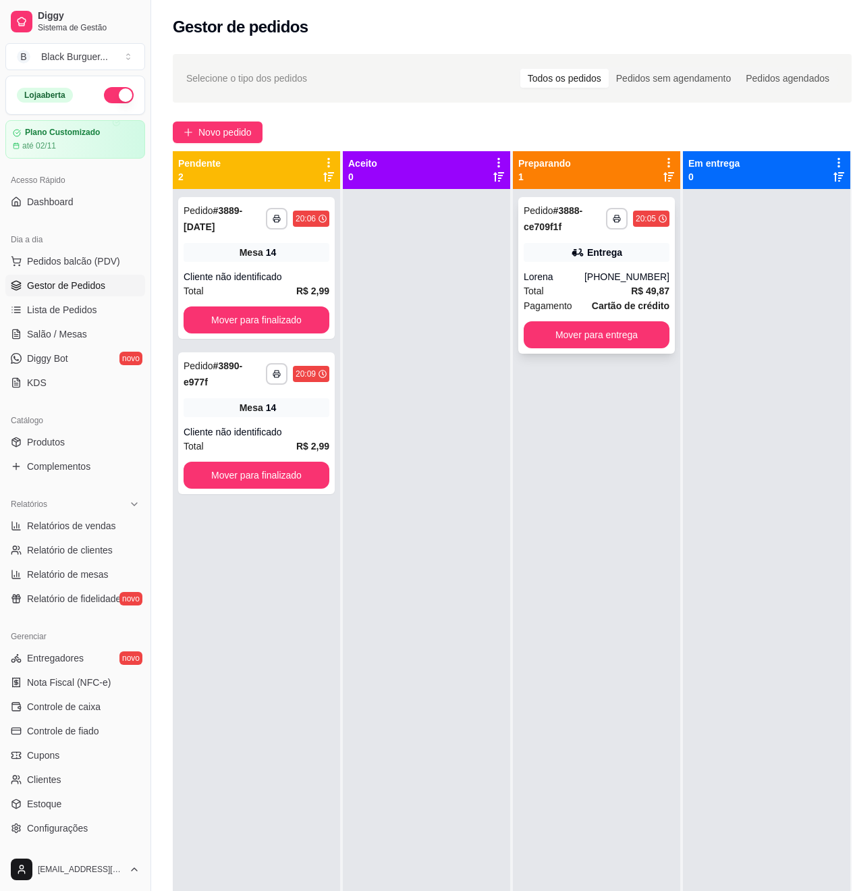
click at [598, 256] on div "Entrega" at bounding box center [604, 252] width 35 height 13
click at [562, 278] on div "Lorena" at bounding box center [554, 276] width 61 height 13
click at [547, 341] on button "Mover para entrega" at bounding box center [597, 334] width 146 height 27
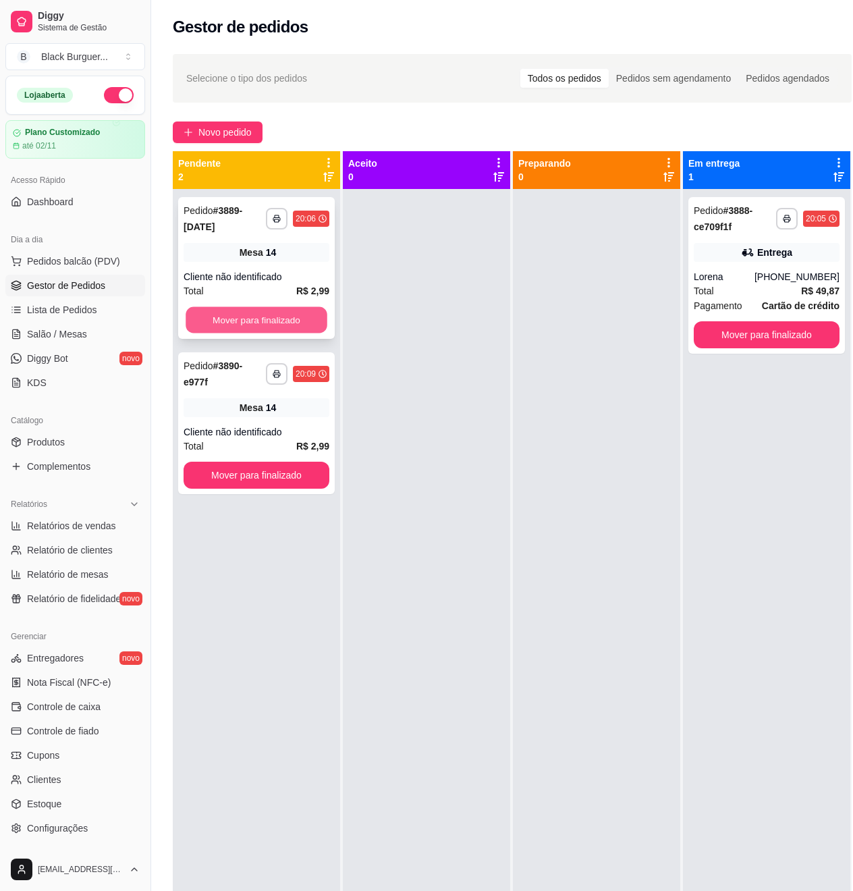
click at [311, 325] on button "Mover para finalizado" at bounding box center [257, 320] width 142 height 26
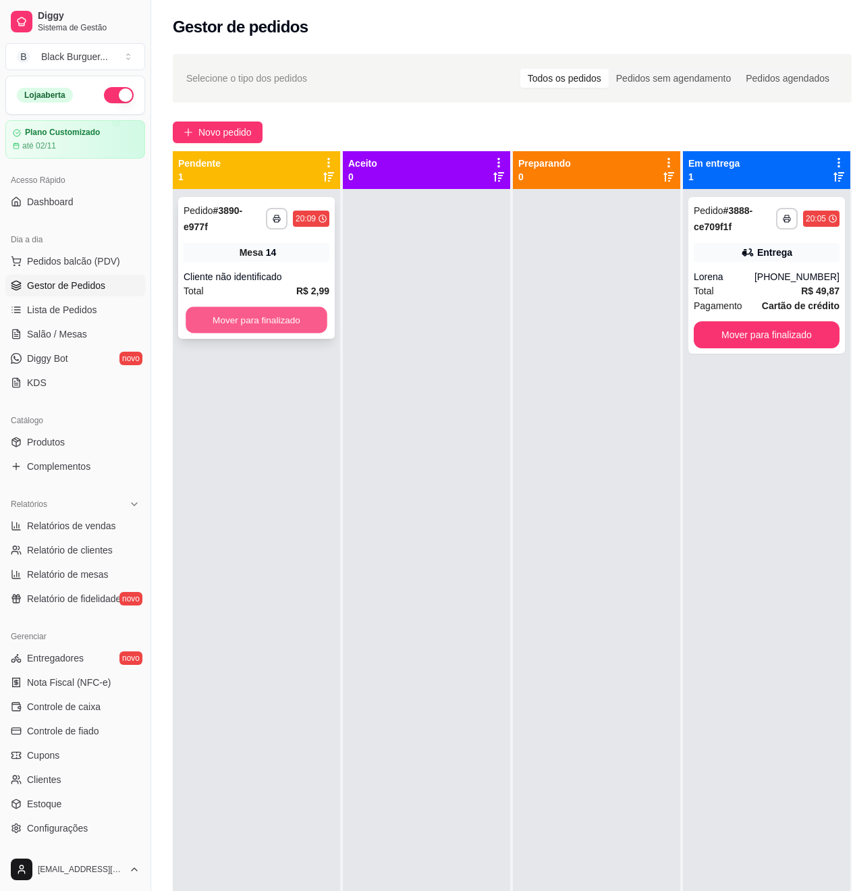
click at [297, 318] on button "Mover para finalizado" at bounding box center [257, 320] width 142 height 26
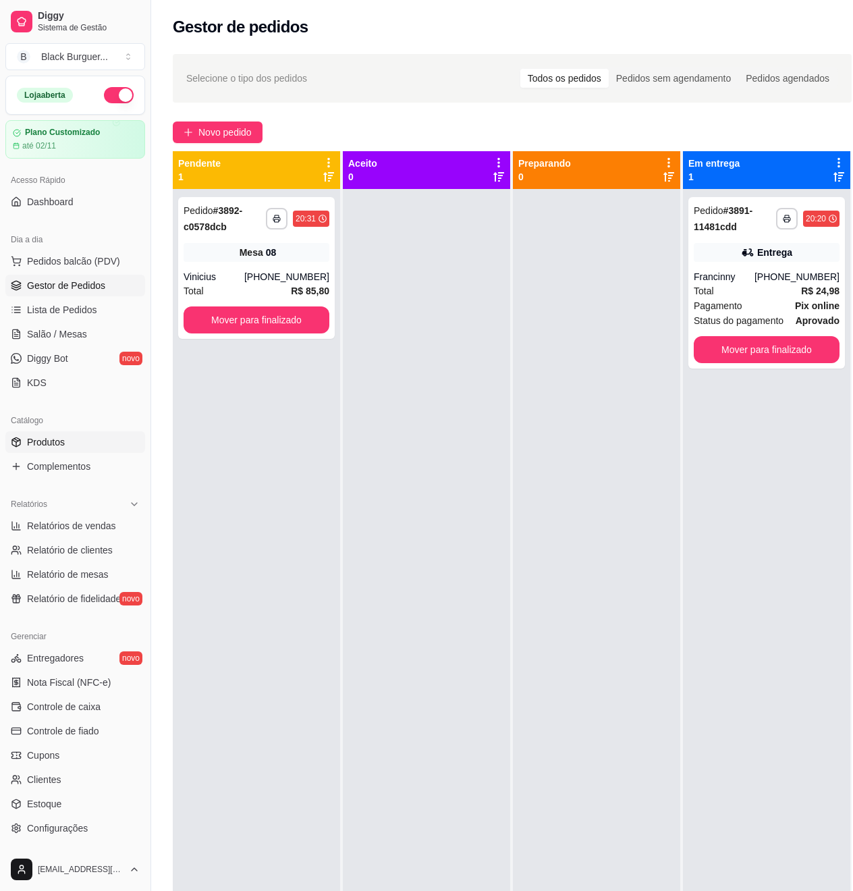
click at [32, 441] on span "Produtos" at bounding box center [46, 441] width 38 height 13
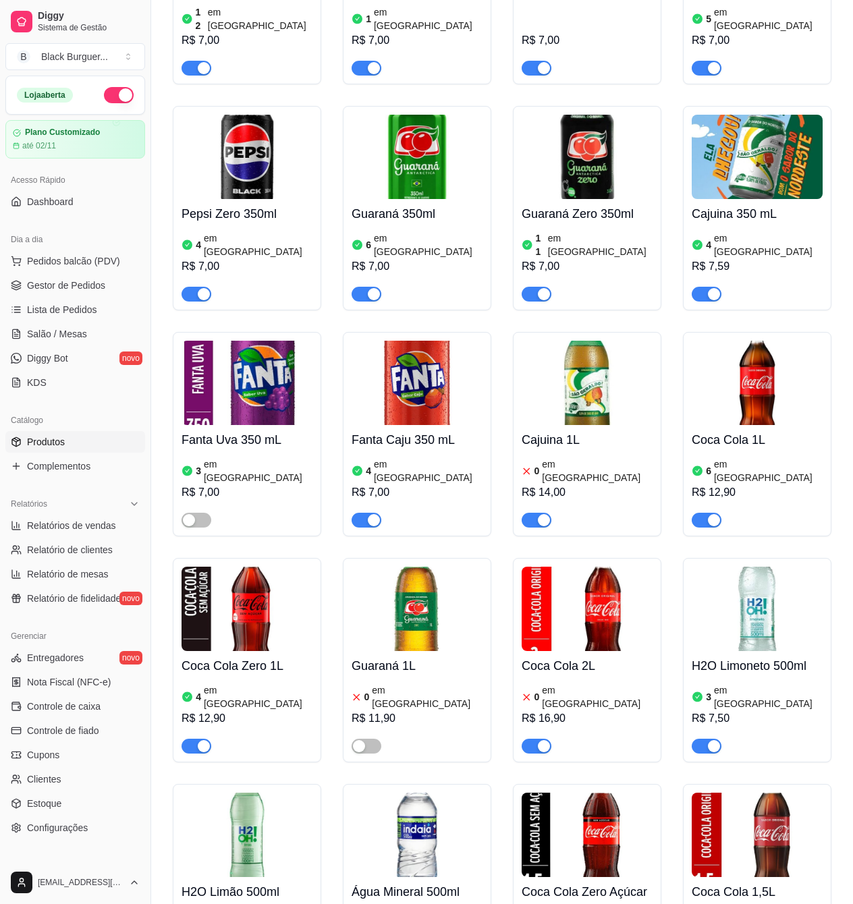
scroll to position [4498, 0]
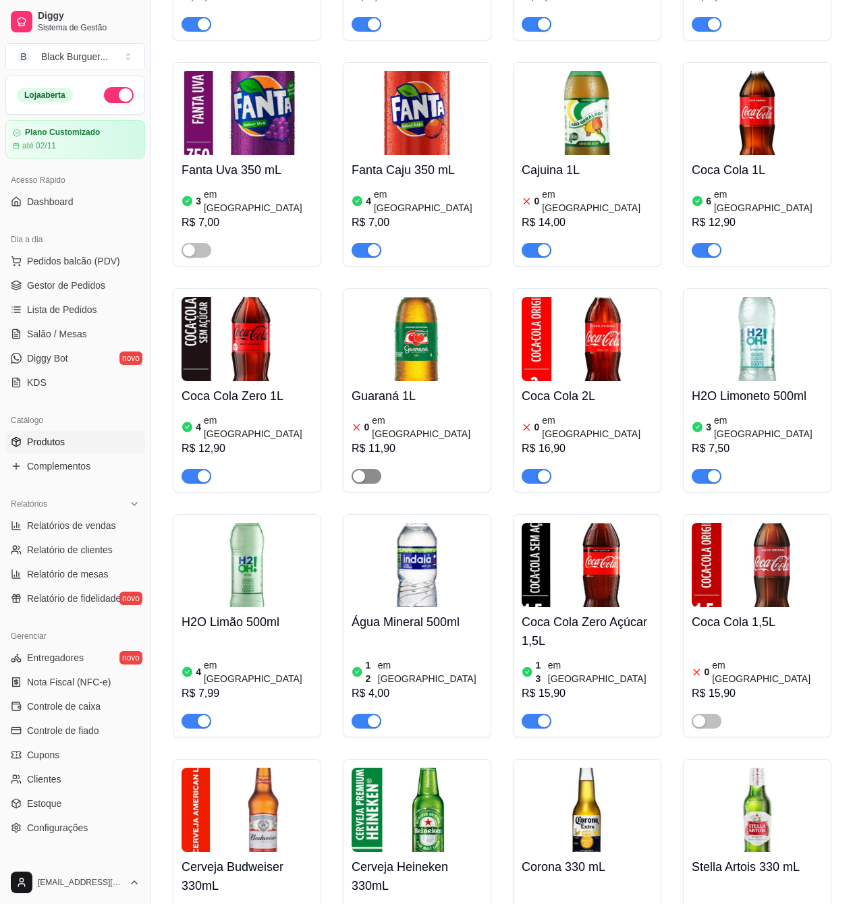
click at [364, 469] on span "button" at bounding box center [367, 476] width 30 height 15
click at [414, 331] on img at bounding box center [417, 339] width 131 height 84
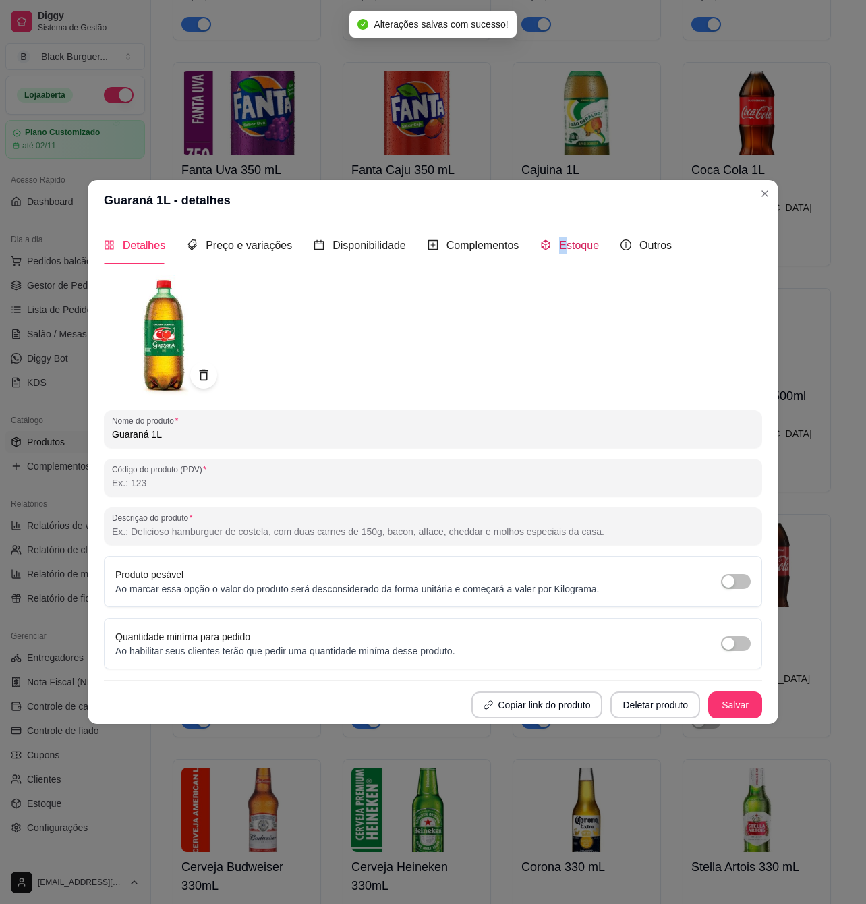
click at [559, 249] on span "Estoque" at bounding box center [579, 245] width 40 height 11
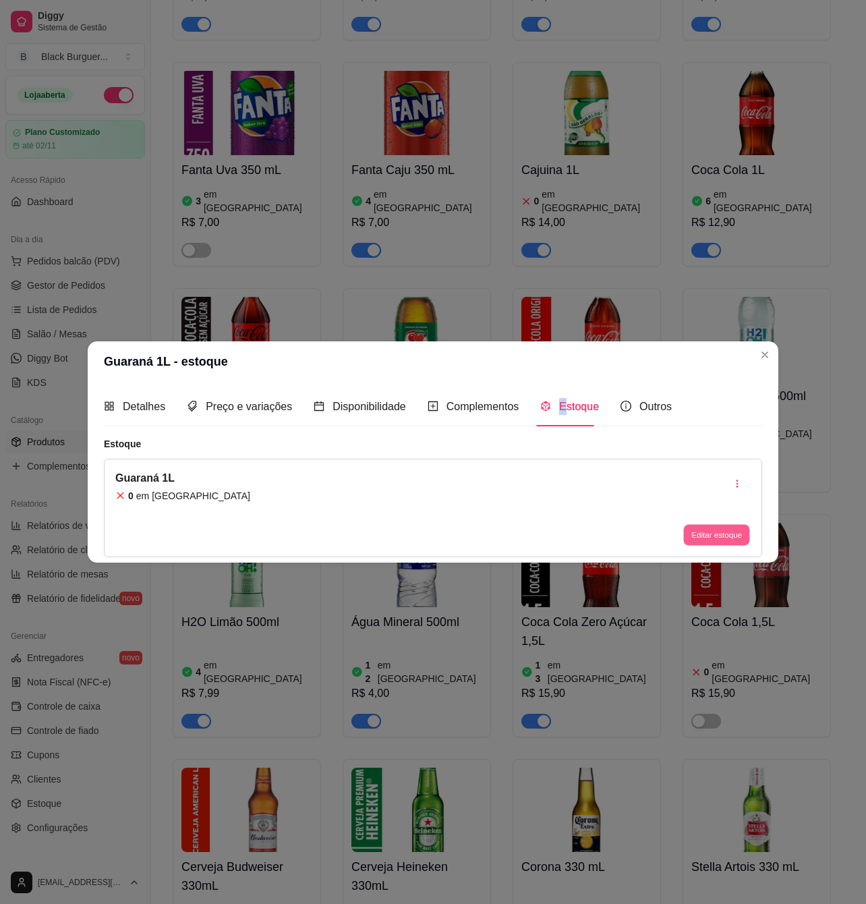
click at [721, 529] on button "Editar estoque" at bounding box center [717, 534] width 66 height 21
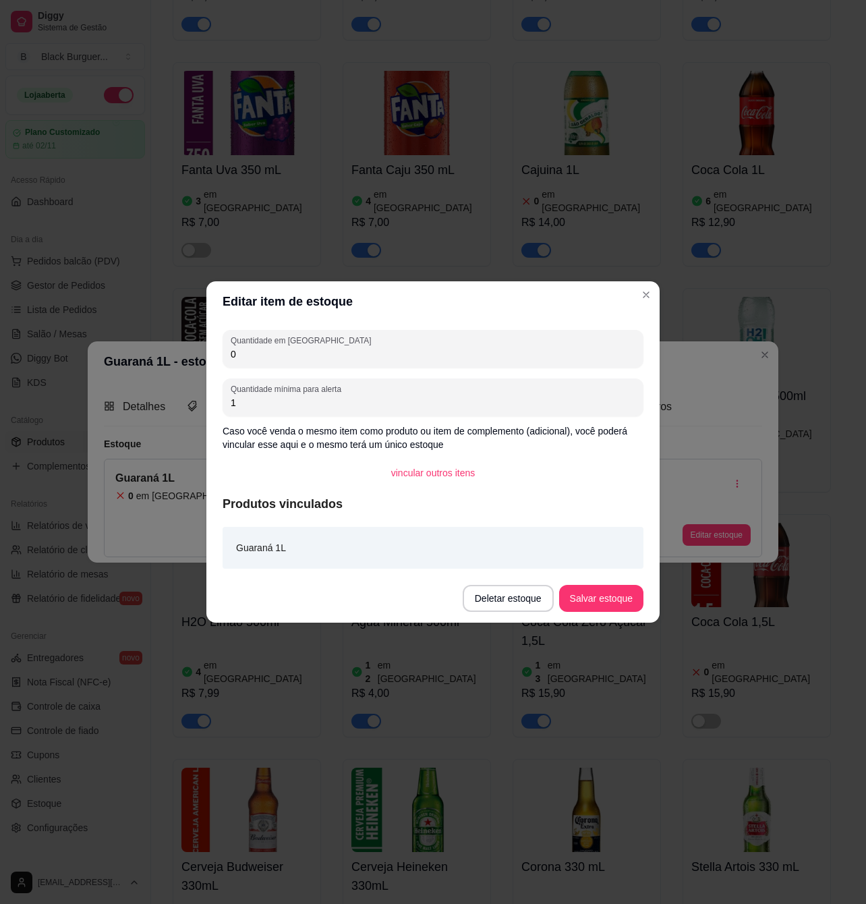
click at [290, 359] on input "0" at bounding box center [433, 354] width 405 height 13
type input "6"
click at [638, 599] on button "Salvar estoque" at bounding box center [601, 598] width 84 height 27
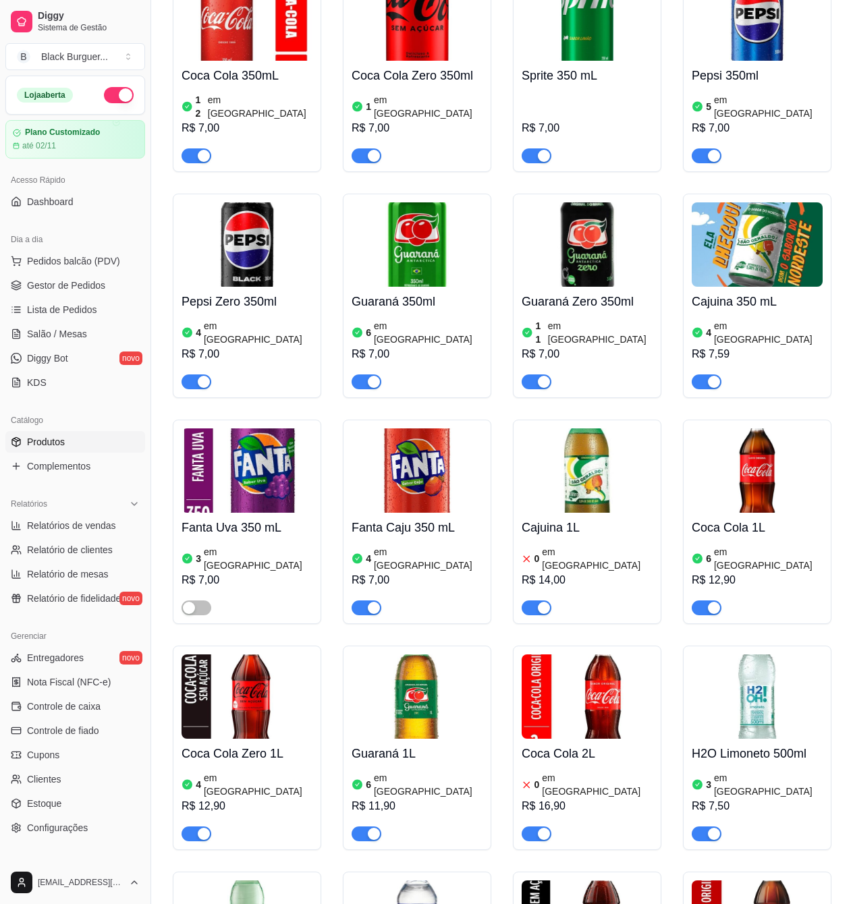
scroll to position [3690, 0]
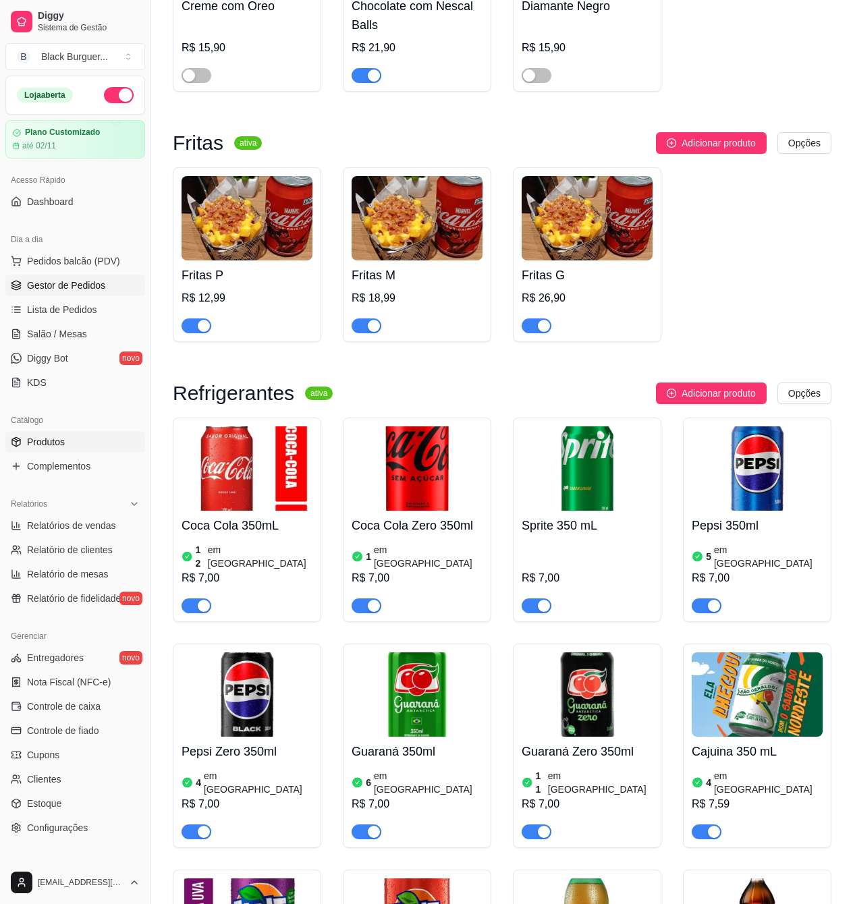
click at [60, 285] on span "Gestor de Pedidos" at bounding box center [66, 285] width 78 height 13
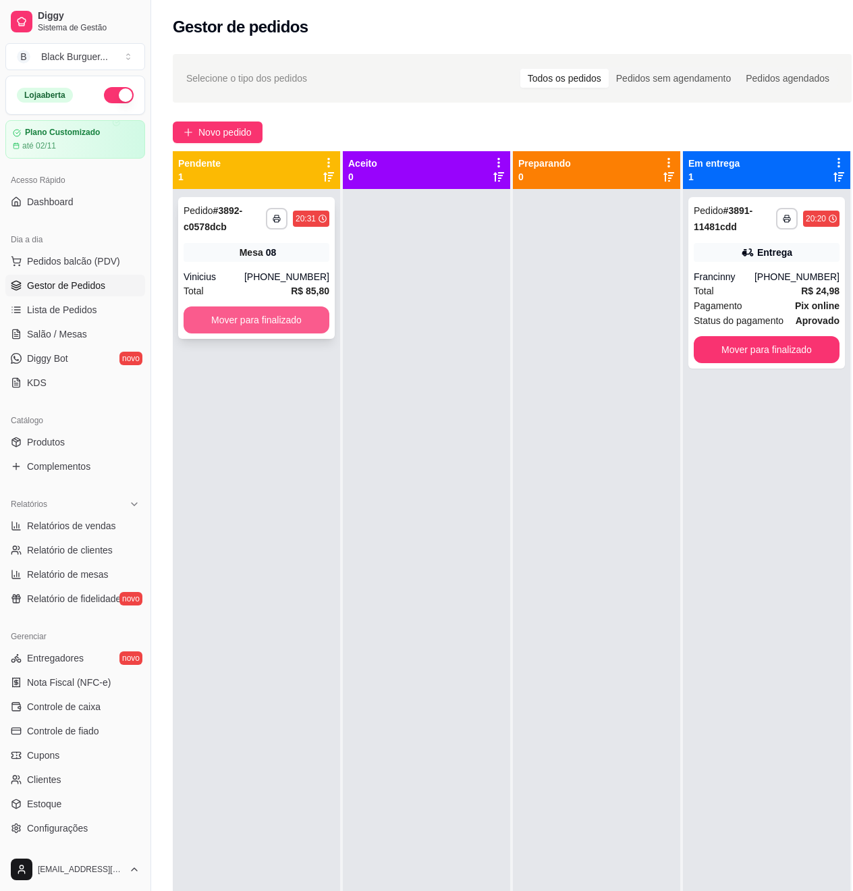
click at [270, 317] on button "Mover para finalizado" at bounding box center [257, 319] width 146 height 27
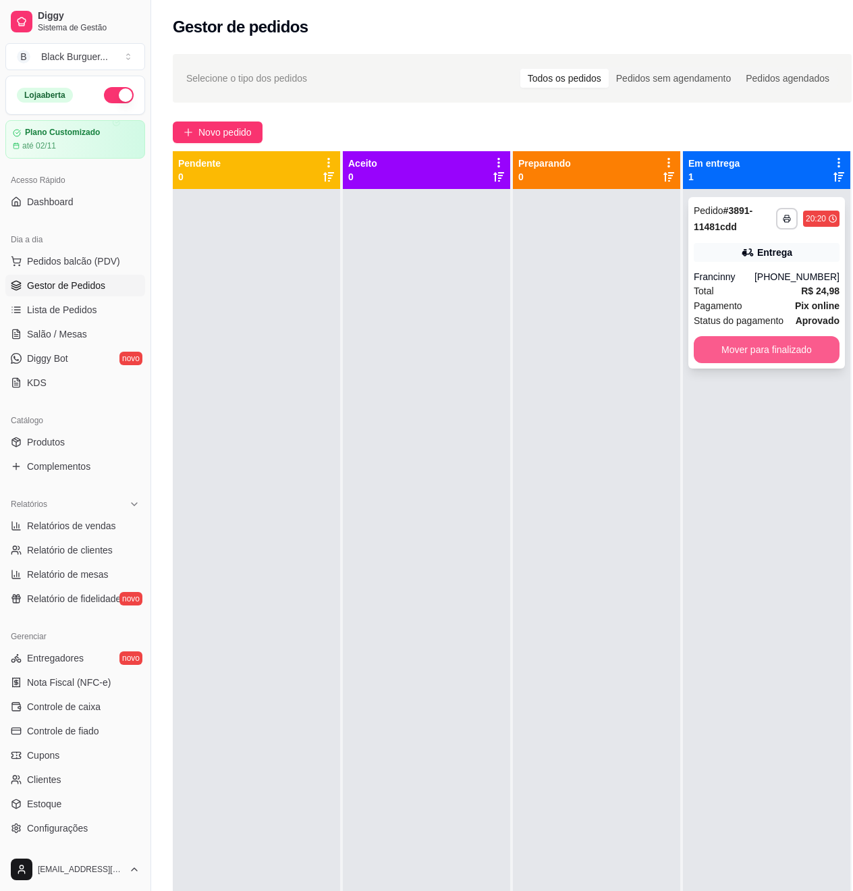
click at [740, 351] on button "Mover para finalizado" at bounding box center [767, 349] width 146 height 27
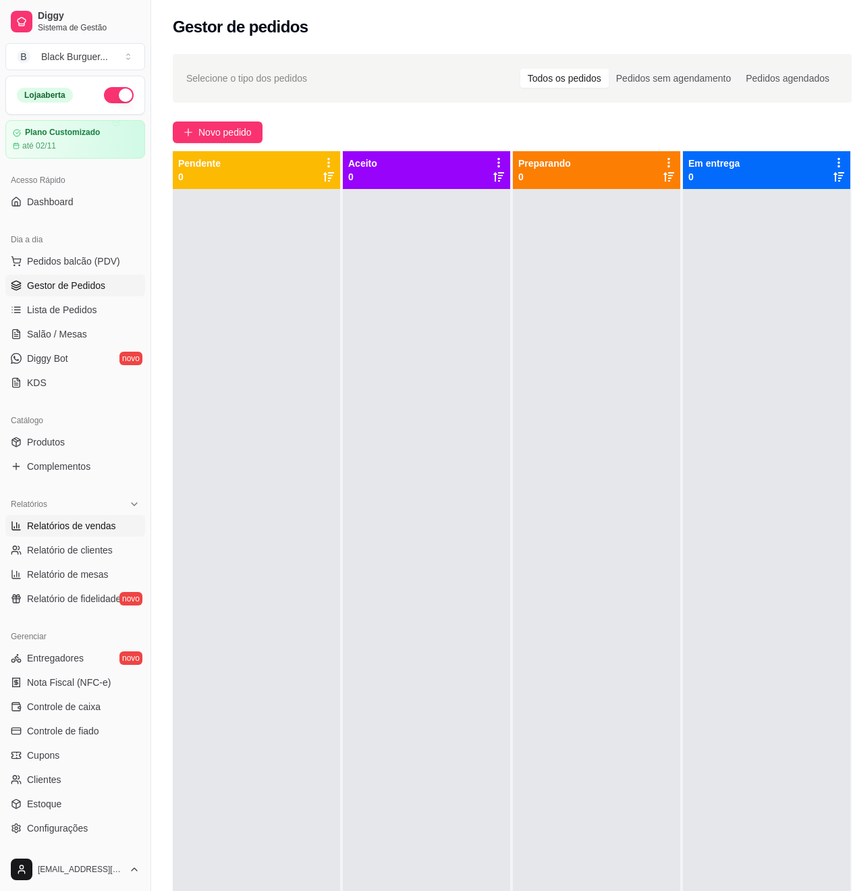
click at [47, 530] on span "Relatórios de vendas" at bounding box center [71, 525] width 89 height 13
select select "ALL"
select select "0"
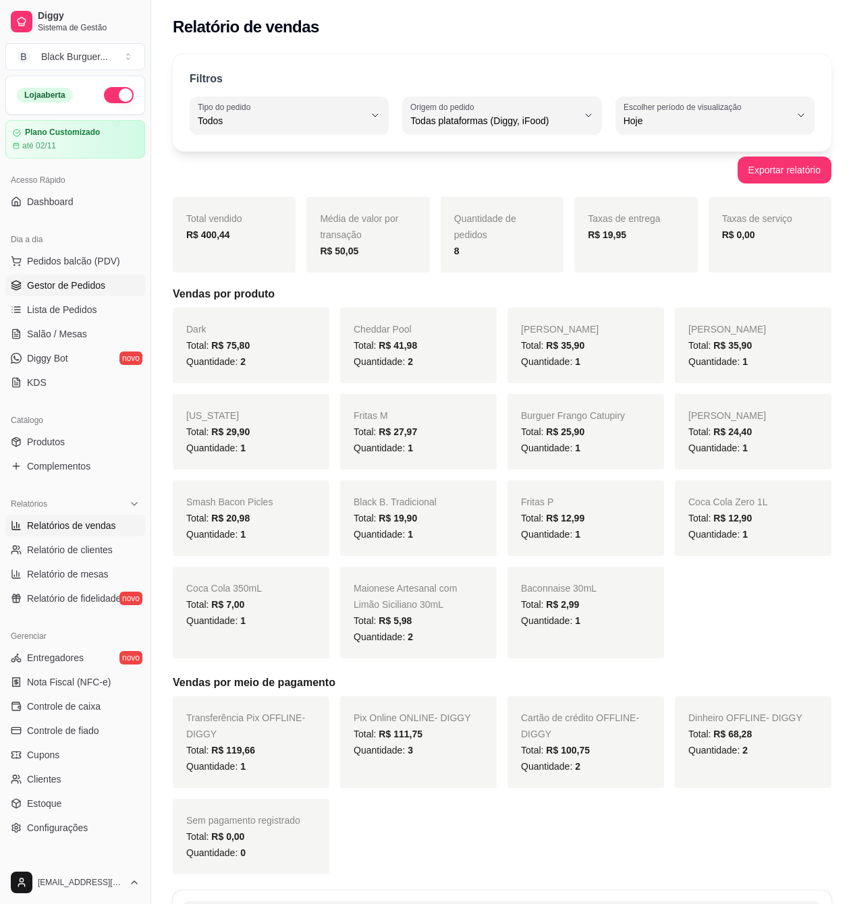
click at [54, 281] on span "Gestor de Pedidos" at bounding box center [66, 285] width 78 height 13
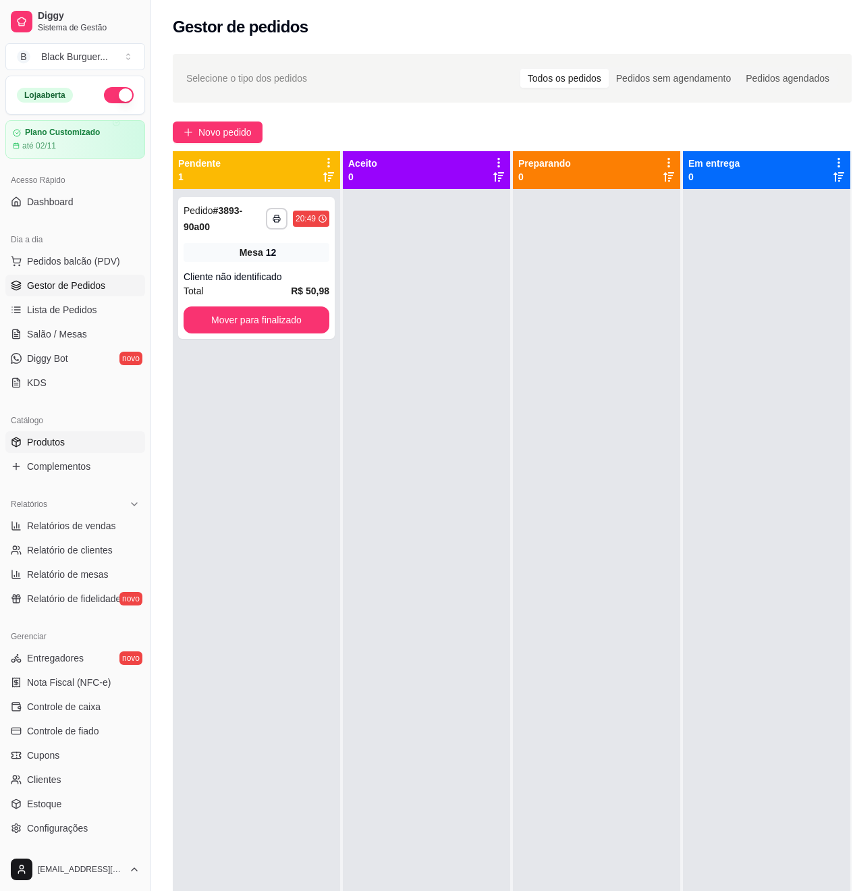
click at [71, 448] on link "Produtos" at bounding box center [75, 442] width 140 height 22
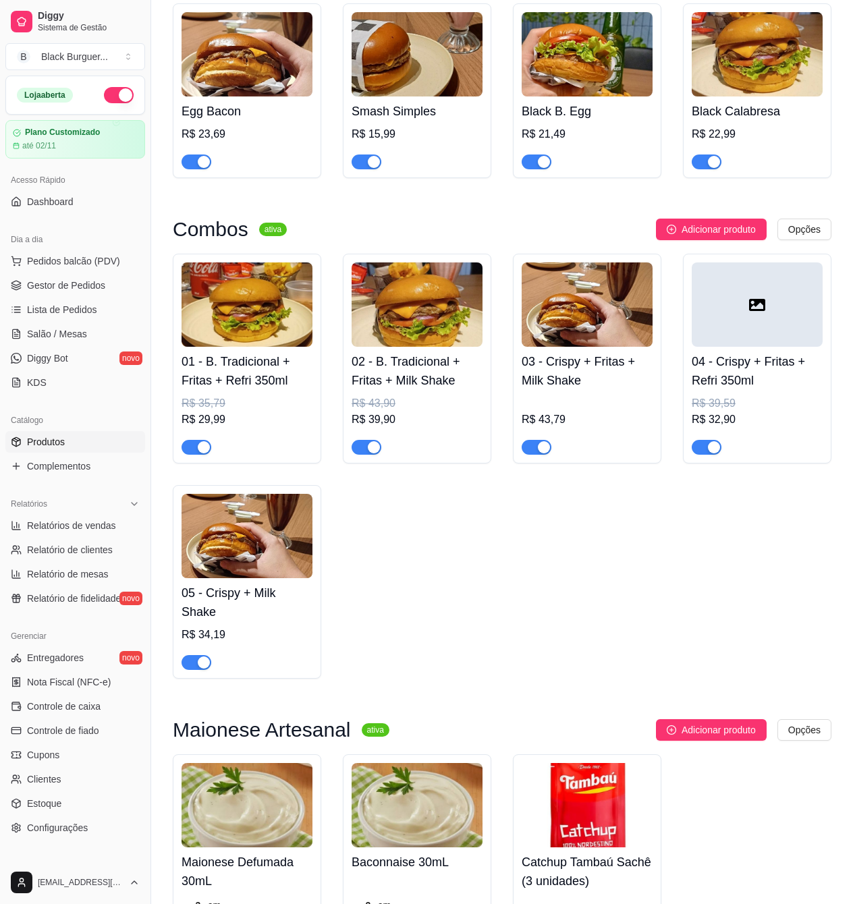
scroll to position [2699, 0]
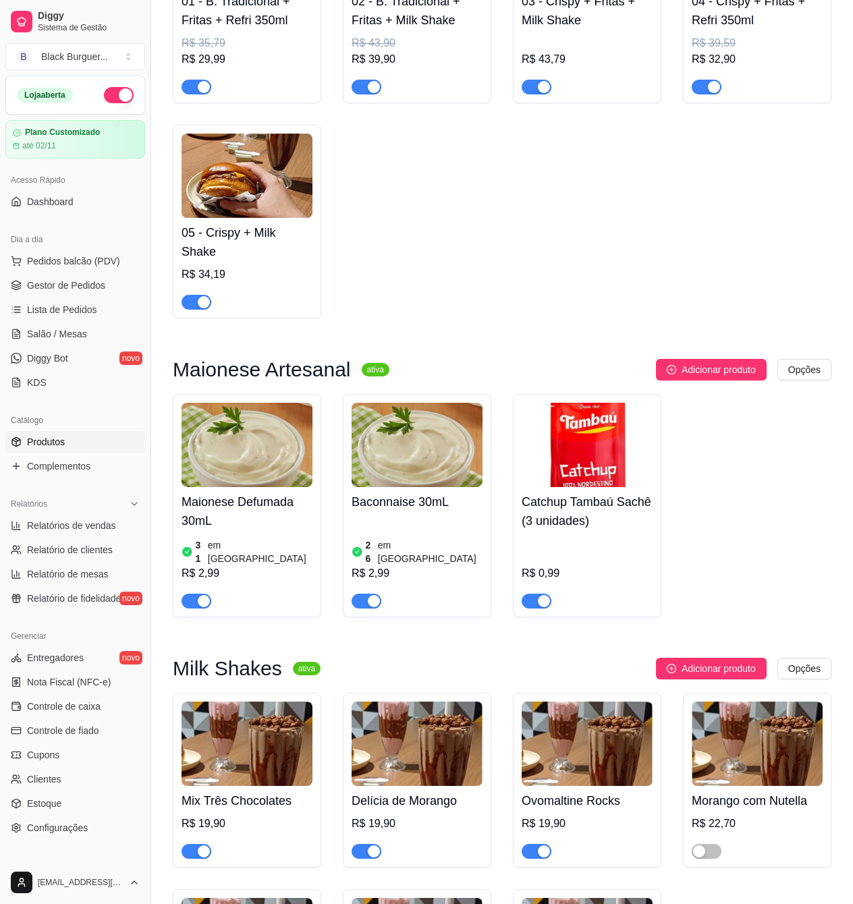
click at [262, 479] on img at bounding box center [247, 445] width 131 height 84
click at [65, 277] on link "Gestor de Pedidos" at bounding box center [75, 286] width 140 height 22
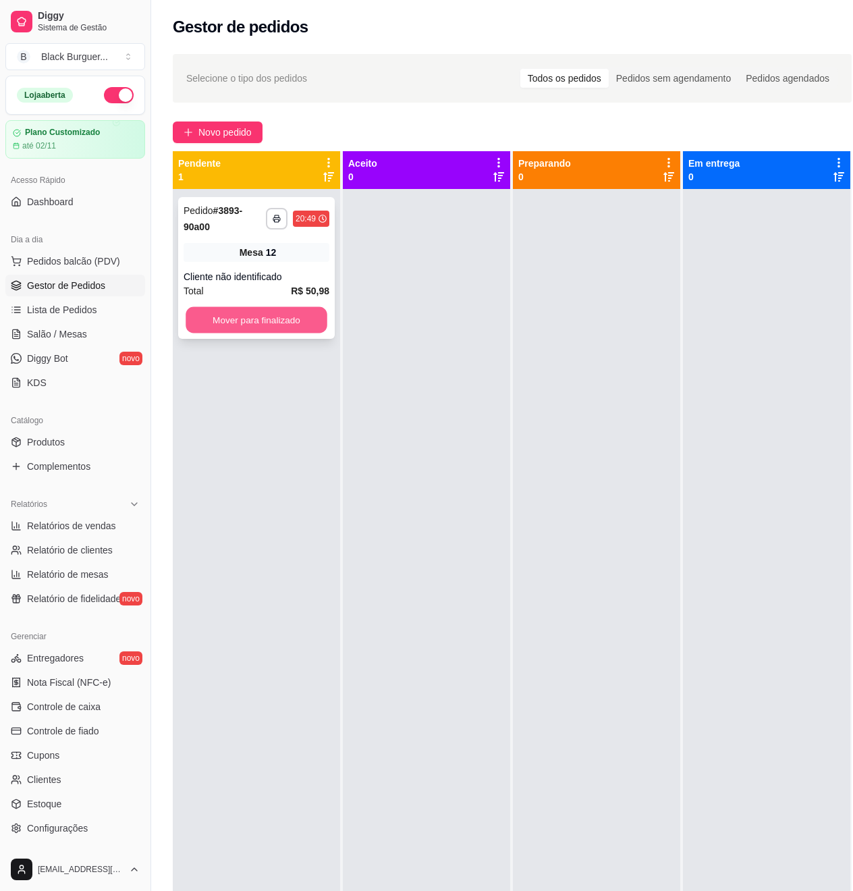
click at [286, 321] on button "Mover para finalizado" at bounding box center [257, 320] width 142 height 26
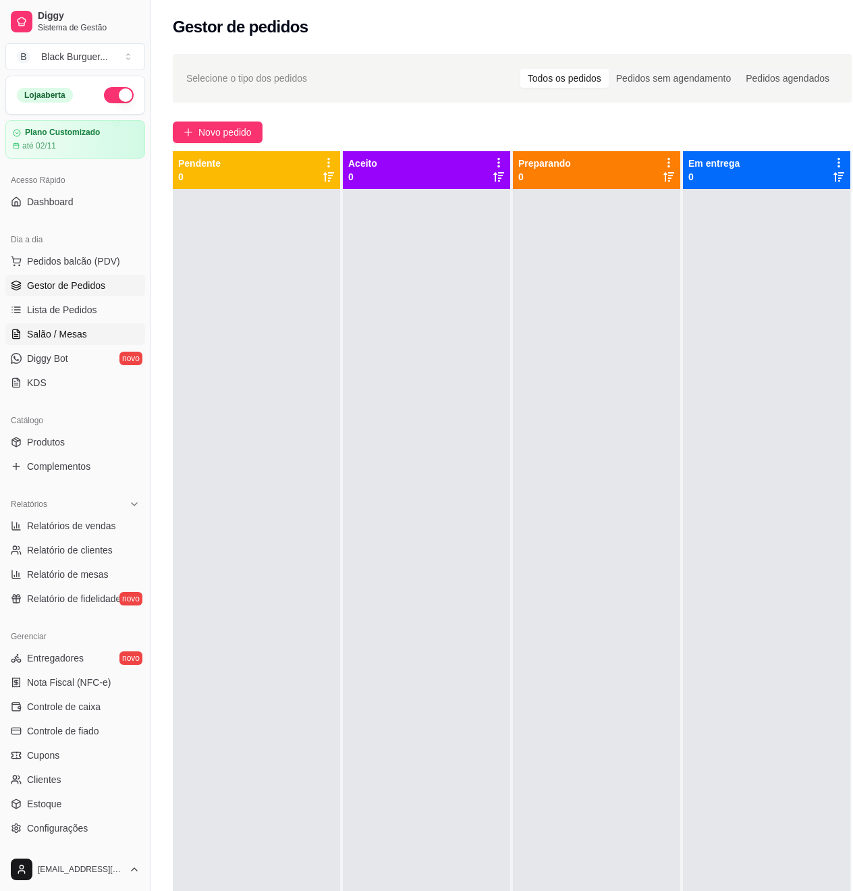
click at [65, 330] on span "Salão / Mesas" at bounding box center [57, 333] width 60 height 13
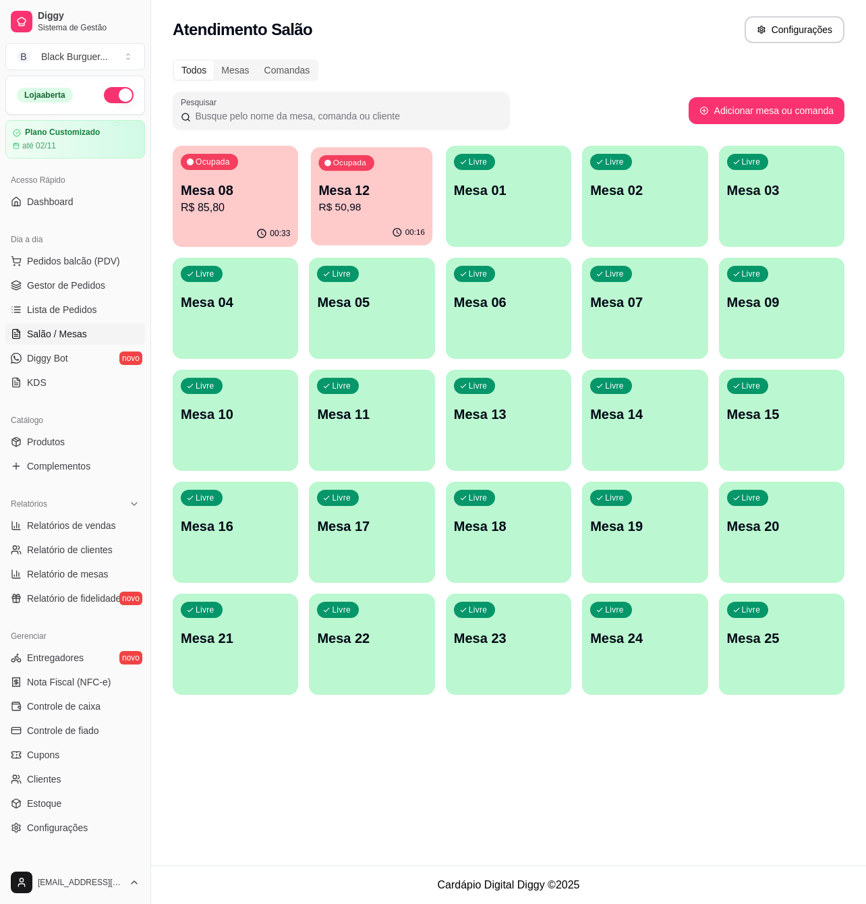
click at [357, 225] on div "00:16" at bounding box center [372, 233] width 122 height 26
click at [273, 200] on p "R$ 85,80" at bounding box center [235, 208] width 107 height 16
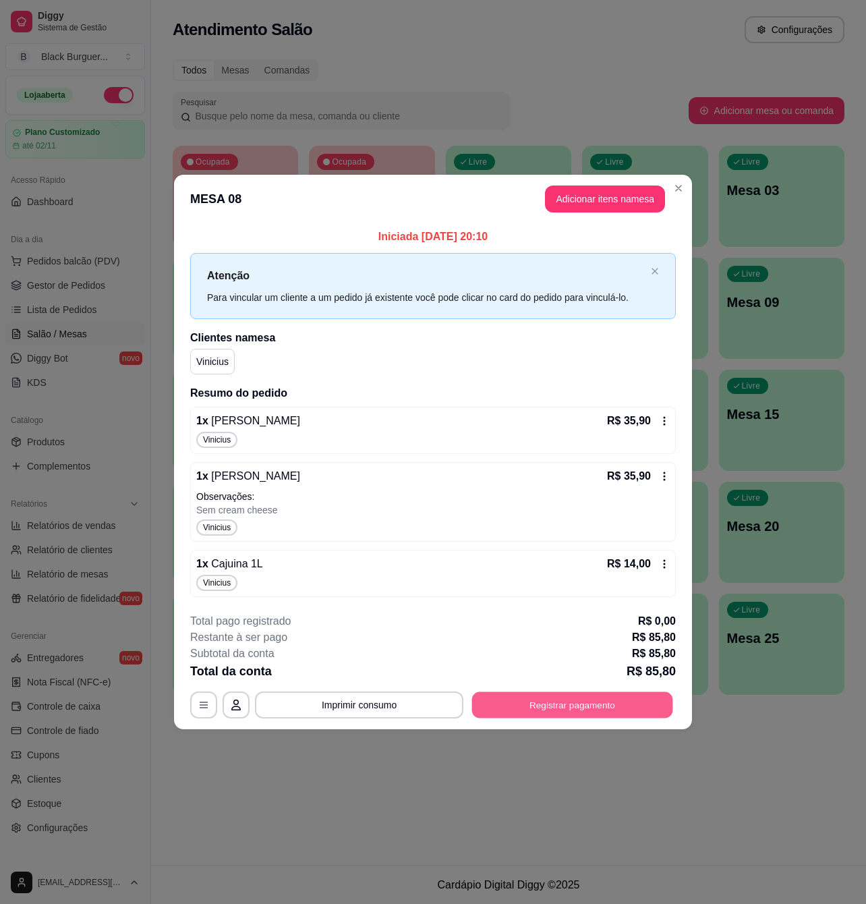
click at [573, 708] on button "Registrar pagamento" at bounding box center [572, 705] width 201 height 26
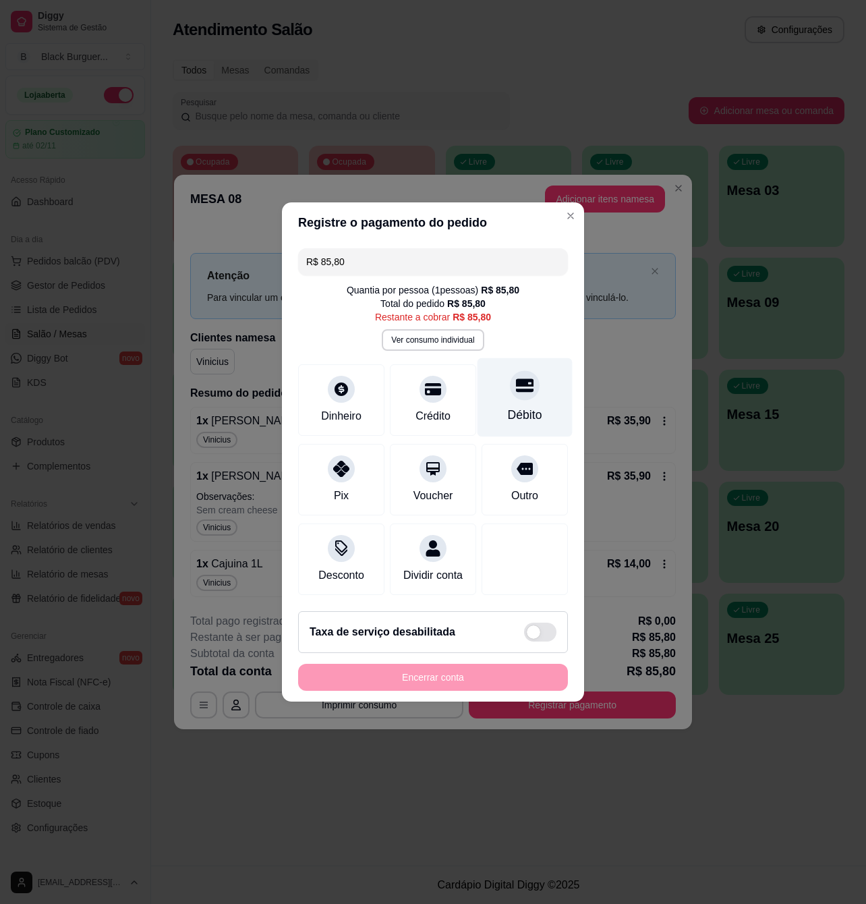
click at [506, 395] on div "Débito" at bounding box center [525, 397] width 95 height 79
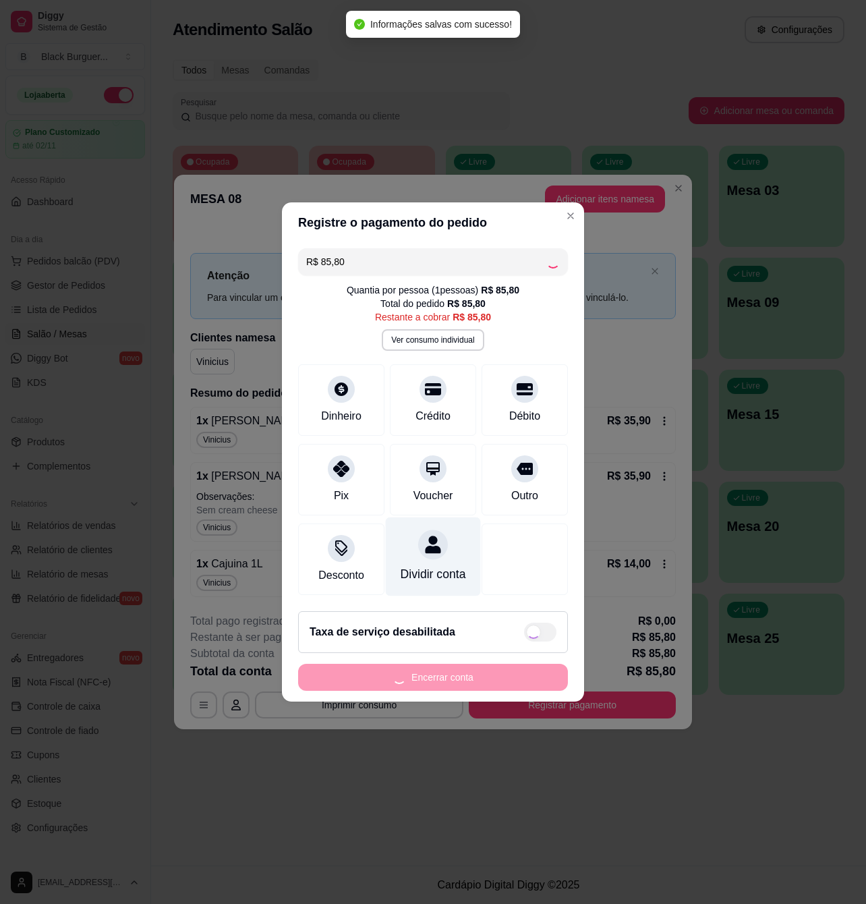
type input "R$ 0,00"
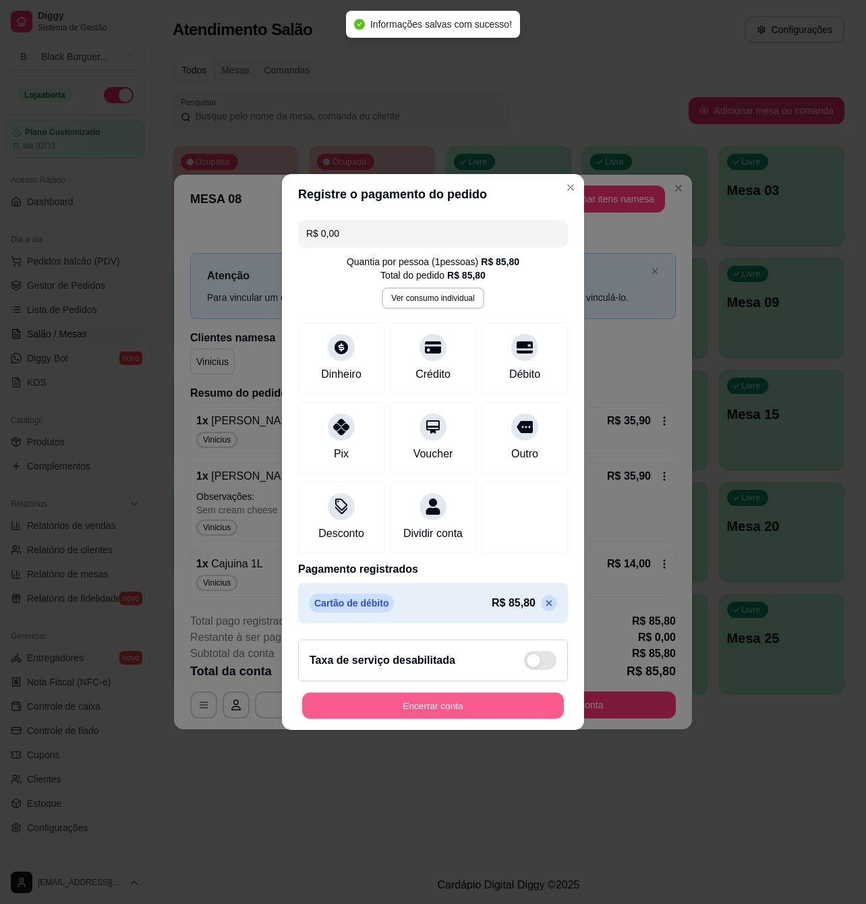
click at [451, 716] on button "Encerrar conta" at bounding box center [433, 706] width 262 height 26
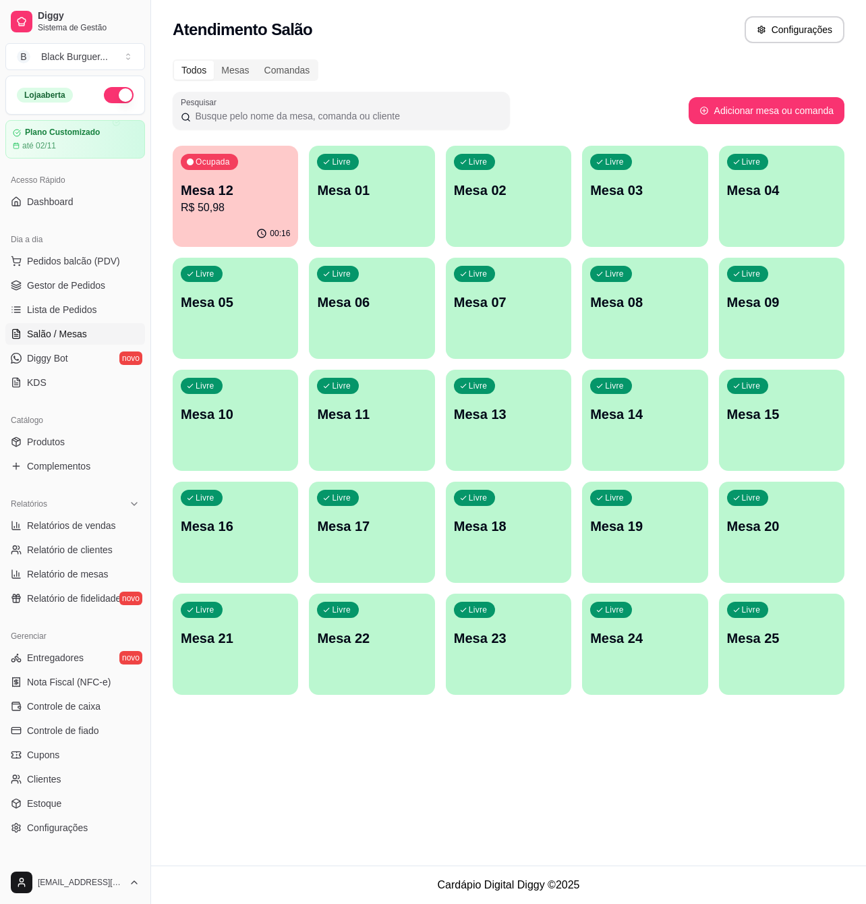
click at [255, 200] on p "R$ 50,98" at bounding box center [235, 208] width 109 height 16
click at [267, 179] on div "Ocupada Mesa 12 R$ 50,98" at bounding box center [236, 183] width 122 height 73
click at [204, 211] on p "R$ 50,98" at bounding box center [235, 208] width 109 height 16
click at [70, 287] on span "Gestor de Pedidos" at bounding box center [66, 285] width 78 height 13
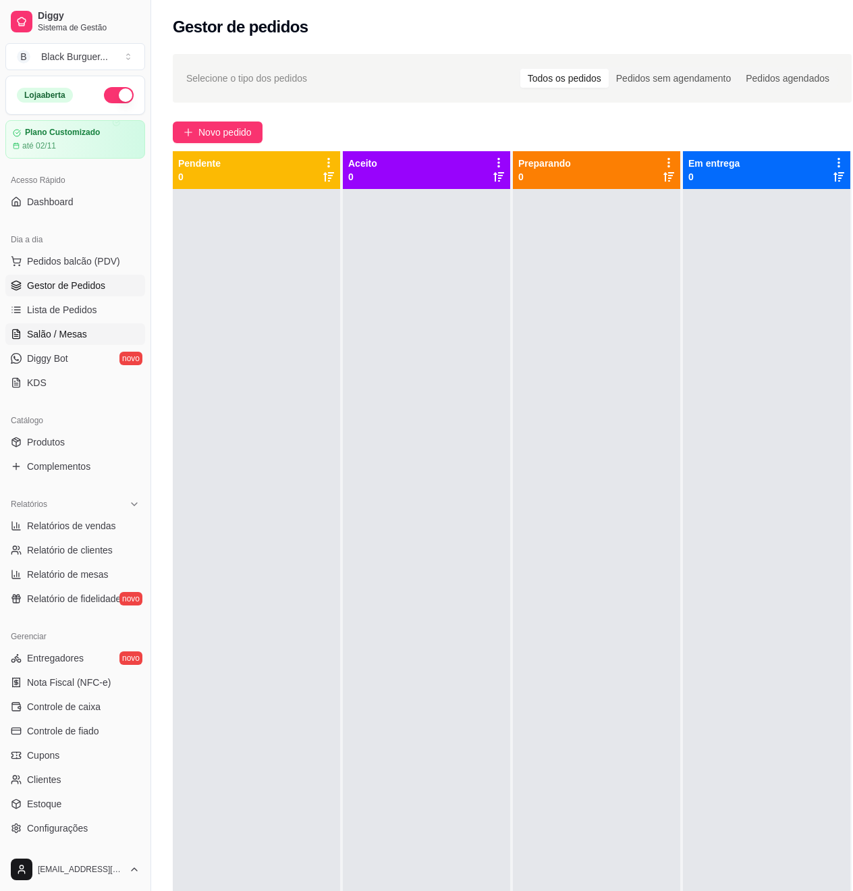
click at [53, 330] on span "Salão / Mesas" at bounding box center [57, 333] width 60 height 13
